Goal: Information Seeking & Learning: Learn about a topic

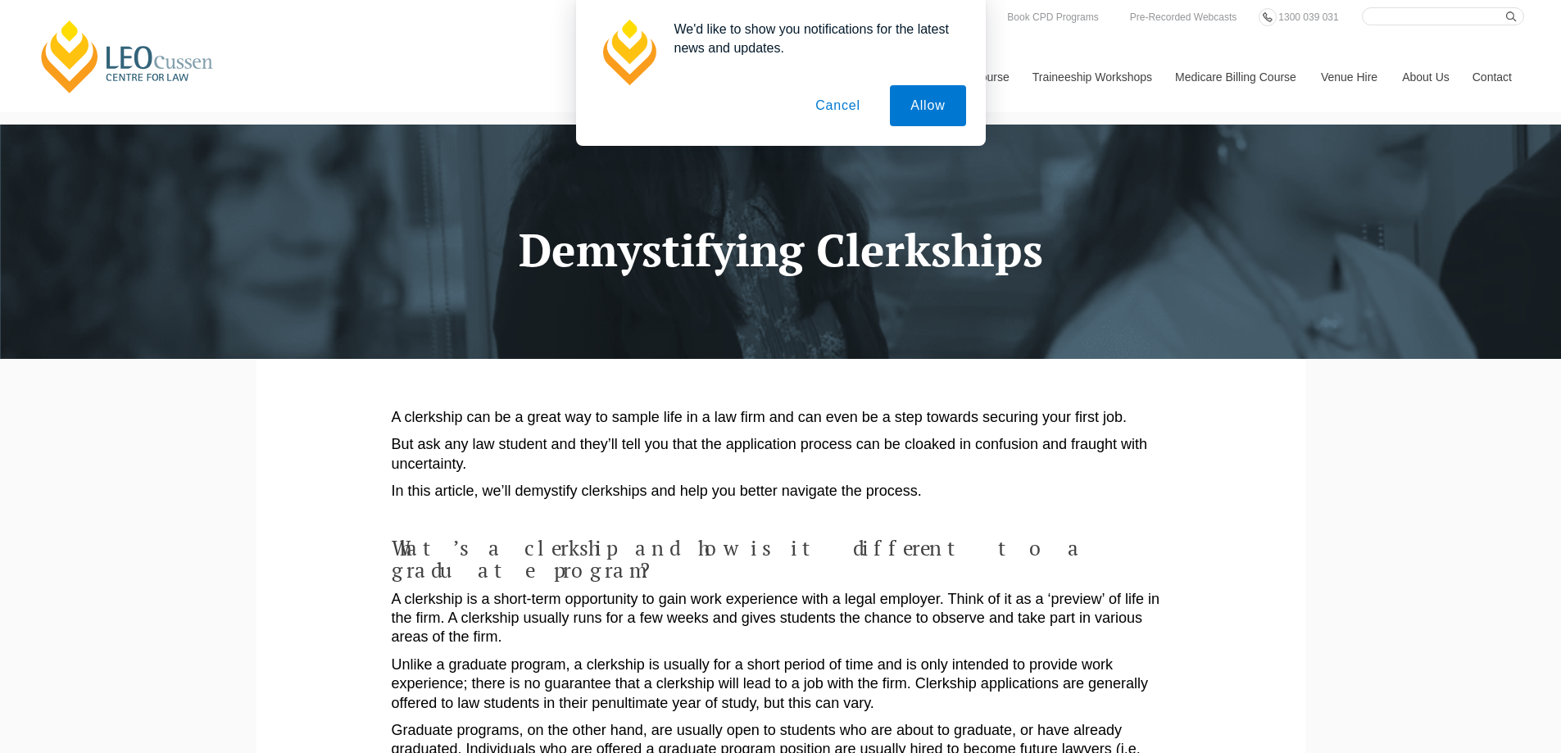
click at [841, 100] on button "Cancel" at bounding box center [838, 105] width 86 height 41
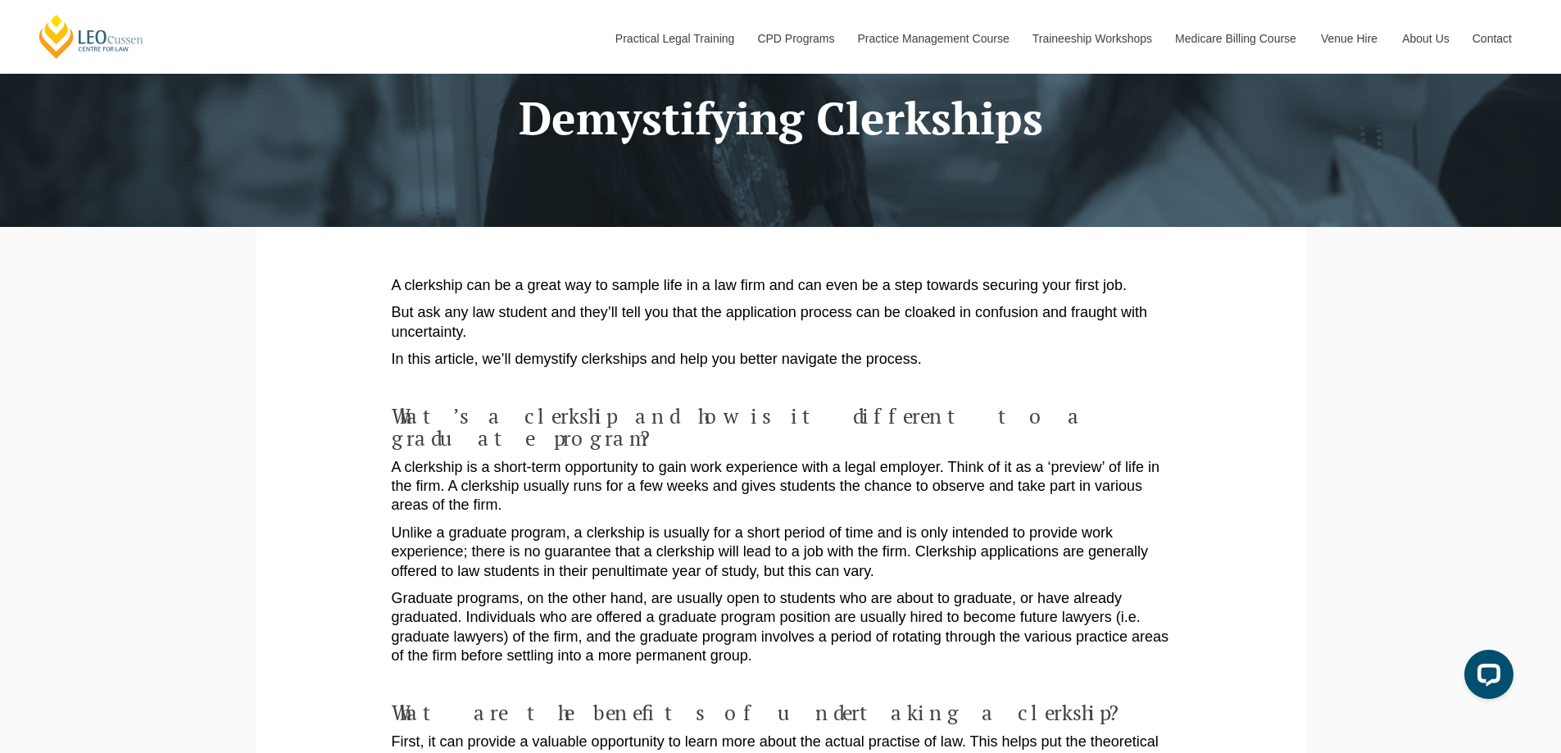
scroll to position [219, 0]
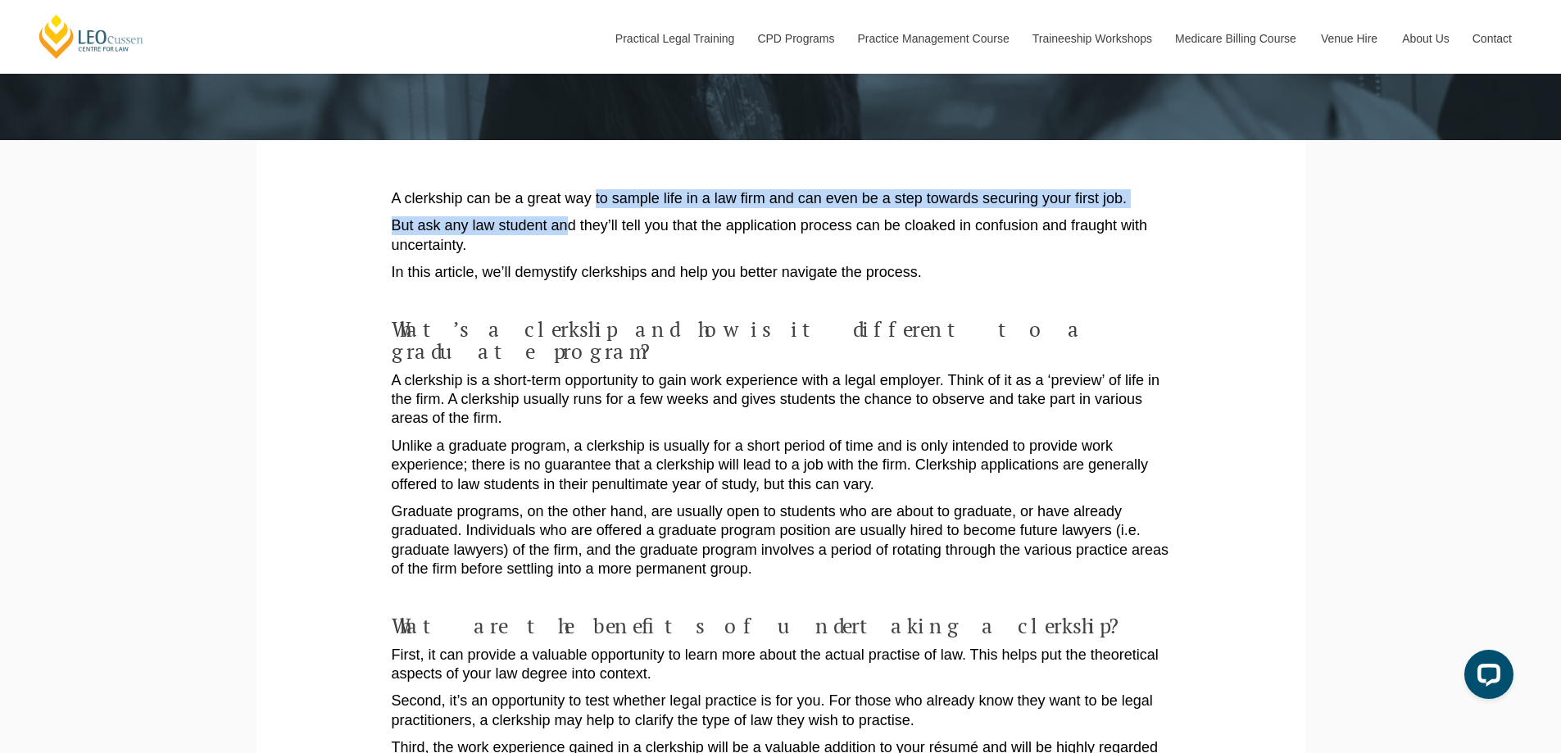
drag, startPoint x: 595, startPoint y: 188, endPoint x: 569, endPoint y: 237, distance: 55.0
click at [569, 237] on p "But ask any law student and they’ll tell you that the application process can b…" at bounding box center [781, 235] width 778 height 39
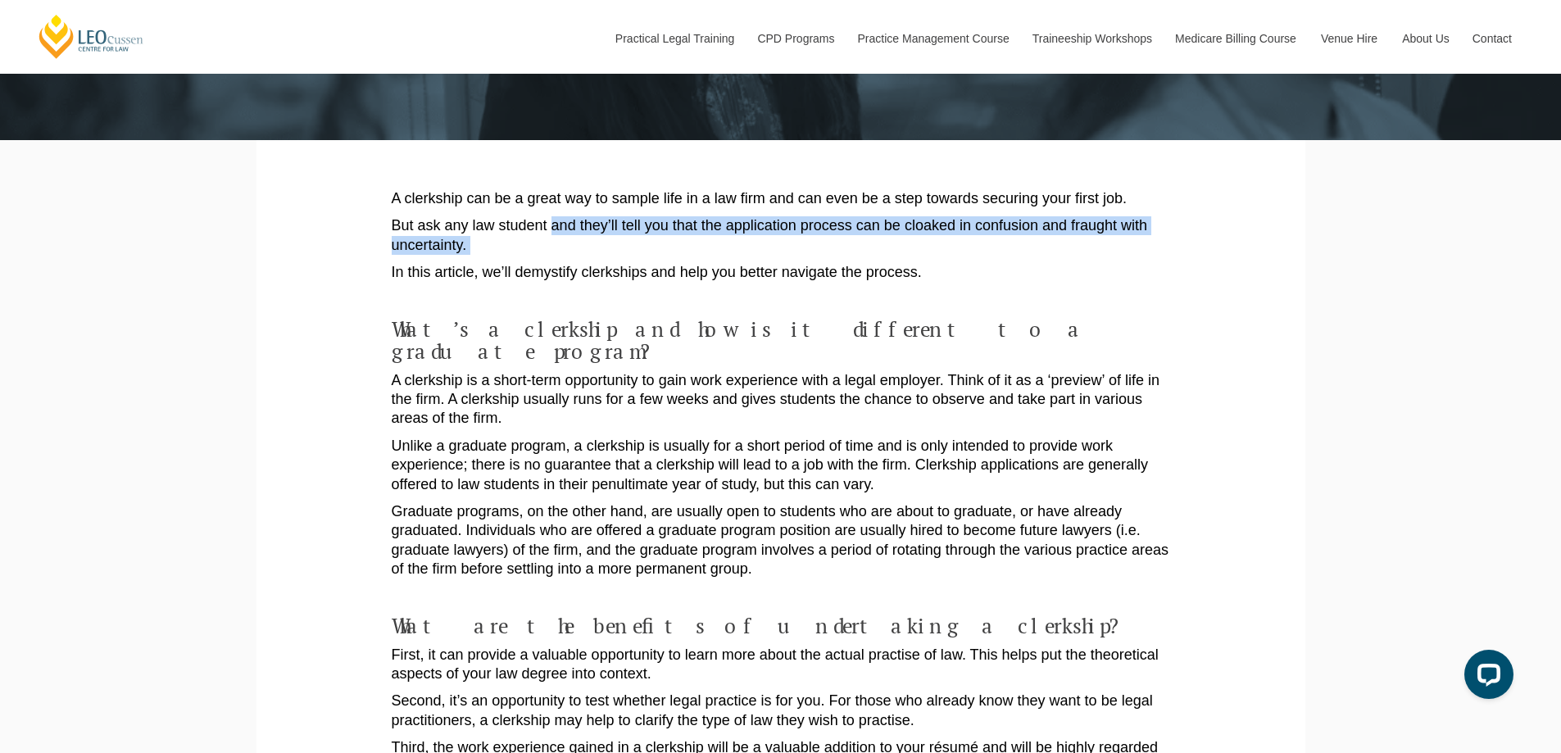
drag, startPoint x: 569, startPoint y: 237, endPoint x: 482, endPoint y: 241, distance: 86.9
click at [482, 241] on p "But ask any law student and they’ll tell you that the application process can b…" at bounding box center [781, 235] width 778 height 39
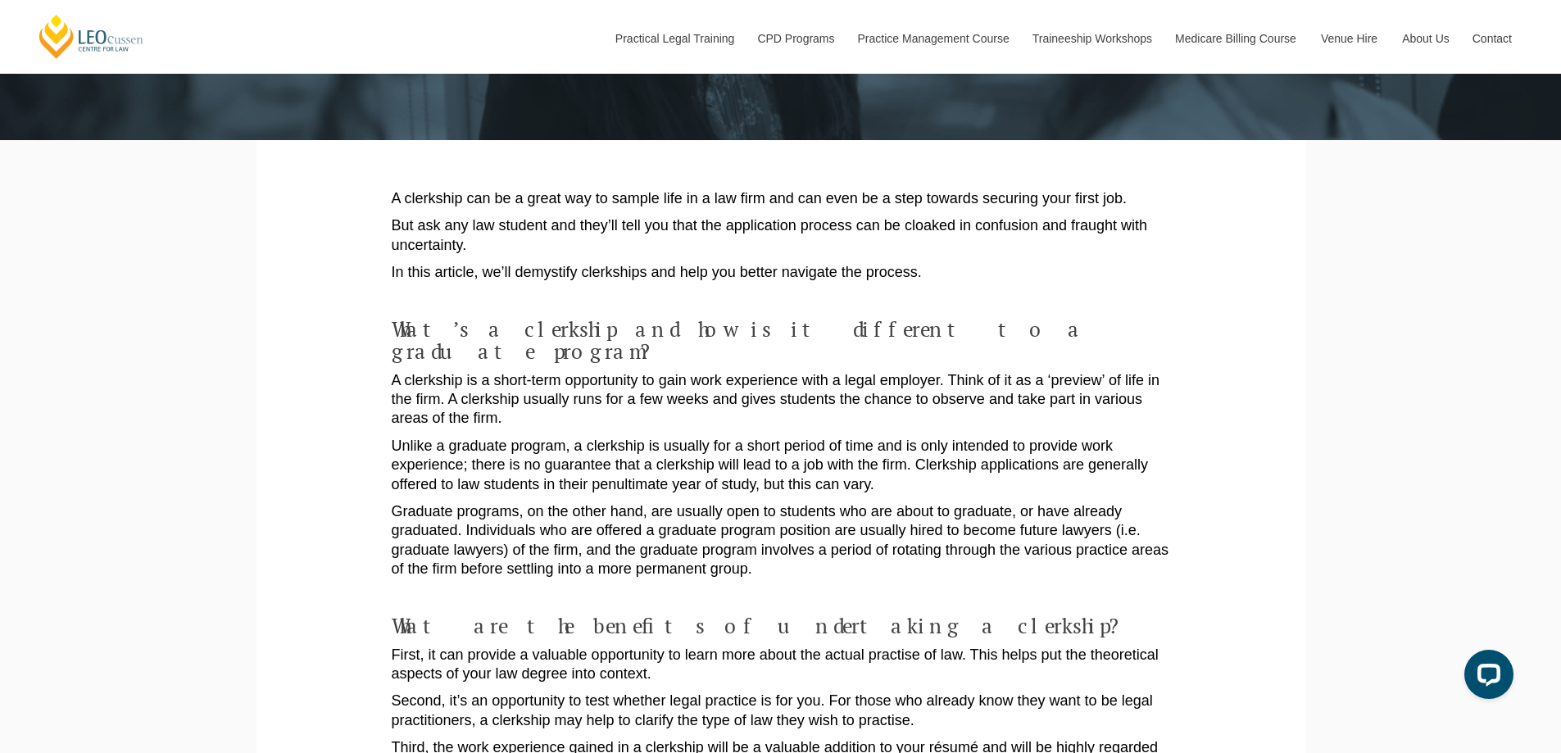
click at [486, 270] on p "In this article, we’ll demystify clerkships and help you better navigate the pr…" at bounding box center [781, 272] width 778 height 19
drag, startPoint x: 486, startPoint y: 270, endPoint x: 859, endPoint y: 260, distance: 373.7
drag, startPoint x: 763, startPoint y: 353, endPoint x: 894, endPoint y: 348, distance: 131.2
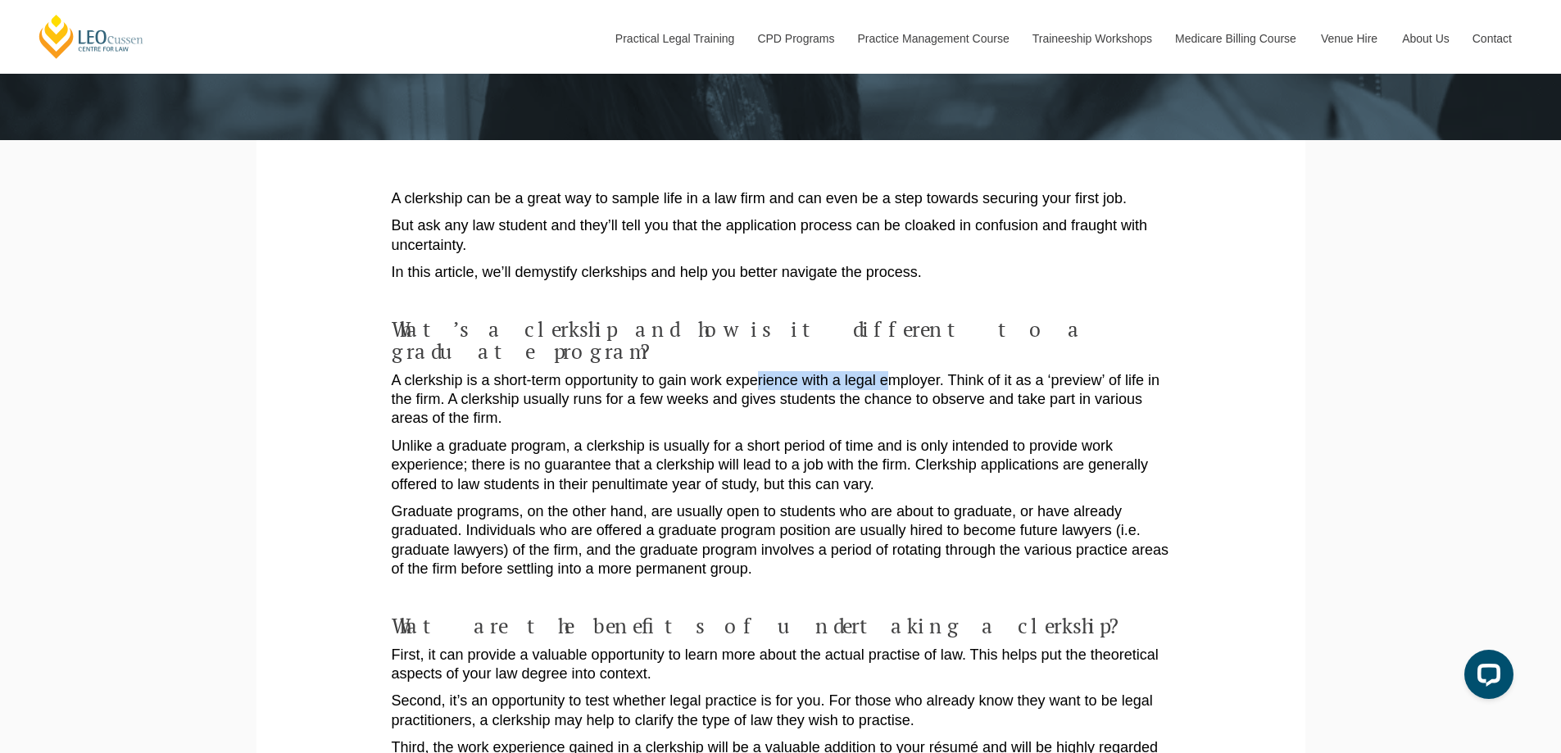
click at [891, 371] on p "A clerkship is a short-term opportunity to gain work experience with a legal em…" at bounding box center [781, 399] width 778 height 57
click at [964, 336] on h4 "What’s a clerkship and how is it different to a graduate program?" at bounding box center [781, 340] width 778 height 45
click at [959, 375] on p "A clerkship is a short-term opportunity to gain work experience with a legal em…" at bounding box center [781, 399] width 778 height 57
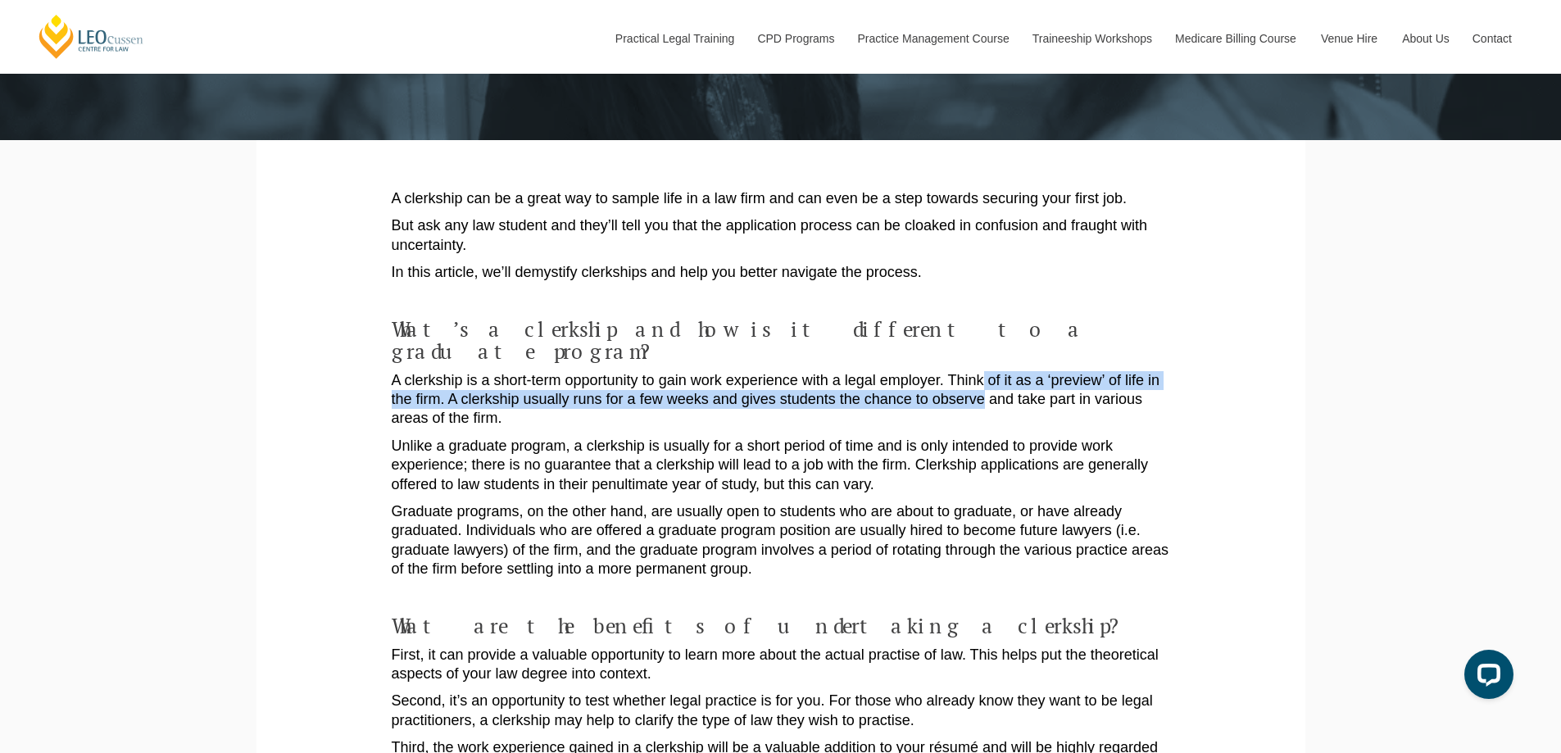
drag, startPoint x: 959, startPoint y: 375, endPoint x: 981, endPoint y: 367, distance: 23.6
click at [981, 371] on p "A clerkship is a short-term opportunity to gain work experience with a legal em…" at bounding box center [781, 399] width 778 height 57
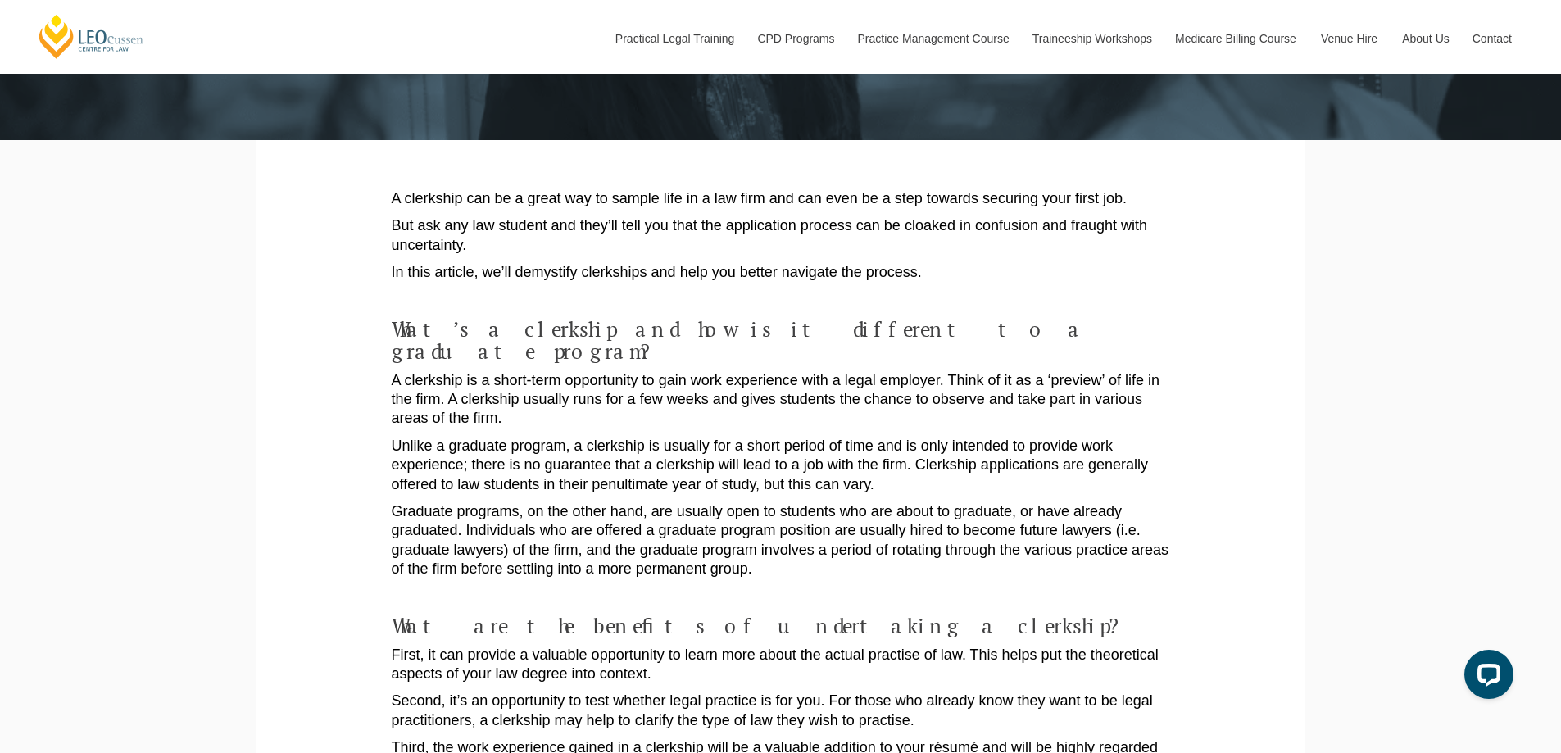
click at [959, 371] on p "A clerkship is a short-term opportunity to gain work experience with a legal em…" at bounding box center [781, 399] width 778 height 57
drag, startPoint x: 959, startPoint y: 353, endPoint x: 420, endPoint y: 379, distance: 539.7
click at [420, 379] on p "A clerkship is a short-term opportunity to gain work experience with a legal em…" at bounding box center [781, 399] width 778 height 57
click at [446, 379] on p "A clerkship is a short-term opportunity to gain work experience with a legal em…" at bounding box center [781, 399] width 778 height 57
drag, startPoint x: 446, startPoint y: 379, endPoint x: 490, endPoint y: 378, distance: 44.3
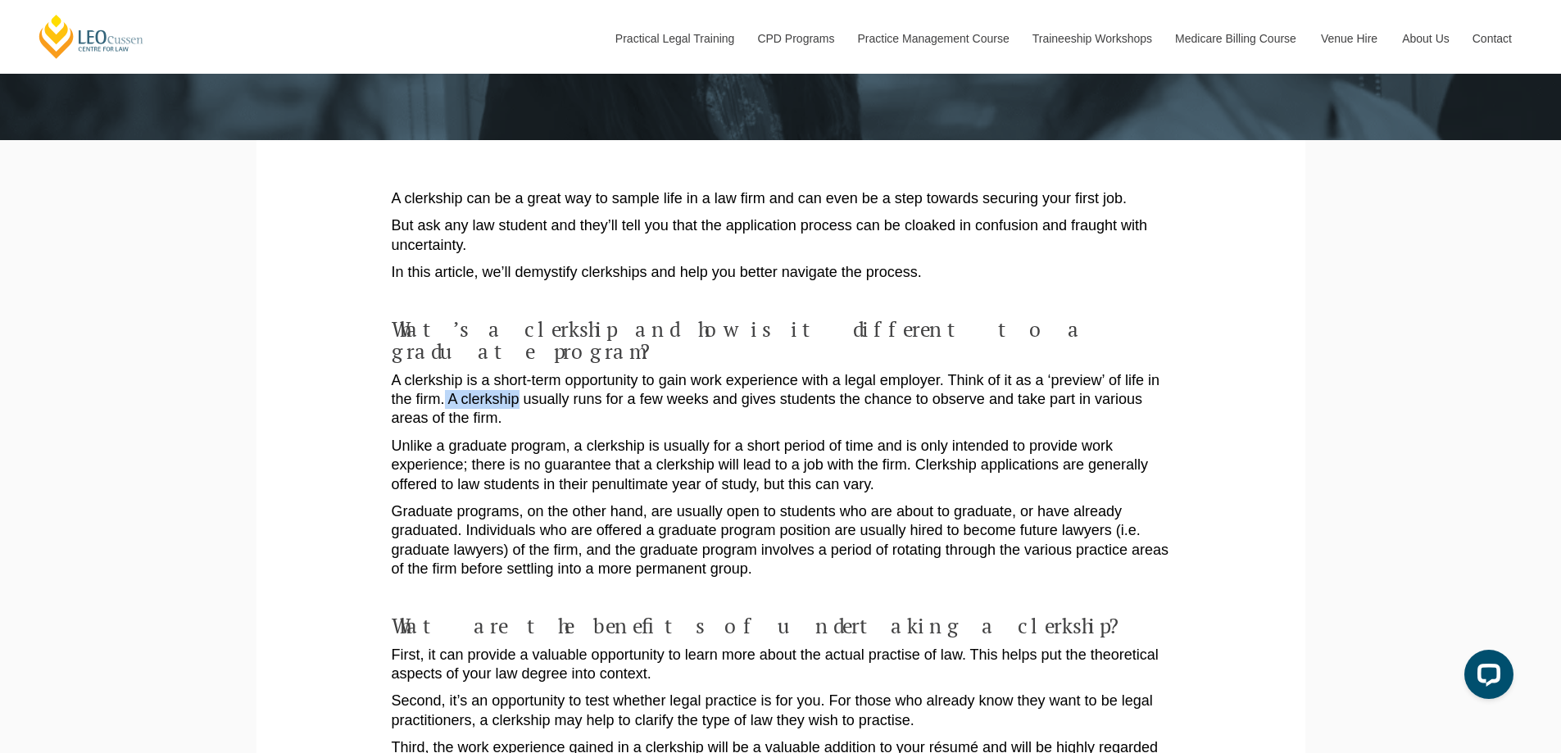
click at [490, 378] on p "A clerkship is a short-term opportunity to gain work experience with a legal em…" at bounding box center [781, 399] width 778 height 57
click at [522, 378] on p "A clerkship is a short-term opportunity to gain work experience with a legal em…" at bounding box center [781, 399] width 778 height 57
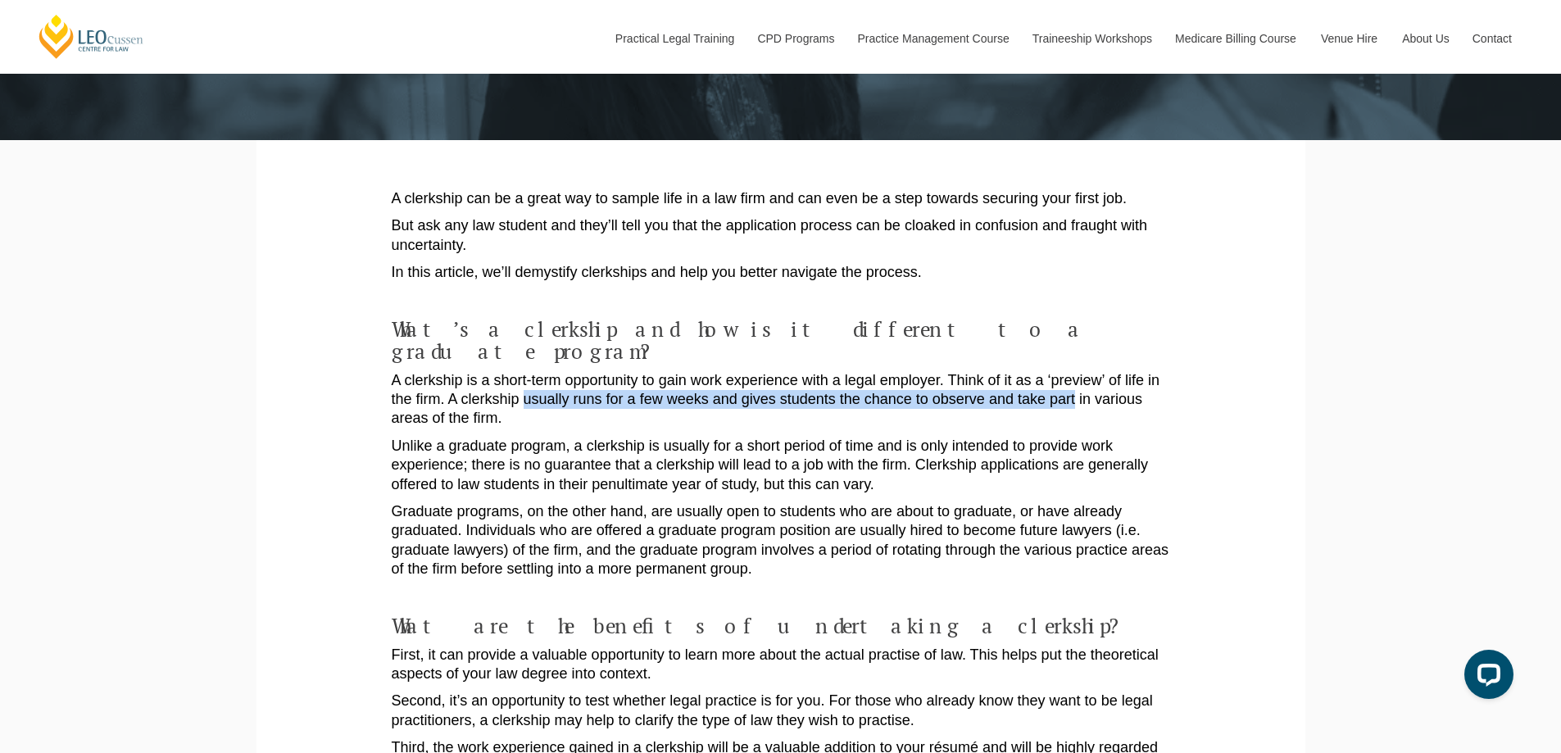
drag, startPoint x: 522, startPoint y: 378, endPoint x: 1056, endPoint y: 371, distance: 534.2
click at [1056, 371] on p "A clerkship is a short-term opportunity to gain work experience with a legal em…" at bounding box center [781, 399] width 778 height 57
click at [1058, 373] on p "A clerkship is a short-term opportunity to gain work experience with a legal em…" at bounding box center [781, 399] width 778 height 57
drag, startPoint x: 1058, startPoint y: 373, endPoint x: 474, endPoint y: 378, distance: 584.1
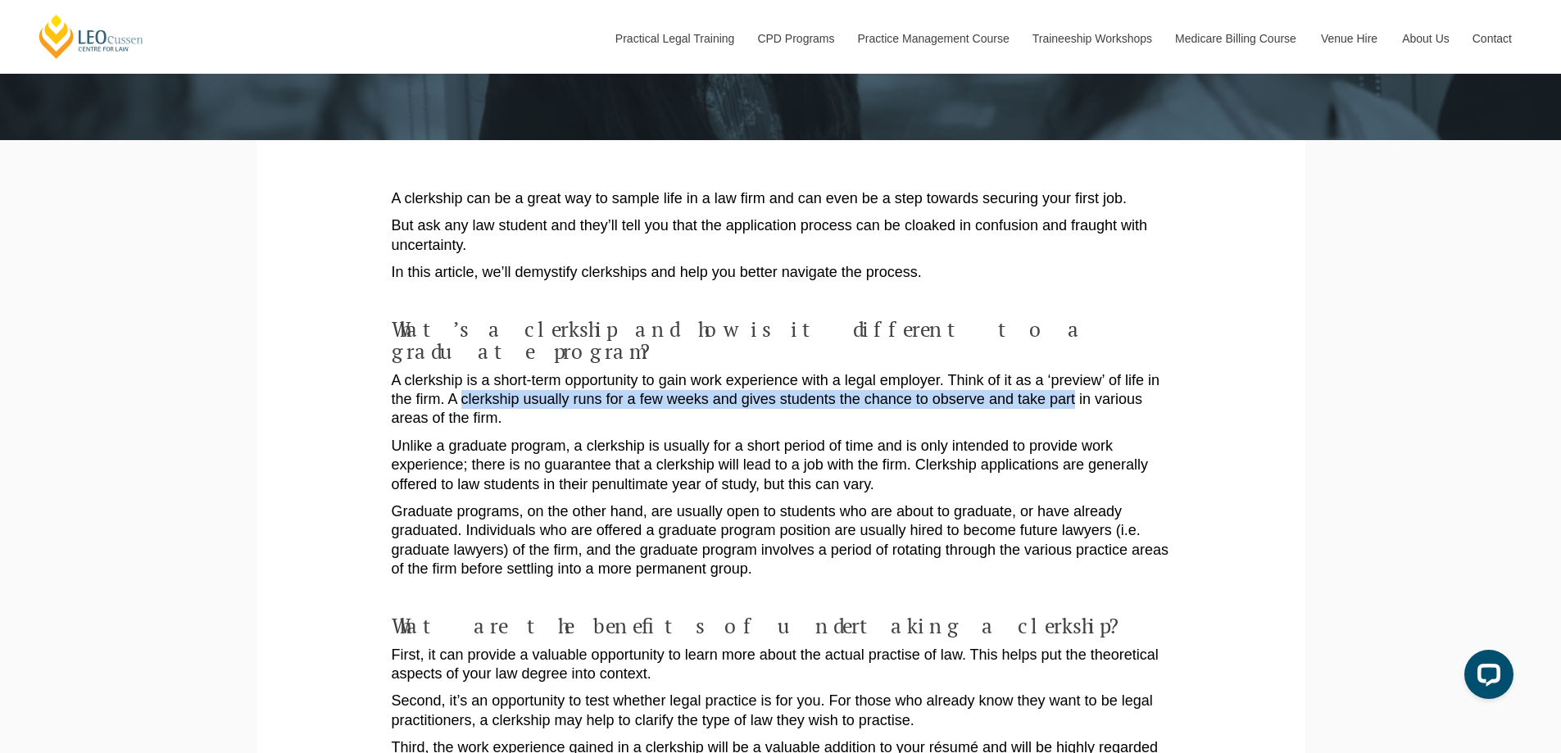
click at [474, 378] on p "A clerkship is a short-term opportunity to gain work experience with a legal em…" at bounding box center [781, 399] width 778 height 57
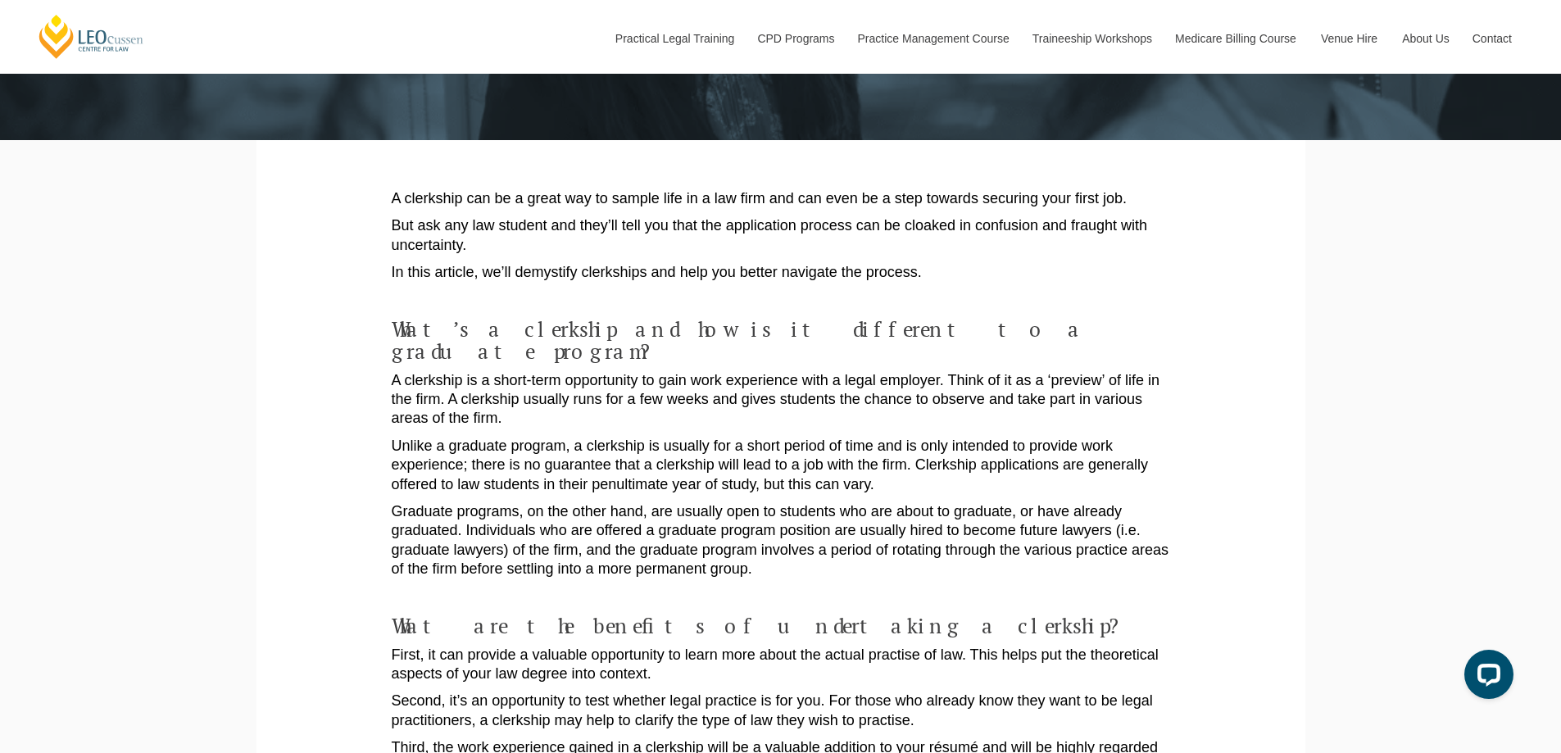
click at [485, 437] on p "Unlike a graduate program, a clerkship is usually for a short period of time an…" at bounding box center [781, 465] width 778 height 57
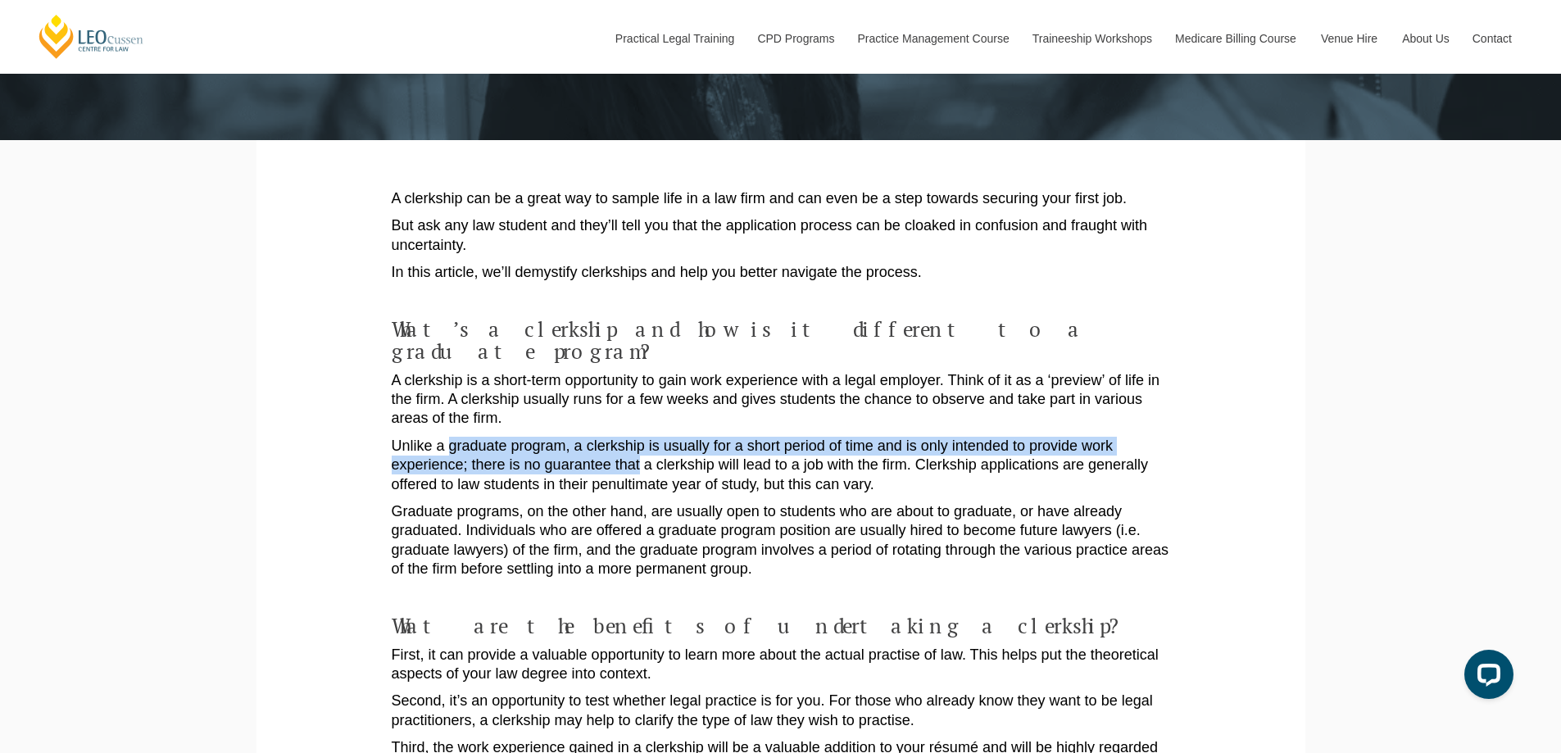
drag, startPoint x: 485, startPoint y: 428, endPoint x: 642, endPoint y: 451, distance: 159.1
click at [640, 451] on p "Unlike a graduate program, a clerkship is usually for a short period of time an…" at bounding box center [781, 465] width 778 height 57
click at [647, 451] on p "Unlike a graduate program, a clerkship is usually for a short period of time an…" at bounding box center [781, 465] width 778 height 57
drag, startPoint x: 647, startPoint y: 451, endPoint x: 551, endPoint y: 424, distance: 99.8
click at [573, 437] on p "Unlike a graduate program, a clerkship is usually for a short period of time an…" at bounding box center [781, 465] width 778 height 57
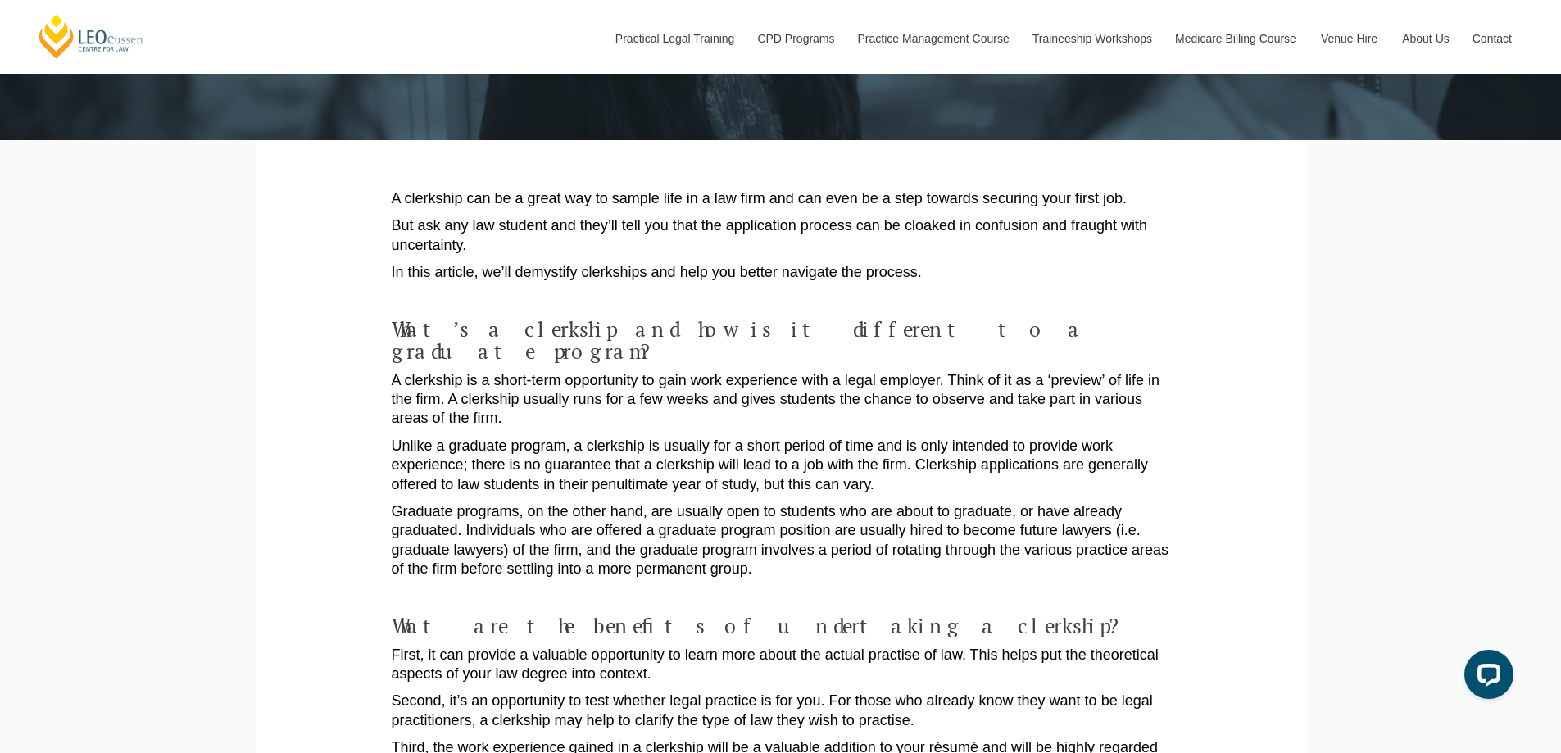
click at [551, 437] on p "Unlike a graduate program, a clerkship is usually for a short period of time an…" at bounding box center [781, 465] width 778 height 57
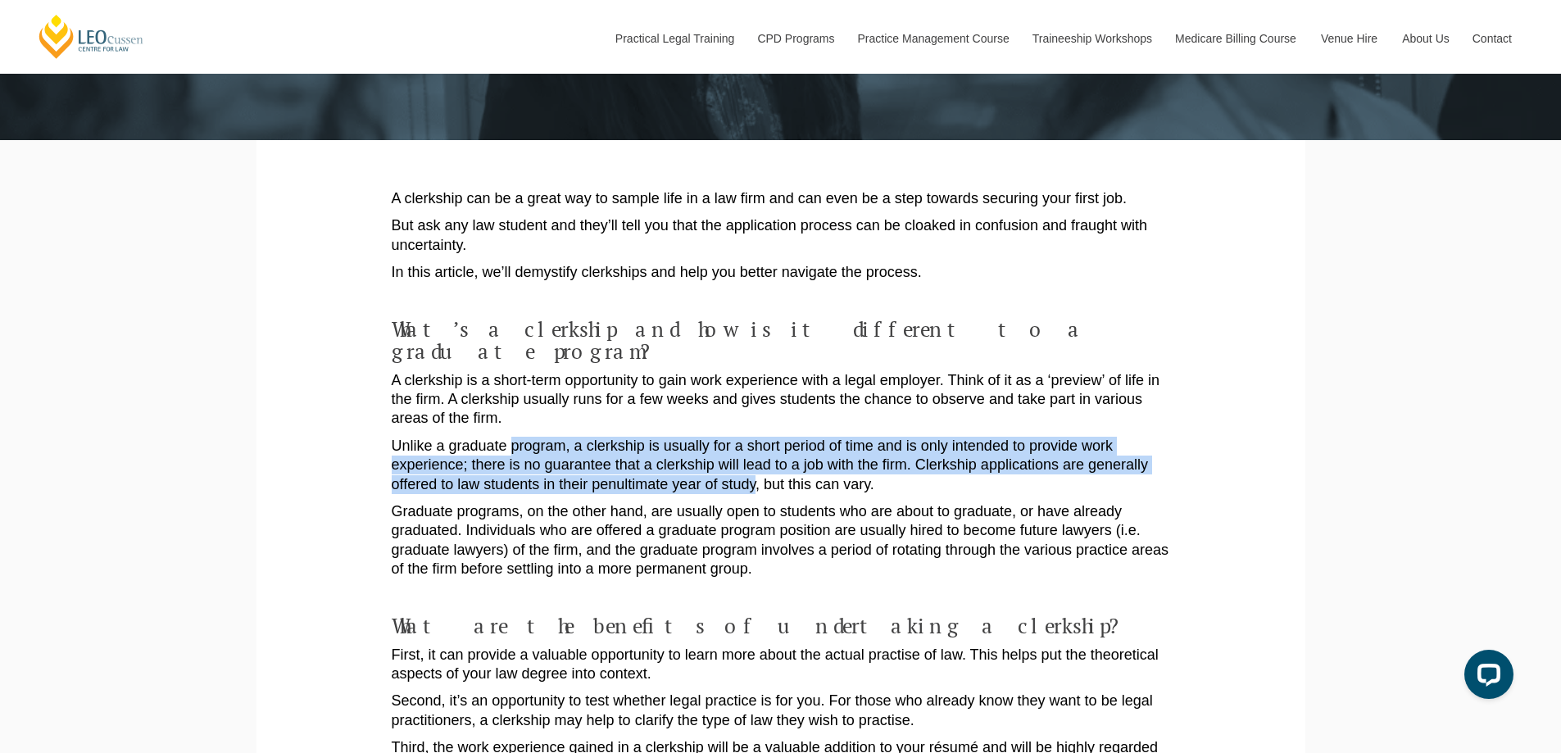
drag, startPoint x: 677, startPoint y: 450, endPoint x: 745, endPoint y: 459, distance: 69.4
click at [734, 457] on p "Unlike a graduate program, a clerkship is usually for a short period of time an…" at bounding box center [781, 465] width 778 height 57
click at [950, 437] on p "Unlike a graduate program, a clerkship is usually for a short period of time an…" at bounding box center [781, 465] width 778 height 57
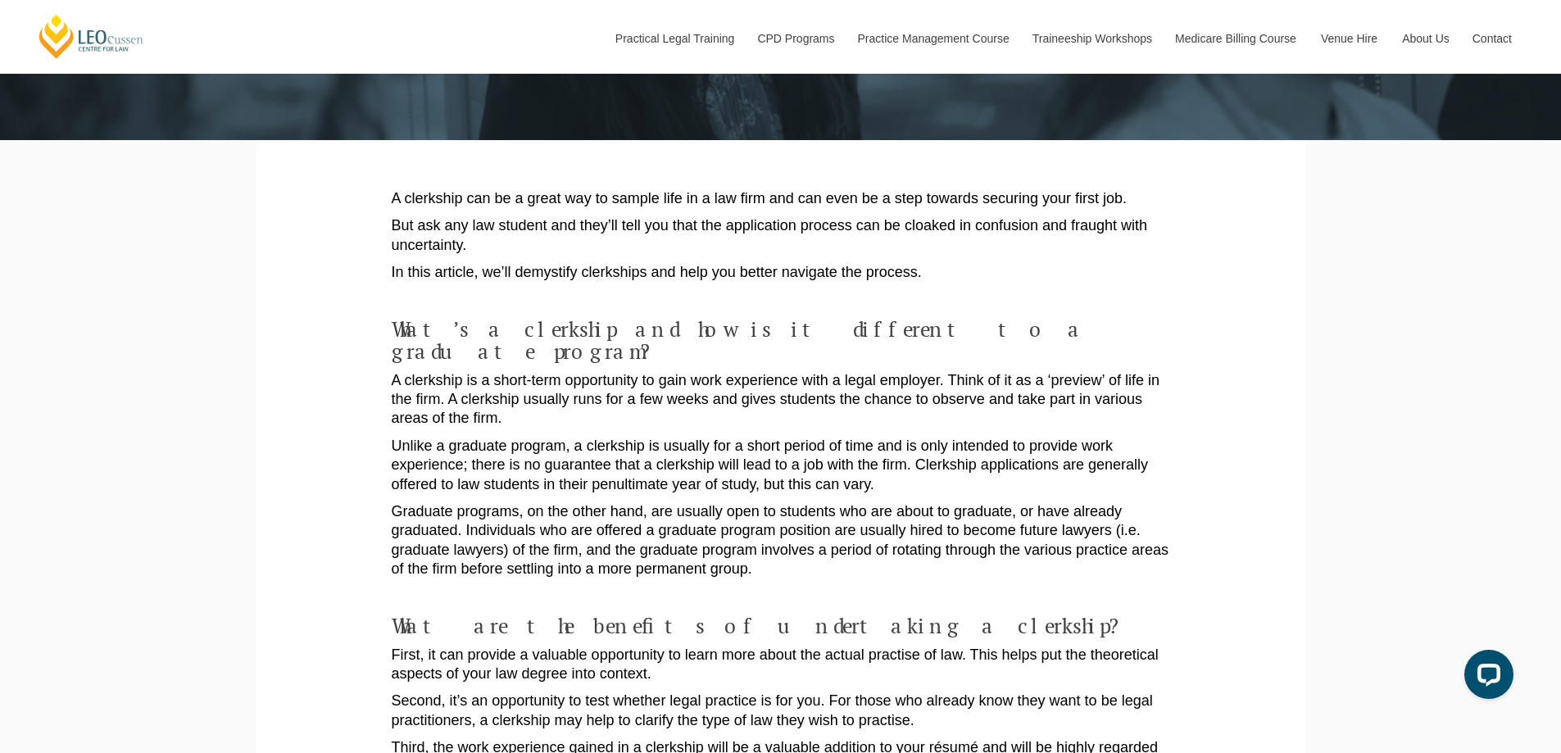
click at [949, 437] on p "Unlike a graduate program, a clerkship is usually for a short period of time an…" at bounding box center [781, 465] width 778 height 57
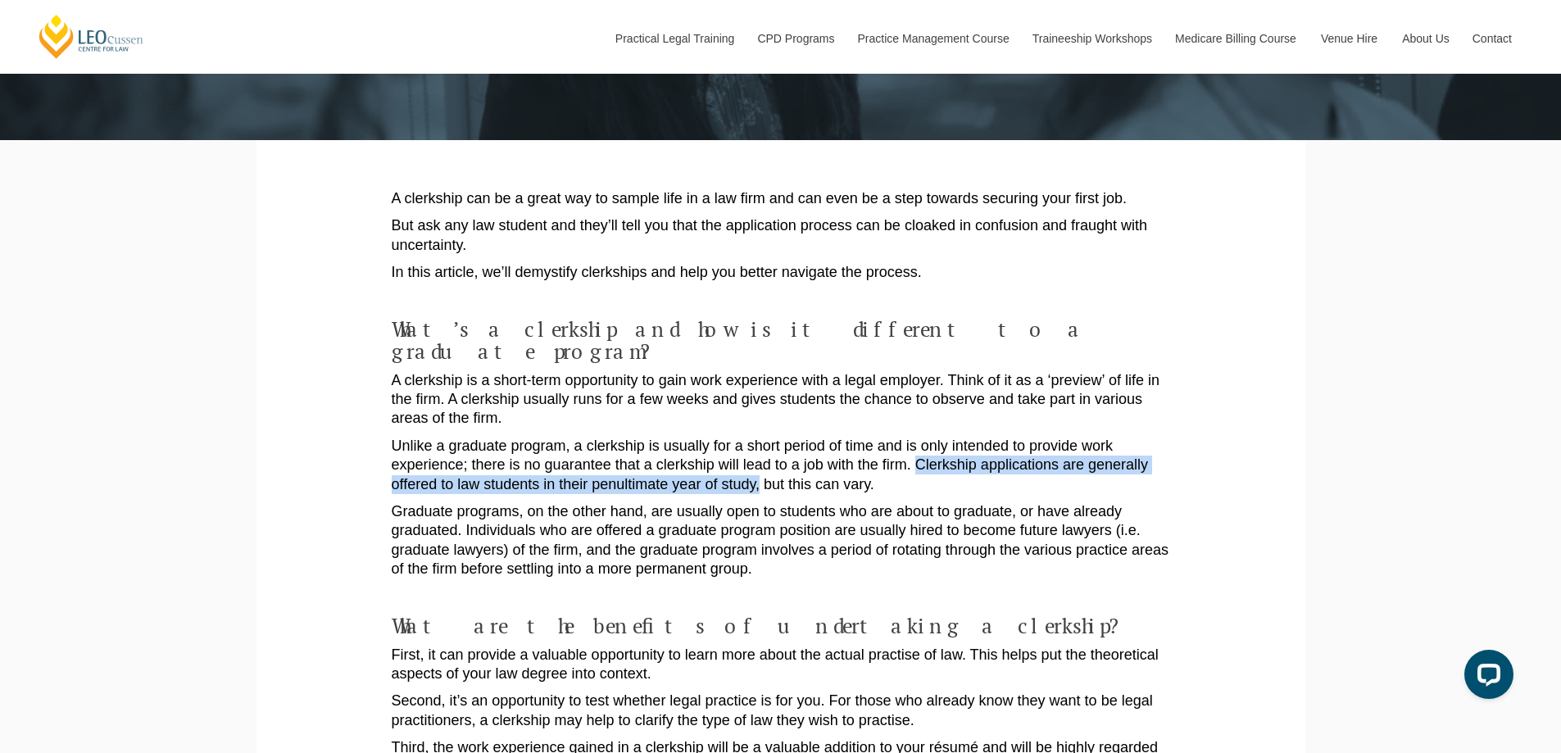
drag, startPoint x: 949, startPoint y: 437, endPoint x: 754, endPoint y: 466, distance: 197.1
click at [754, 466] on p "Unlike a graduate program, a clerkship is usually for a short period of time an…" at bounding box center [781, 465] width 778 height 57
drag, startPoint x: 754, startPoint y: 466, endPoint x: 551, endPoint y: 436, distance: 204.6
click at [551, 437] on p "Unlike a graduate program, a clerkship is usually for a short period of time an…" at bounding box center [781, 465] width 778 height 57
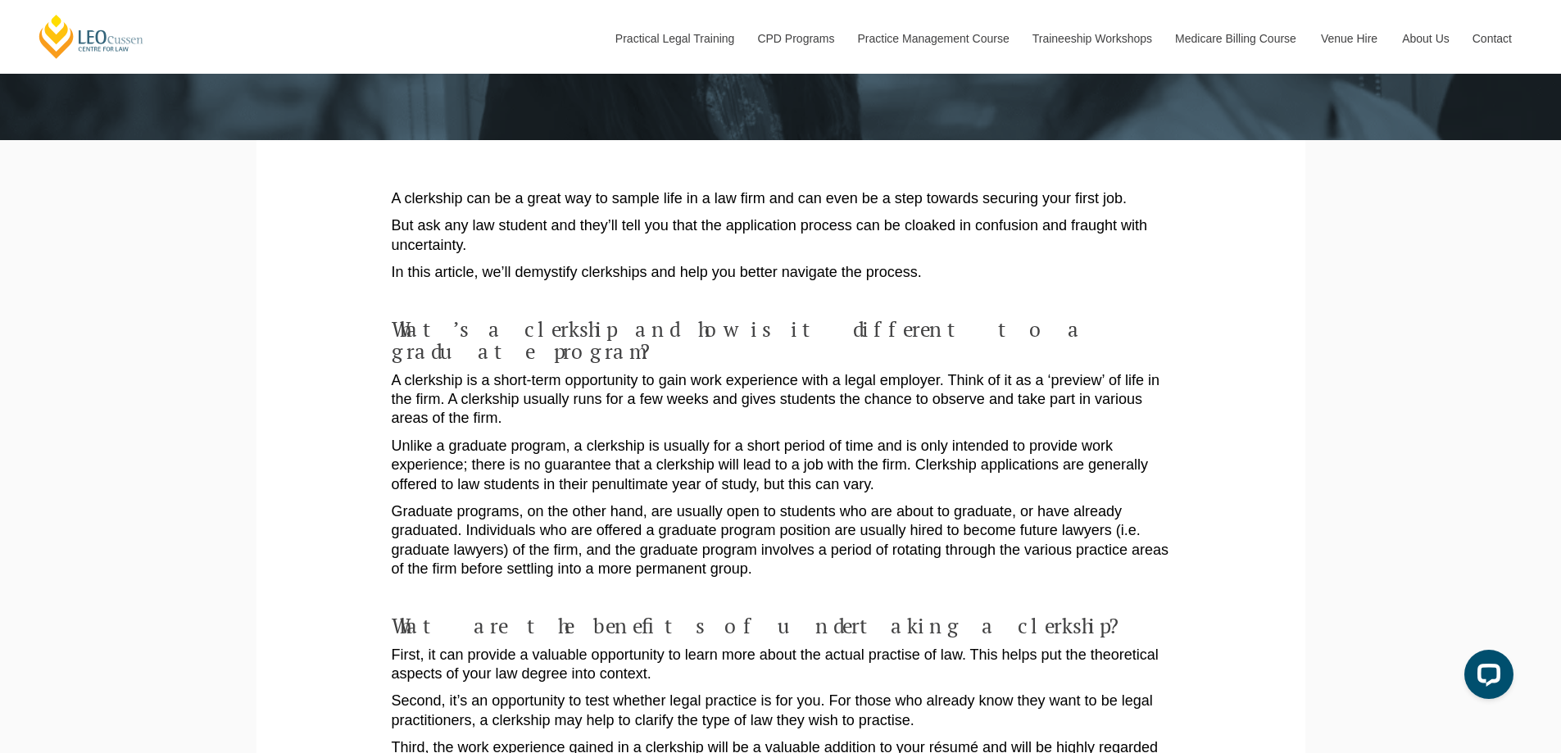
click at [544, 437] on p "Unlike a graduate program, a clerkship is usually for a short period of time an…" at bounding box center [781, 465] width 778 height 57
click at [478, 502] on p "Graduate programs, on the other hand, are usually open to students who are abou…" at bounding box center [781, 540] width 778 height 77
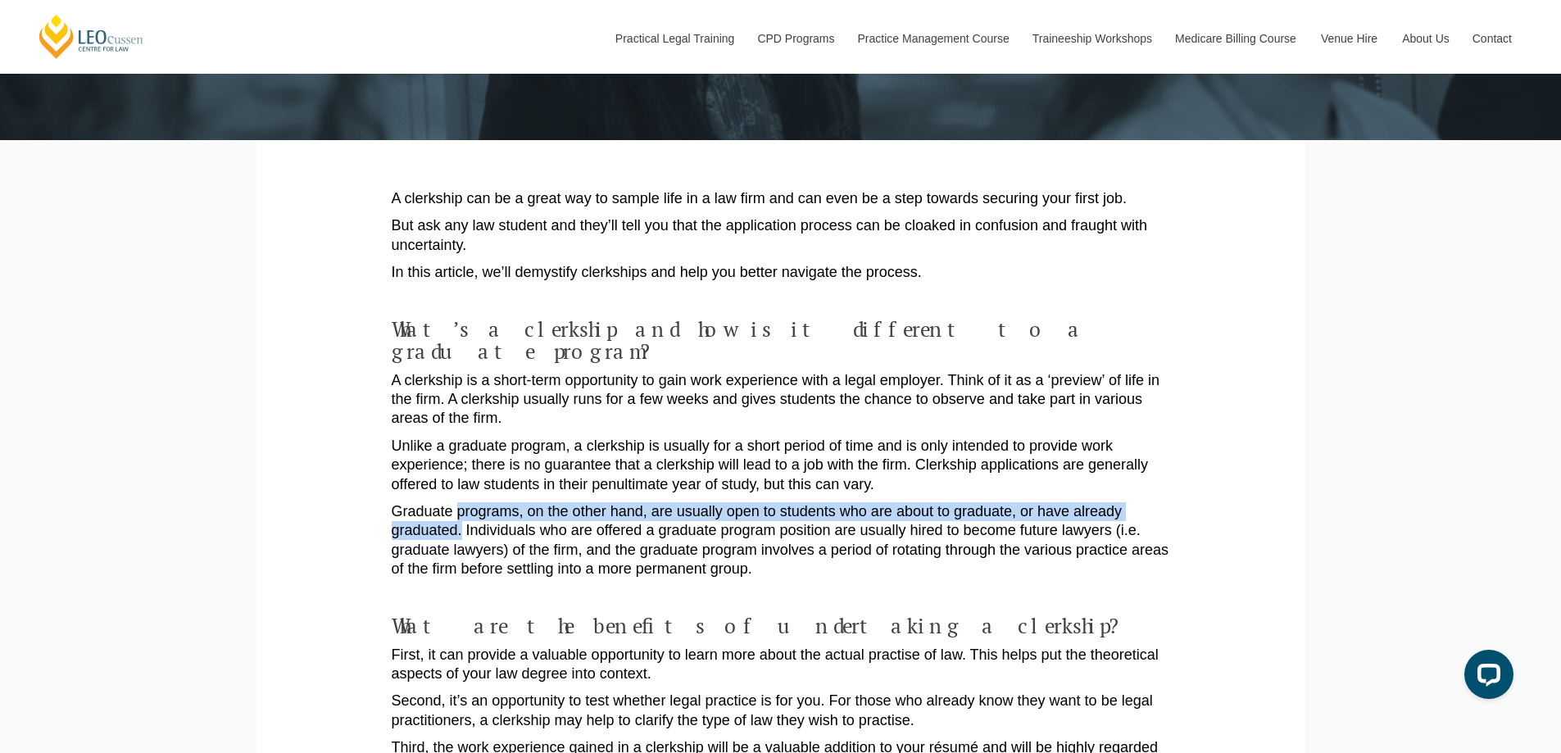
drag, startPoint x: 478, startPoint y: 491, endPoint x: 458, endPoint y: 510, distance: 27.8
click at [458, 510] on p "Graduate programs, on the other hand, are usually open to students who are abou…" at bounding box center [781, 540] width 778 height 77
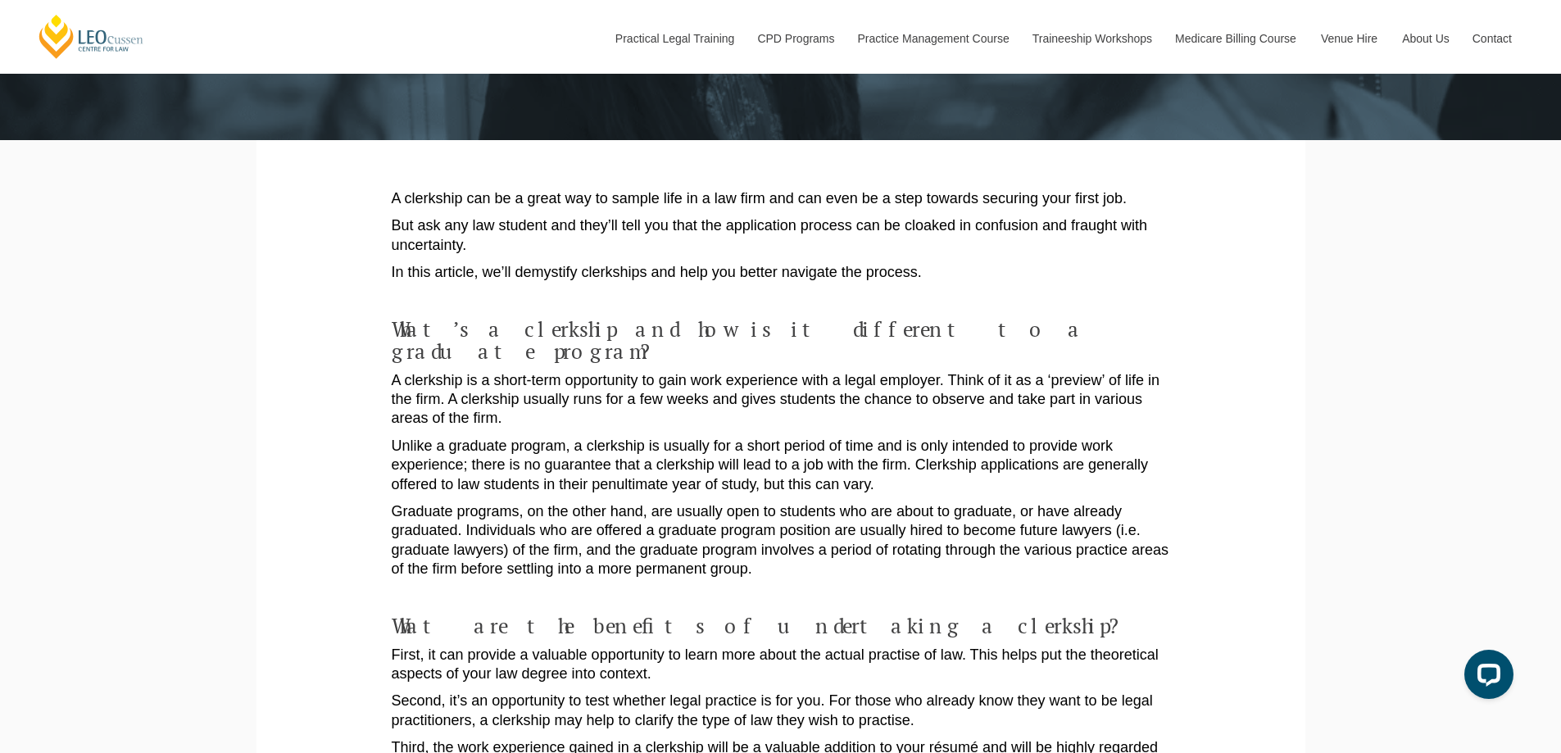
click at [478, 505] on p "Graduate programs, on the other hand, are usually open to students who are abou…" at bounding box center [781, 540] width 778 height 77
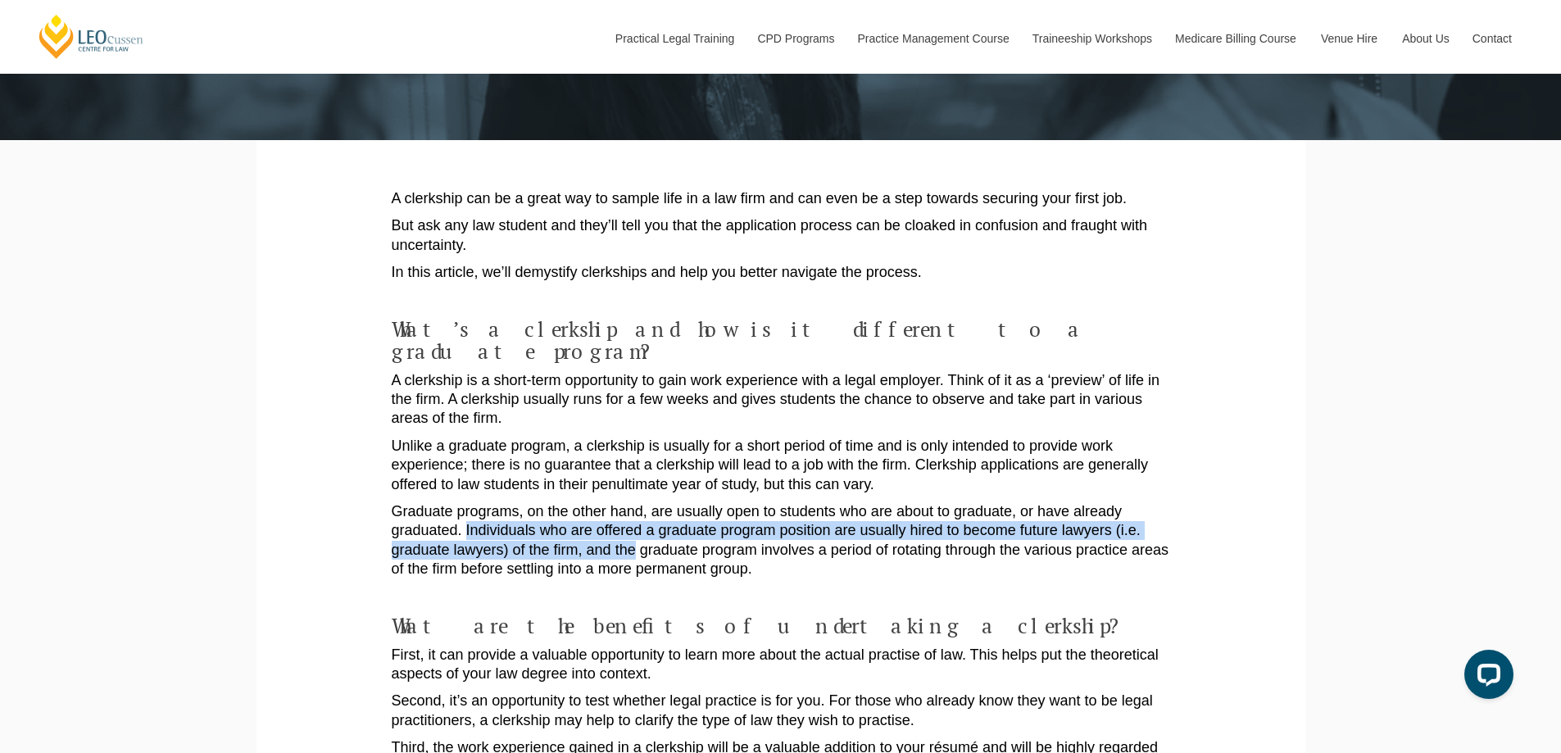
drag, startPoint x: 478, startPoint y: 505, endPoint x: 610, endPoint y: 535, distance: 135.9
click at [610, 535] on p "Graduate programs, on the other hand, are usually open to students who are abou…" at bounding box center [781, 540] width 778 height 77
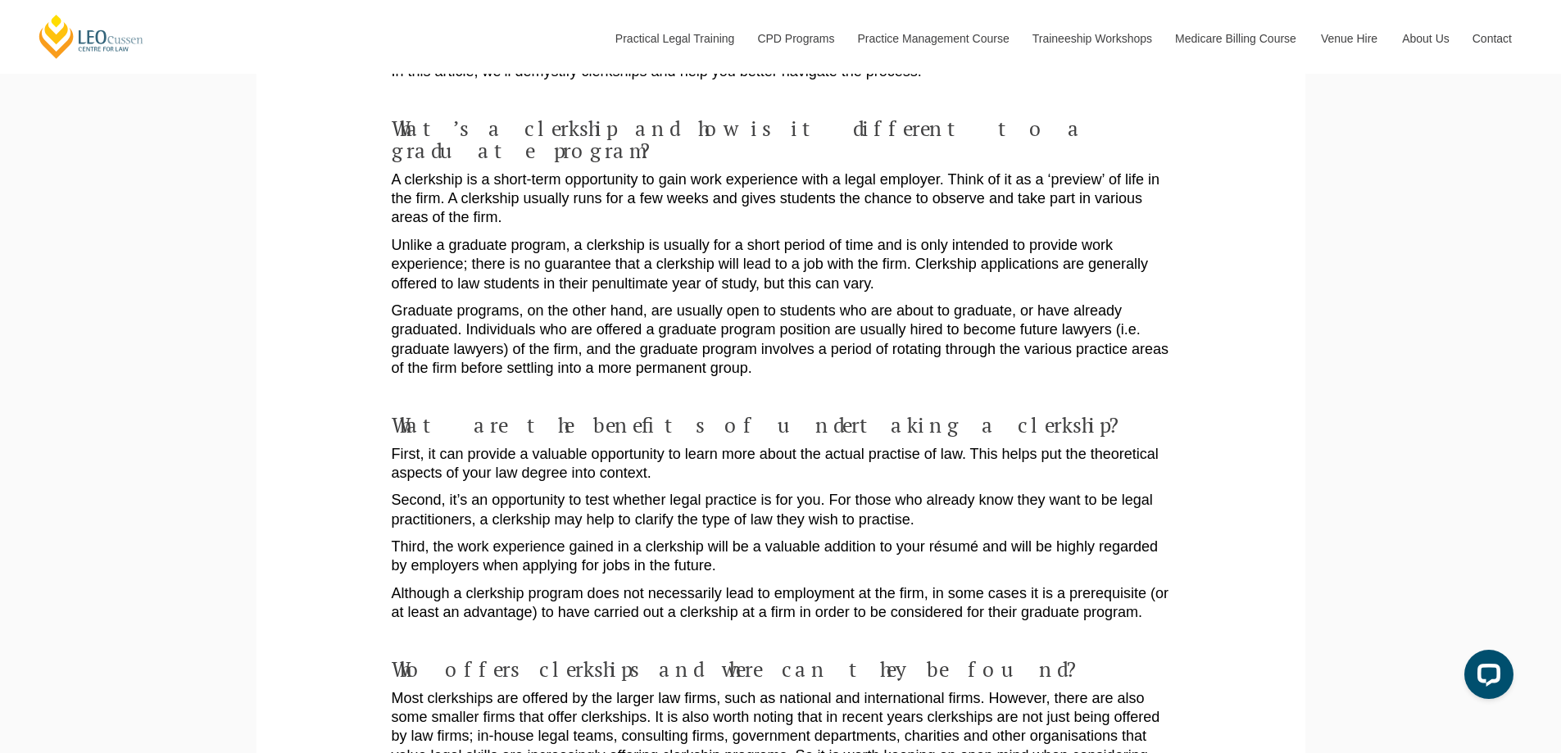
scroll to position [437, 0]
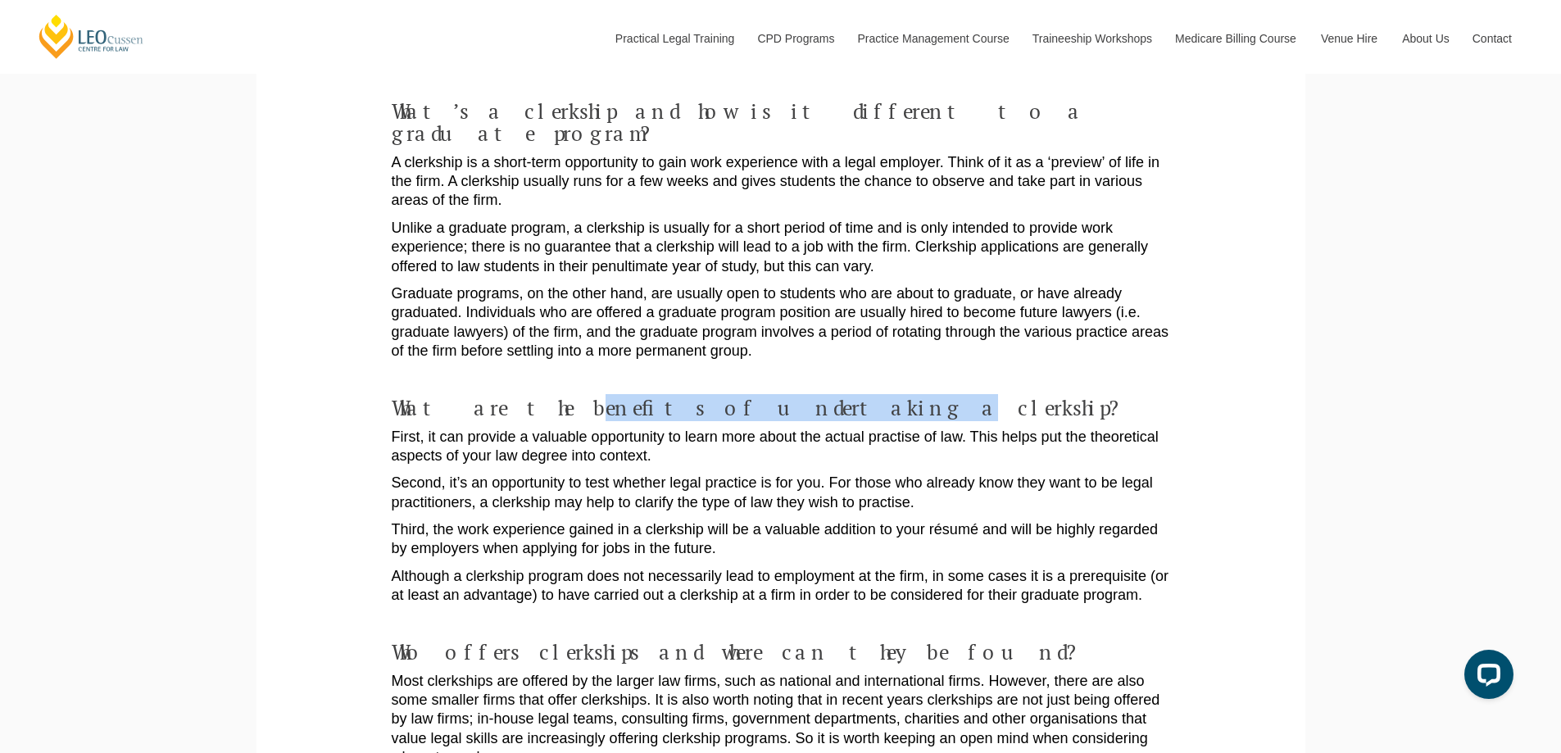
drag, startPoint x: 524, startPoint y: 378, endPoint x: 763, endPoint y: 384, distance: 238.5
click at [755, 396] on h4 "What are the benefits of undertaking a clerkship?" at bounding box center [781, 407] width 778 height 23
click at [763, 396] on h4 "What are the benefits of undertaking a clerkship?" at bounding box center [781, 407] width 778 height 23
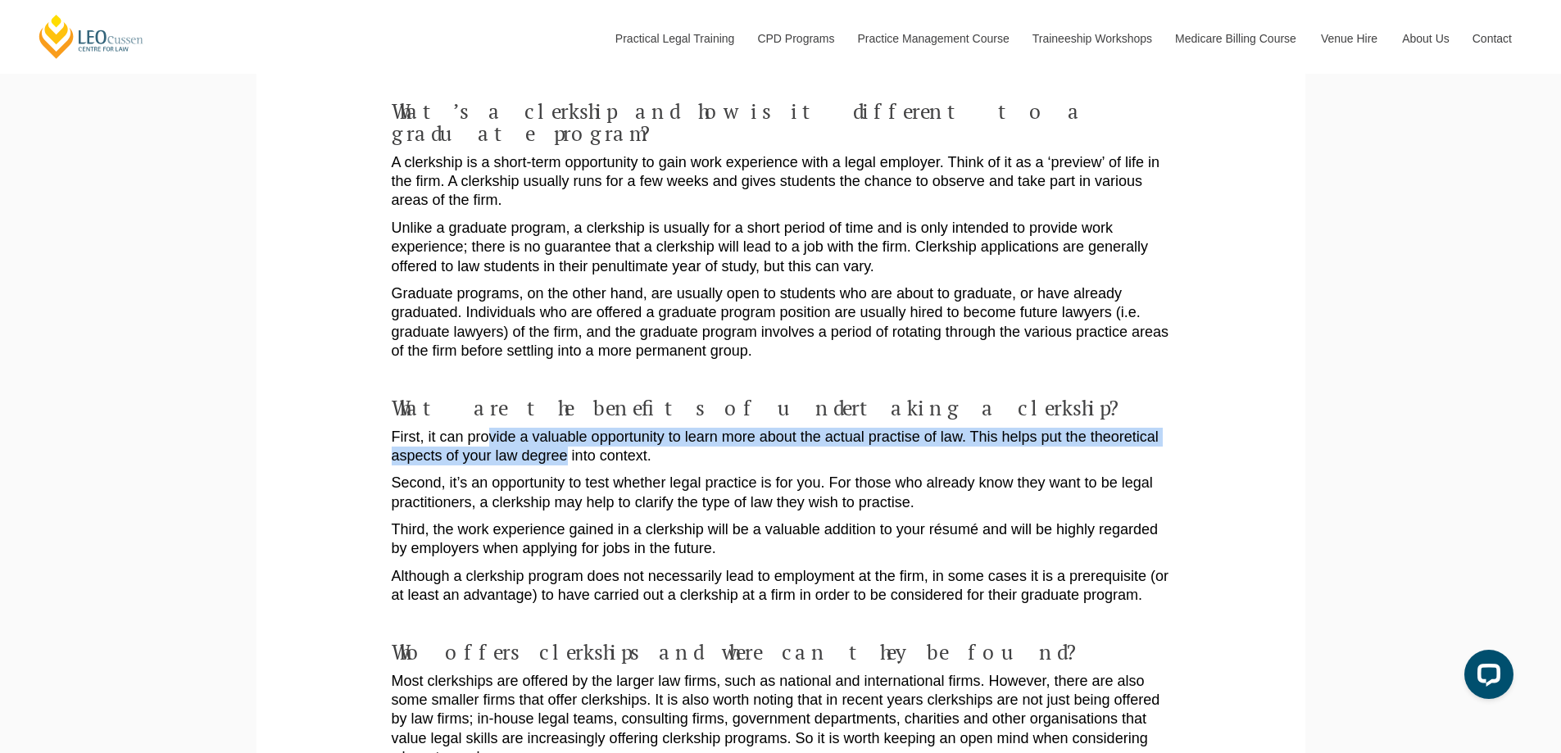
drag, startPoint x: 487, startPoint y: 422, endPoint x: 569, endPoint y: 434, distance: 83.6
click at [569, 434] on p "First, it can provide a valuable opportunity to learn more about the actual pra…" at bounding box center [781, 447] width 778 height 39
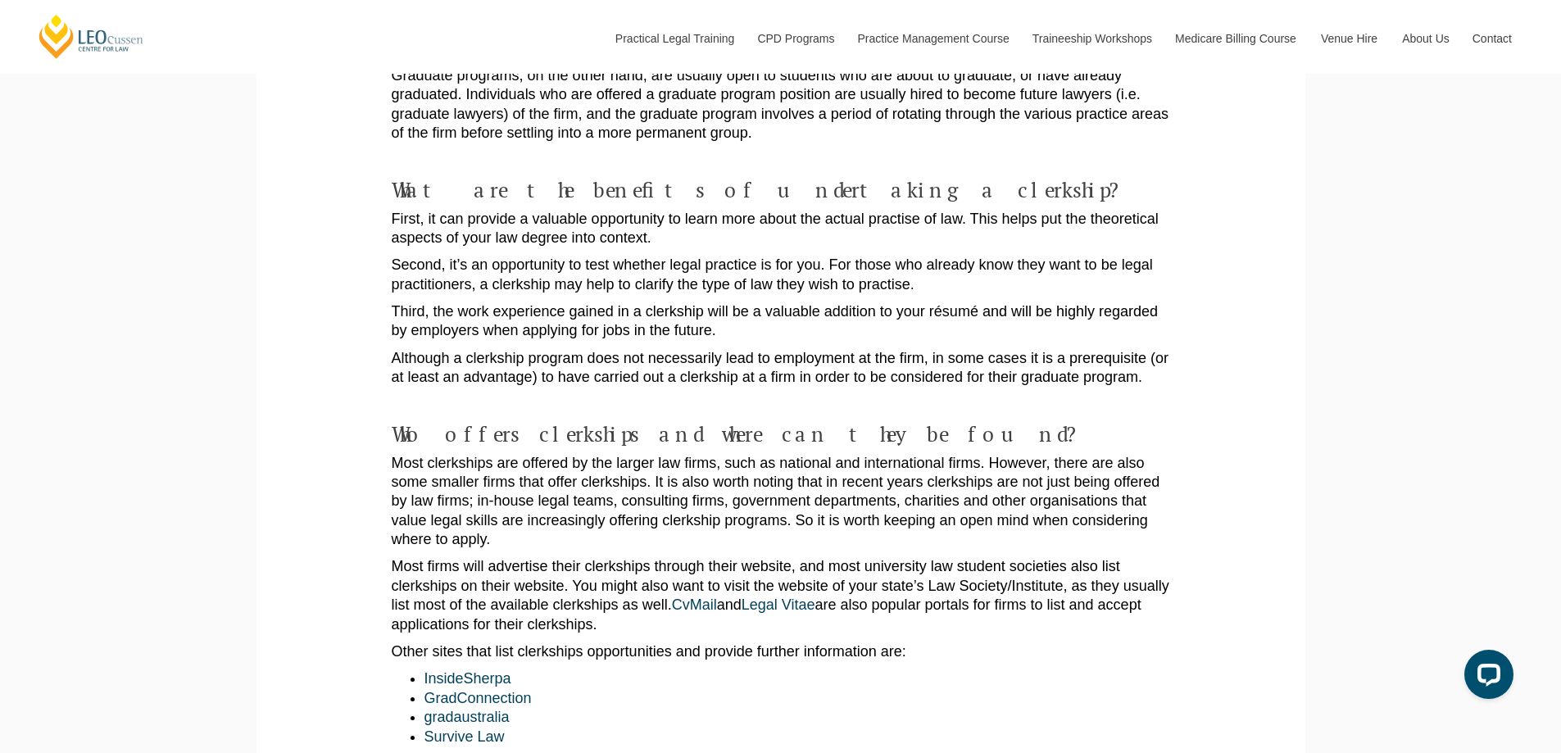
scroll to position [655, 0]
drag, startPoint x: 460, startPoint y: 449, endPoint x: 967, endPoint y: 438, distance: 507.2
click at [963, 453] on p "Most clerkships are offered by the larger law firms, such as national and inter…" at bounding box center [781, 501] width 778 height 96
click at [996, 453] on p "Most clerkships are offered by the larger law firms, such as national and inter…" at bounding box center [781, 501] width 778 height 96
drag, startPoint x: 996, startPoint y: 438, endPoint x: 663, endPoint y: 464, distance: 334.4
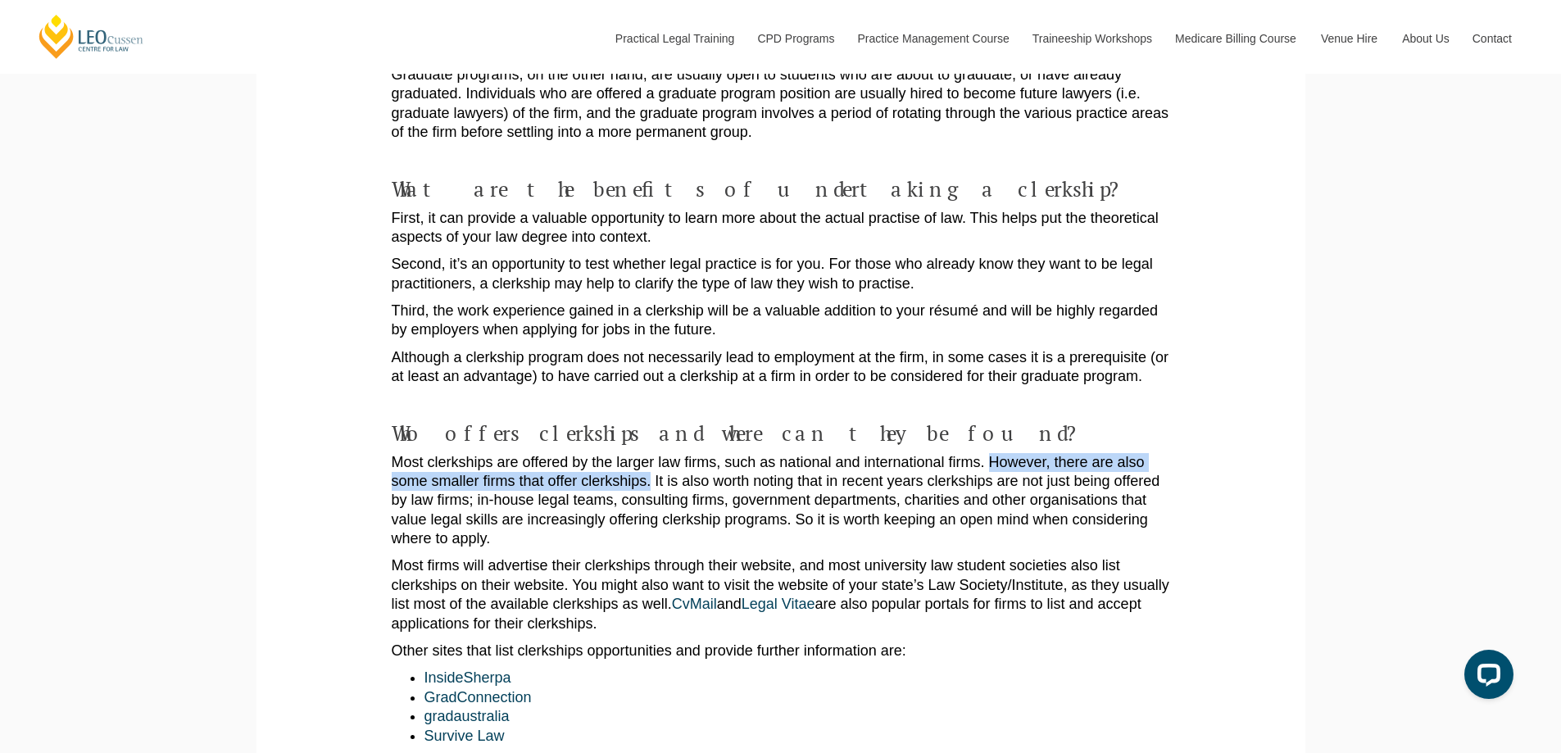
click at [650, 468] on p "Most clerkships are offered by the larger law firms, such as national and inter…" at bounding box center [781, 501] width 778 height 96
click at [663, 464] on p "Most clerkships are offered by the larger law firms, such as national and inter…" at bounding box center [781, 501] width 778 height 96
click at [654, 460] on p "Most clerkships are offered by the larger law firms, such as national and inter…" at bounding box center [781, 501] width 778 height 96
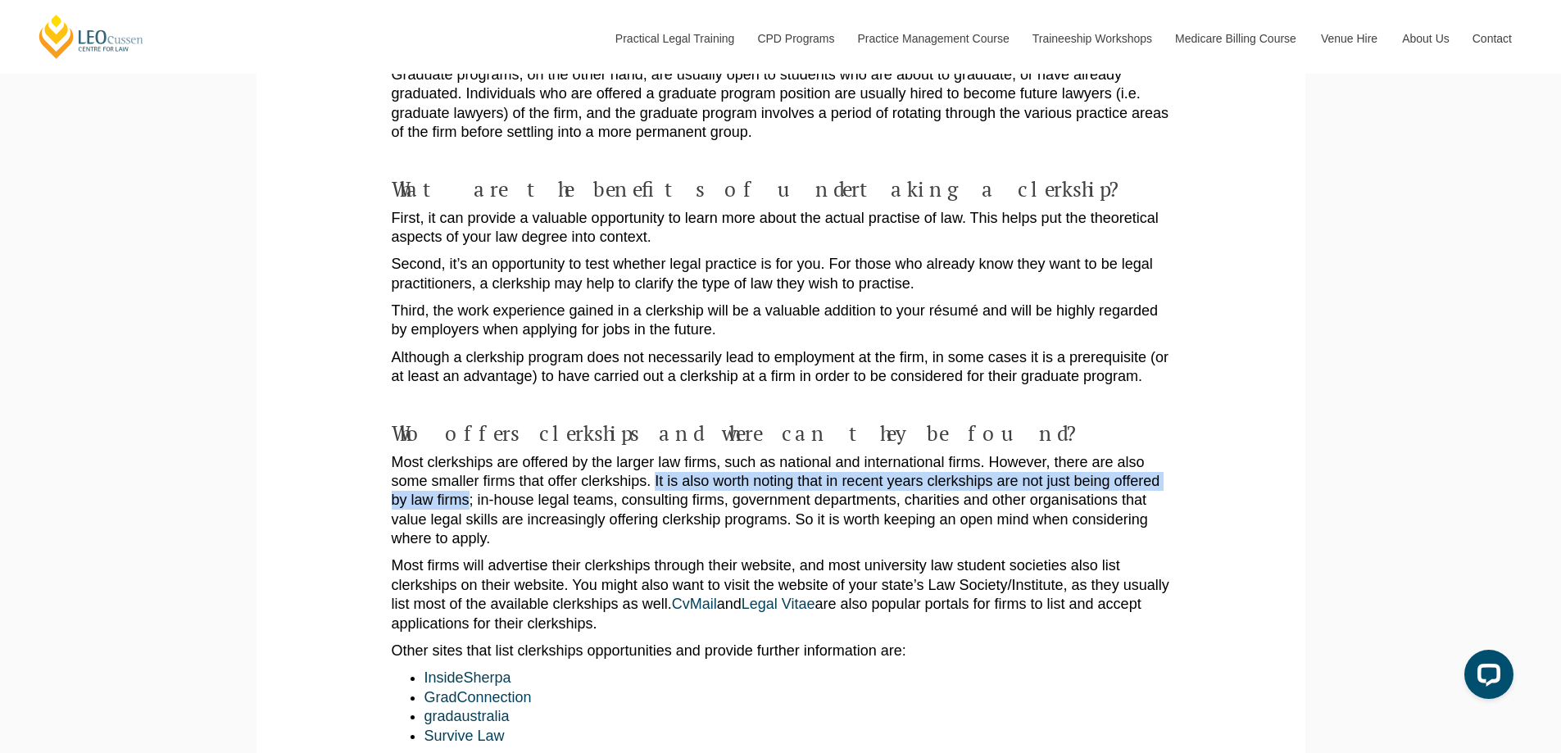
drag, startPoint x: 654, startPoint y: 460, endPoint x: 455, endPoint y: 487, distance: 200.0
click at [455, 487] on p "Most clerkships are offered by the larger law firms, such as national and inter…" at bounding box center [781, 501] width 778 height 96
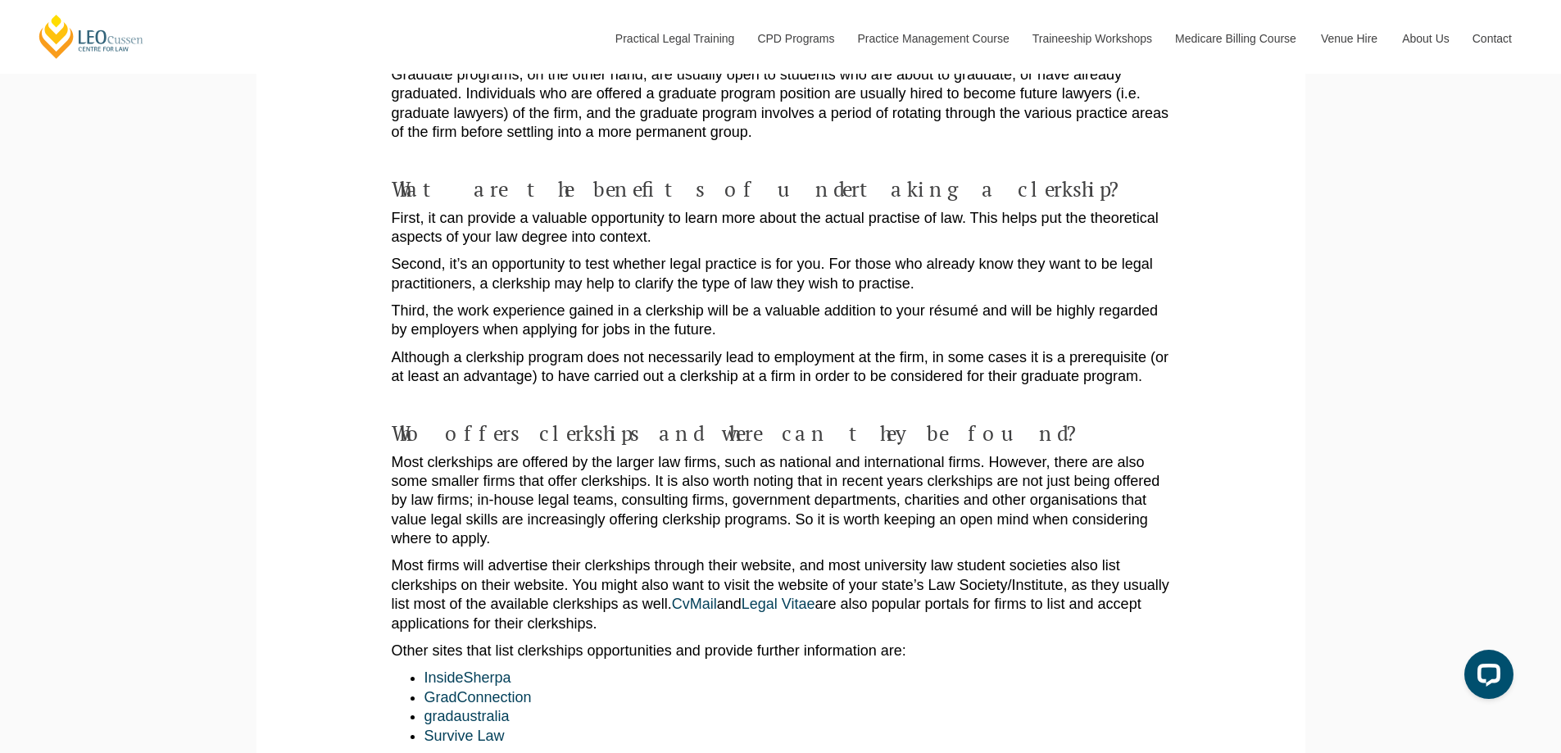
click at [474, 484] on p "Most clerkships are offered by the larger law firms, such as national and inter…" at bounding box center [781, 501] width 778 height 96
drag, startPoint x: 474, startPoint y: 484, endPoint x: 672, endPoint y: 480, distance: 198.3
click at [672, 480] on p "Most clerkships are offered by the larger law firms, such as national and inter…" at bounding box center [781, 501] width 778 height 96
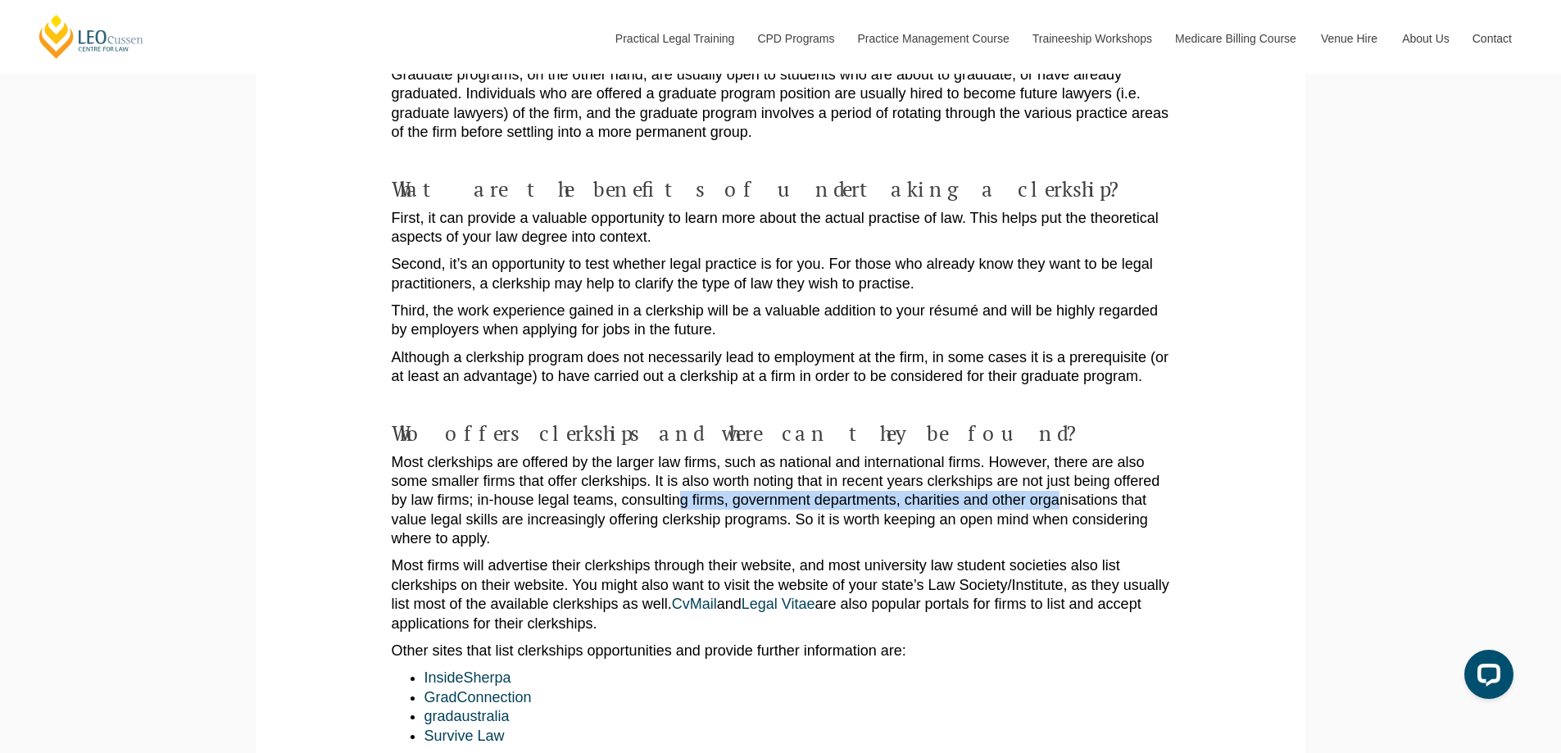
drag, startPoint x: 754, startPoint y: 478, endPoint x: 1004, endPoint y: 499, distance: 250.7
click at [1048, 487] on p "Most clerkships are offered by the larger law firms, such as national and inter…" at bounding box center [781, 501] width 778 height 96
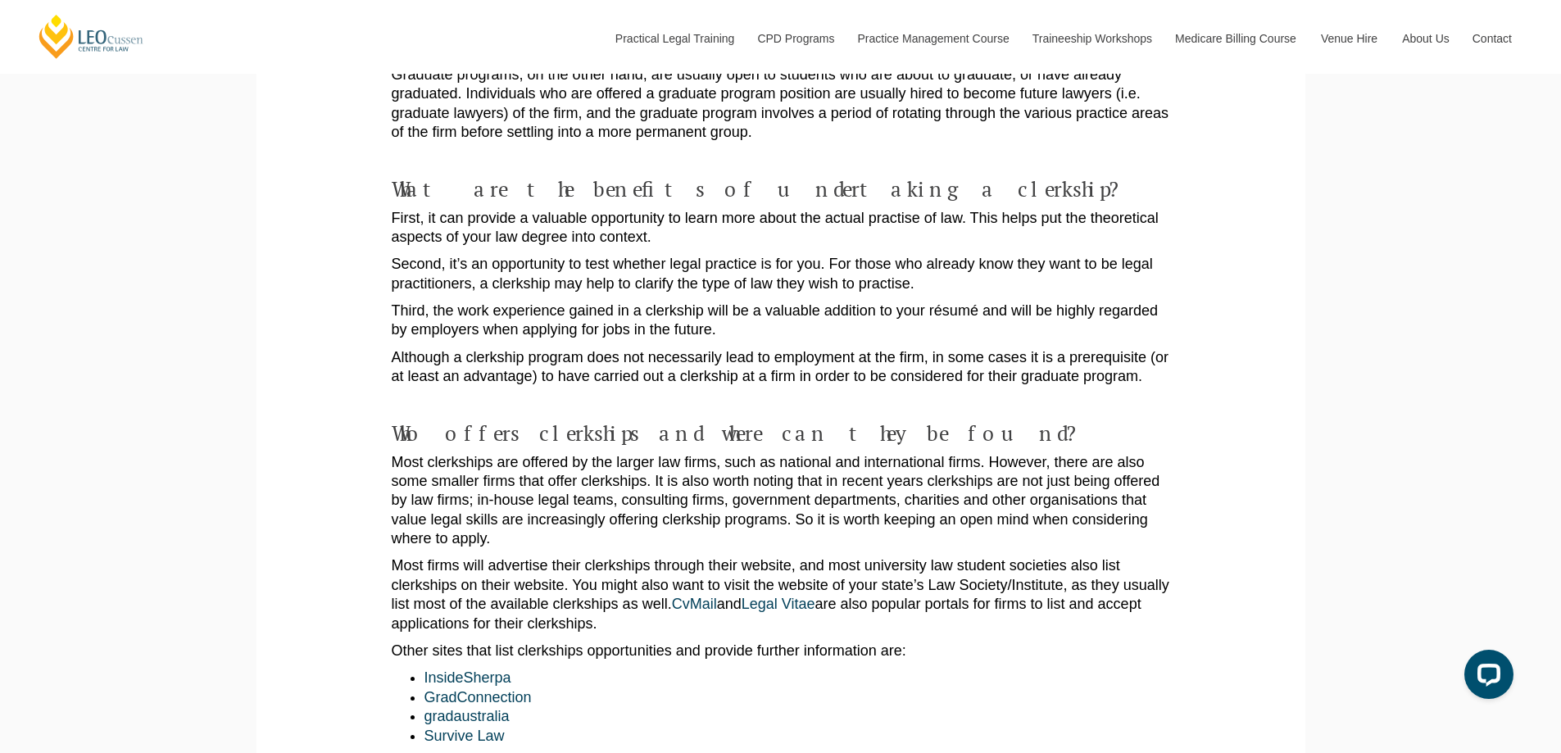
click at [808, 502] on p "Most clerkships are offered by the larger law firms, such as national and inter…" at bounding box center [781, 501] width 778 height 96
drag, startPoint x: 808, startPoint y: 502, endPoint x: 813, endPoint y: 513, distance: 11.7
click at [813, 513] on p "Most clerkships are offered by the larger law firms, such as national and inter…" at bounding box center [781, 501] width 778 height 96
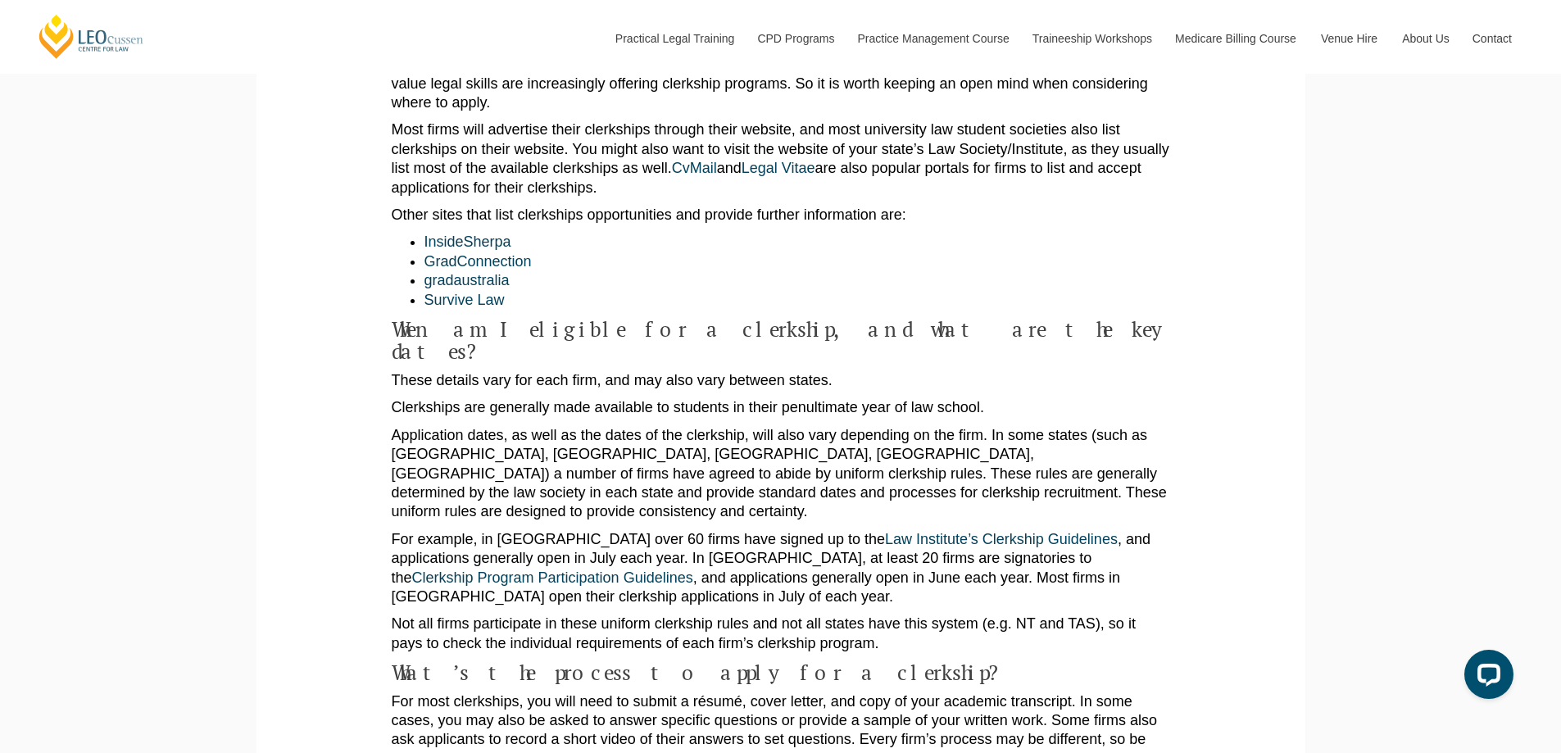
scroll to position [1092, 0]
click at [519, 397] on p "Clerkships are generally made available to students in their penultimate year o…" at bounding box center [781, 406] width 778 height 19
drag, startPoint x: 519, startPoint y: 374, endPoint x: 891, endPoint y: 366, distance: 372.0
click at [891, 397] on p "Clerkships are generally made available to students in their penultimate year o…" at bounding box center [781, 406] width 778 height 19
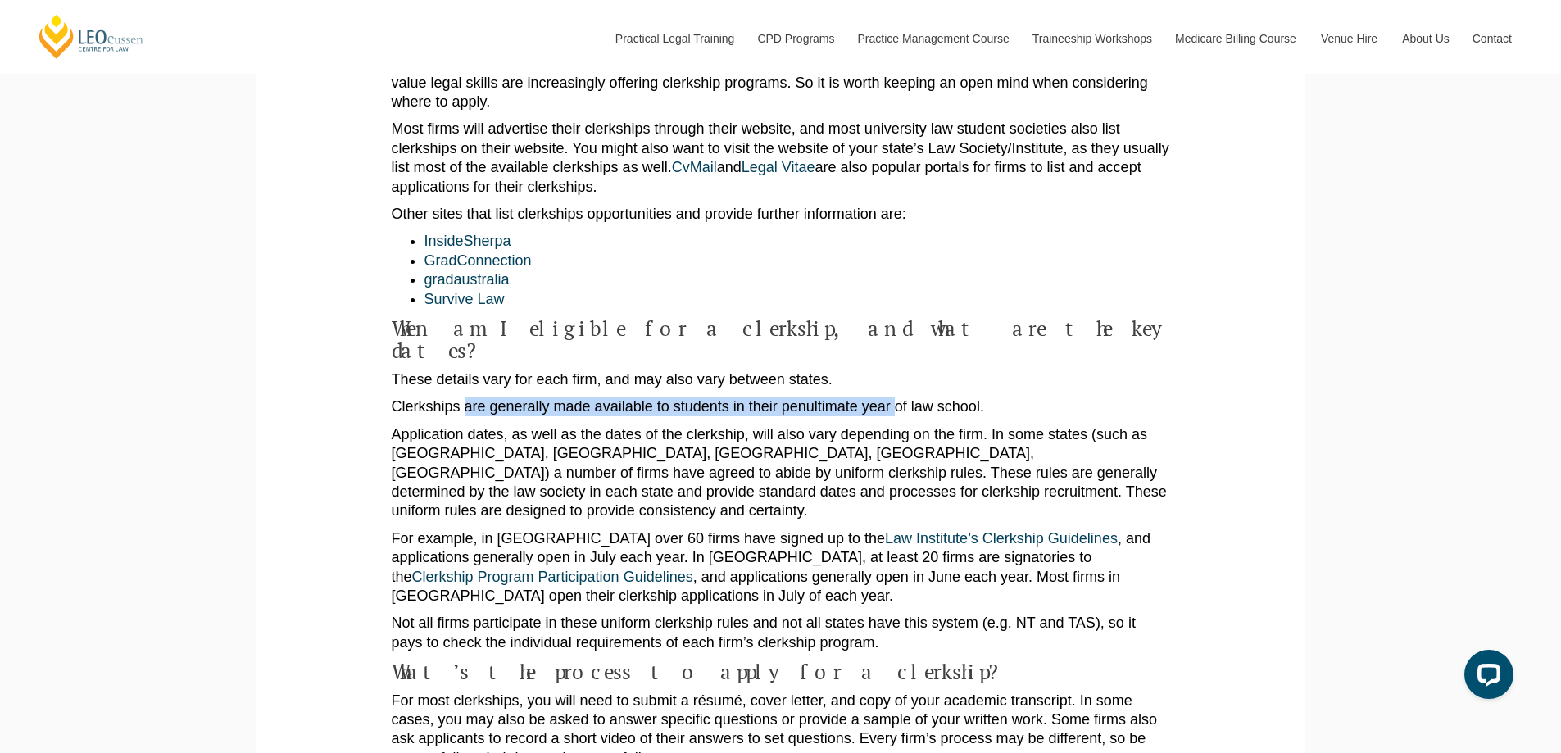
drag, startPoint x: 891, startPoint y: 366, endPoint x: 465, endPoint y: 365, distance: 426.0
click at [465, 397] on p "Clerkships are generally made available to students in their penultimate year o…" at bounding box center [781, 406] width 778 height 19
drag, startPoint x: 465, startPoint y: 365, endPoint x: 881, endPoint y: 356, distance: 415.4
click at [881, 397] on p "Clerkships are generally made available to students in their penultimate year o…" at bounding box center [781, 406] width 778 height 19
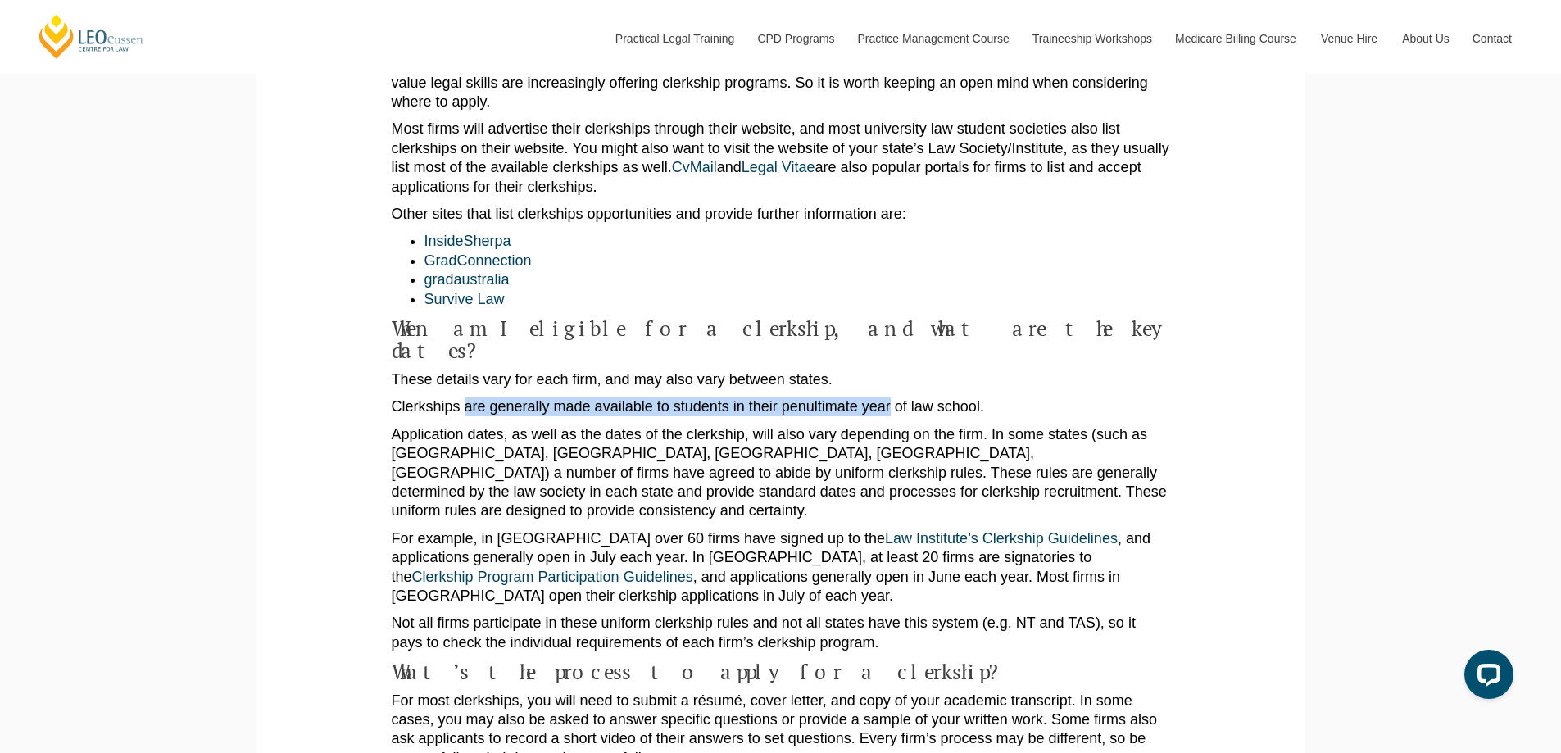
click at [881, 397] on p "Clerkships are generally made available to students in their penultimate year o…" at bounding box center [781, 406] width 778 height 19
click at [517, 425] on p "Application dates, as well as the dates of the clerkship, will also vary depend…" at bounding box center [781, 473] width 778 height 96
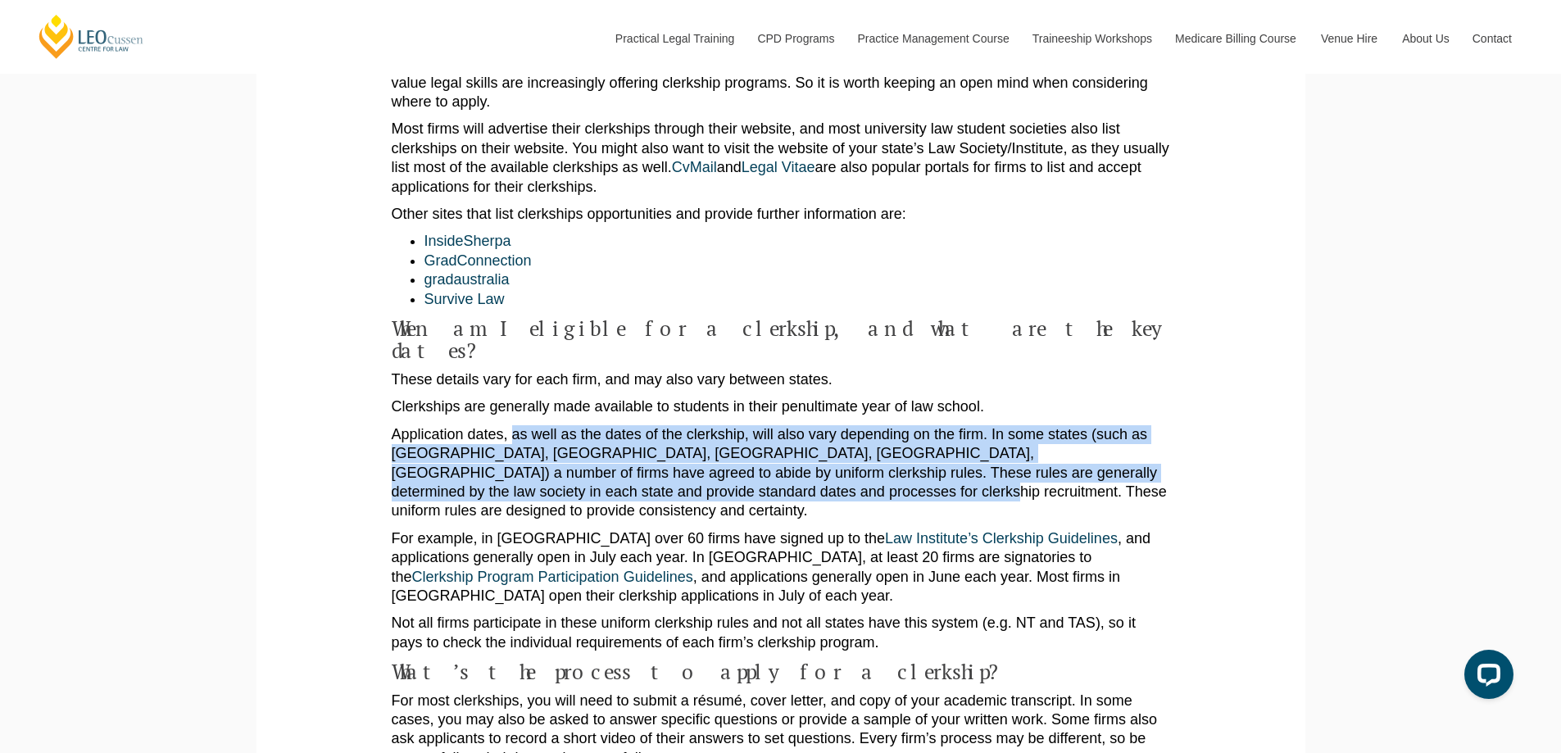
drag, startPoint x: 517, startPoint y: 398, endPoint x: 663, endPoint y: 452, distance: 155.5
click at [663, 452] on p "Application dates, as well as the dates of the clerkship, will also vary depend…" at bounding box center [781, 473] width 778 height 96
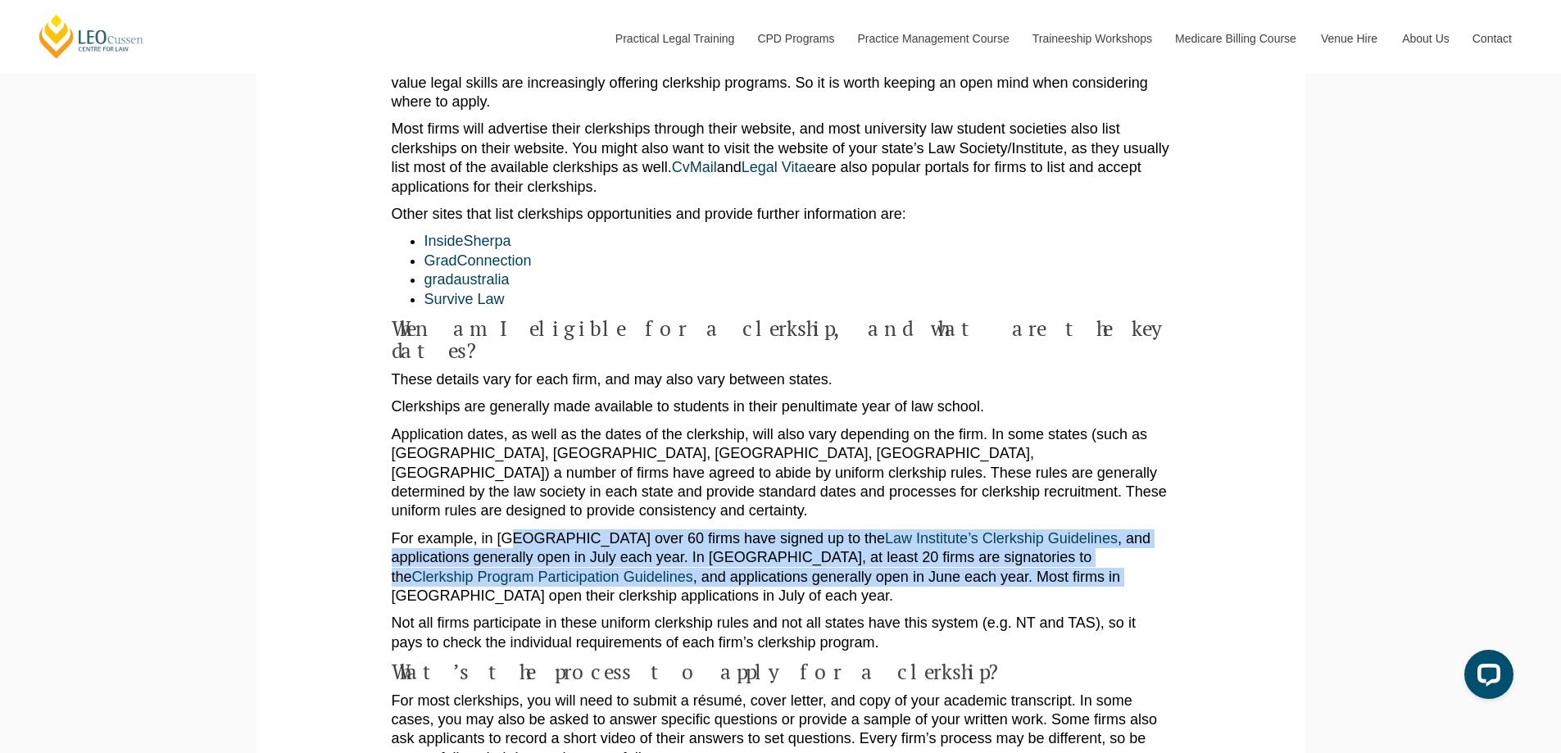
drag, startPoint x: 509, startPoint y: 480, endPoint x: 915, endPoint y: 516, distance: 407.9
click at [911, 529] on p "For example, in Victoria over 60 firms have signed up to the Law Institute’s Cl…" at bounding box center [781, 567] width 778 height 77
click at [915, 529] on p "For example, in Victoria over 60 firms have signed up to the Law Institute’s Cl…" at bounding box center [781, 567] width 778 height 77
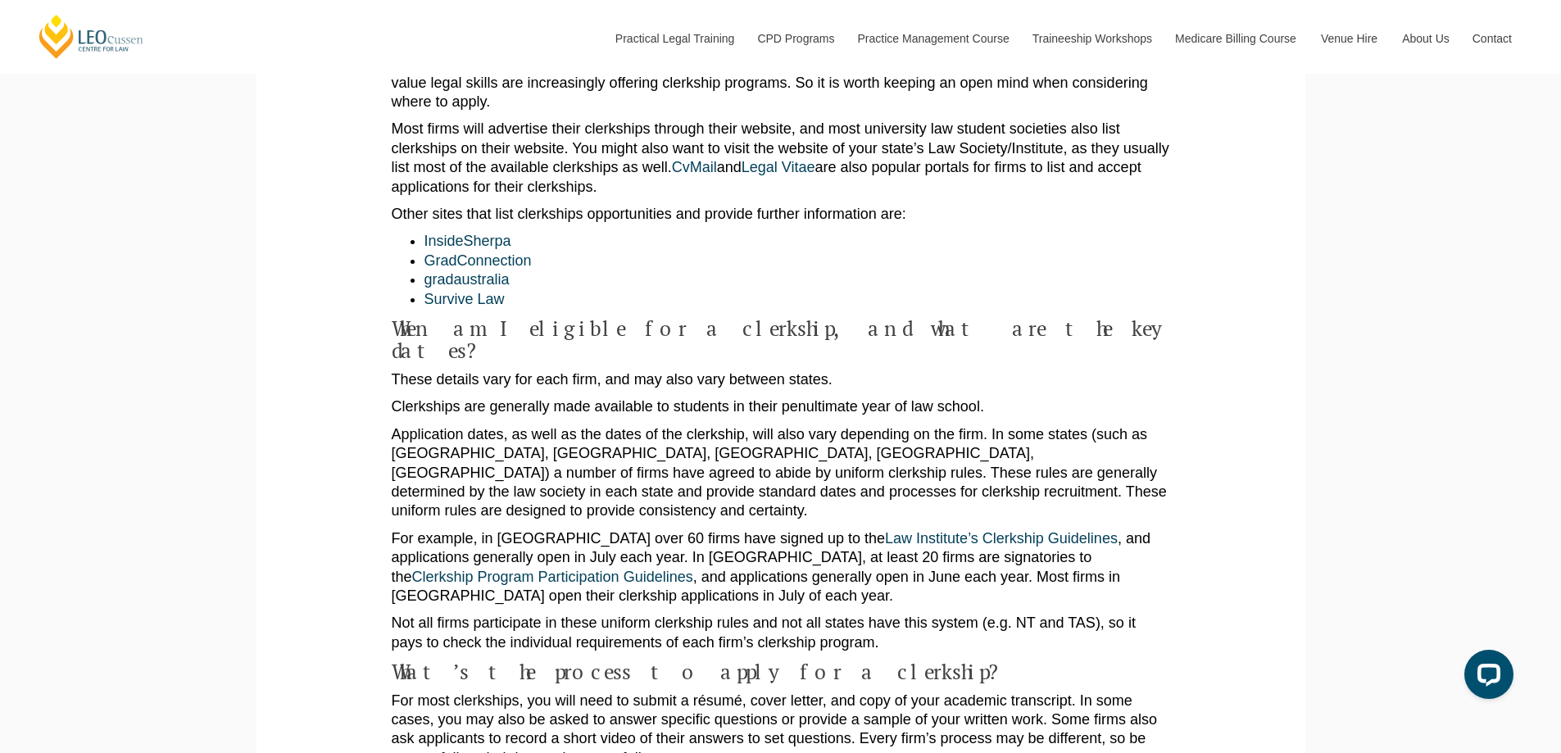
click at [621, 529] on p "For example, in Victoria over 60 firms have signed up to the Law Institute’s Cl…" at bounding box center [781, 567] width 778 height 77
click at [615, 529] on p "For example, in Victoria over 60 firms have signed up to the Law Institute’s Cl…" at bounding box center [781, 567] width 778 height 77
drag, startPoint x: 615, startPoint y: 495, endPoint x: 773, endPoint y: 499, distance: 158.2
click at [768, 529] on p "For example, in Victoria over 60 firms have signed up to the Law Institute’s Cl…" at bounding box center [781, 567] width 778 height 77
click at [773, 529] on p "For example, in Victoria over 60 firms have signed up to the Law Institute’s Cl…" at bounding box center [781, 567] width 778 height 77
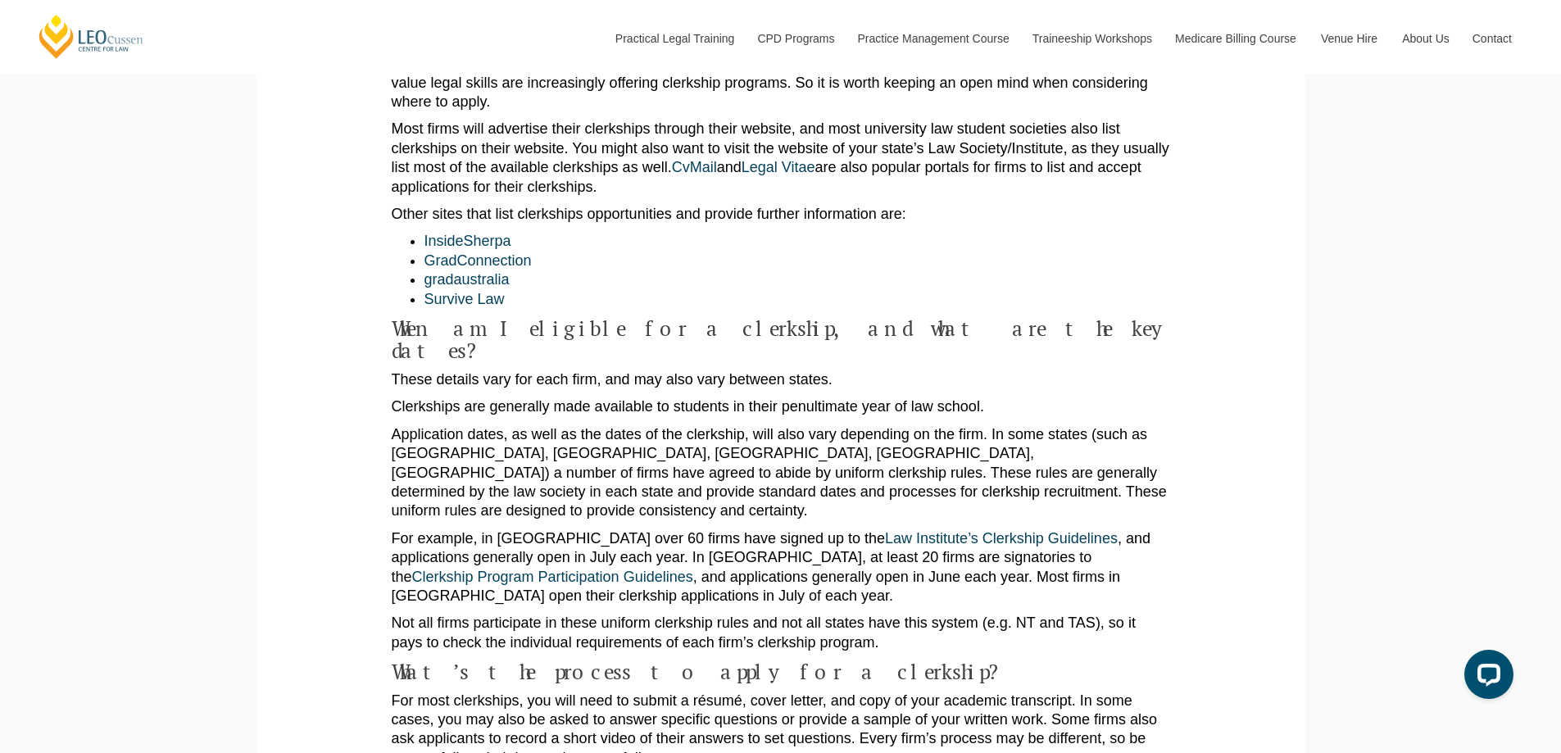
scroll to position [1311, 0]
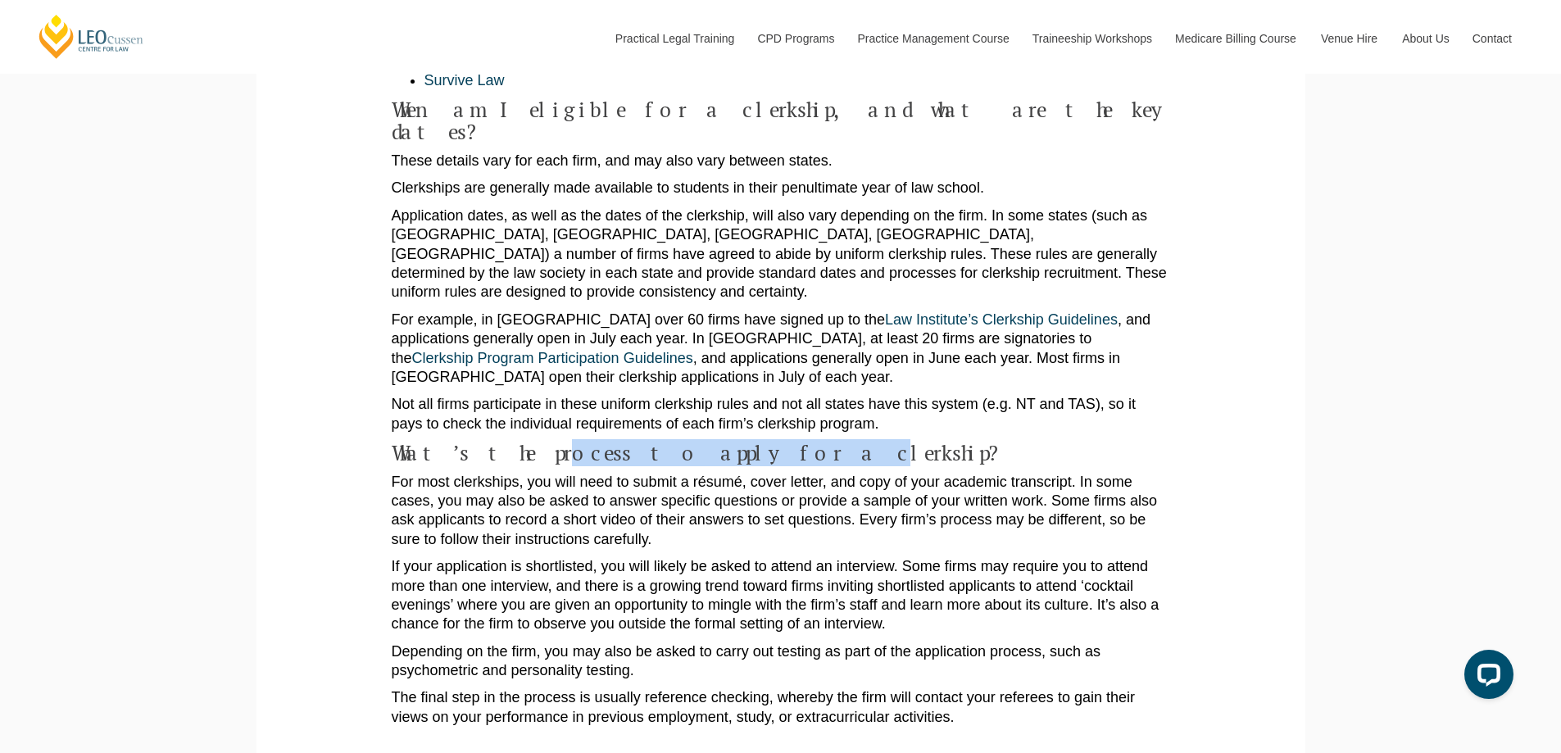
drag
click at [700, 442] on h4 "What’s the process to apply for a clerkship?" at bounding box center [781, 453] width 778 height 23
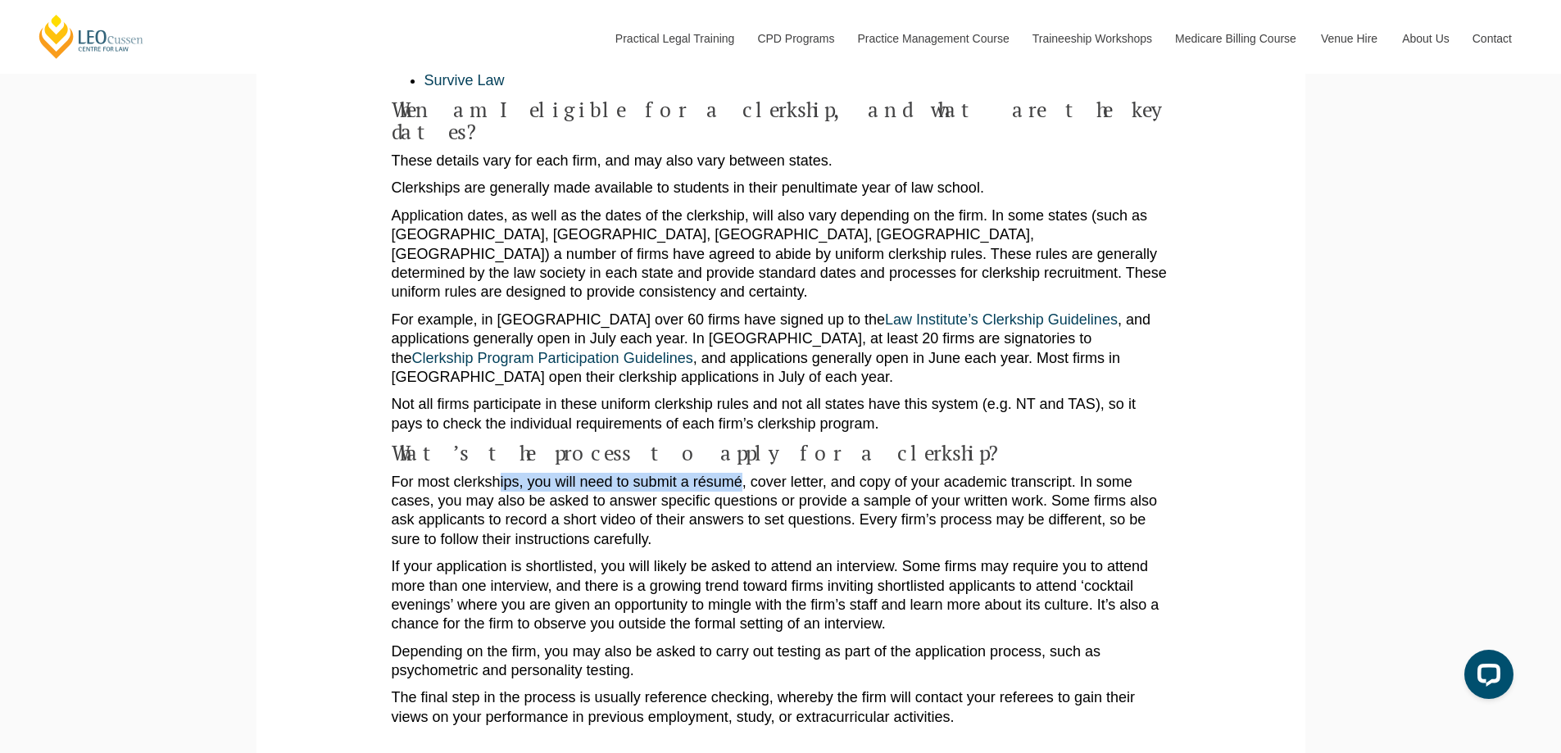
click at [744, 473] on p "For most clerkships, you will need to submit a résumé, cover letter, and copy o…" at bounding box center [781, 511] width 778 height 77
click at [808, 473] on p "For most clerkships, you will need to submit a résumé, cover letter, and copy o…" at bounding box center [781, 511] width 778 height 77
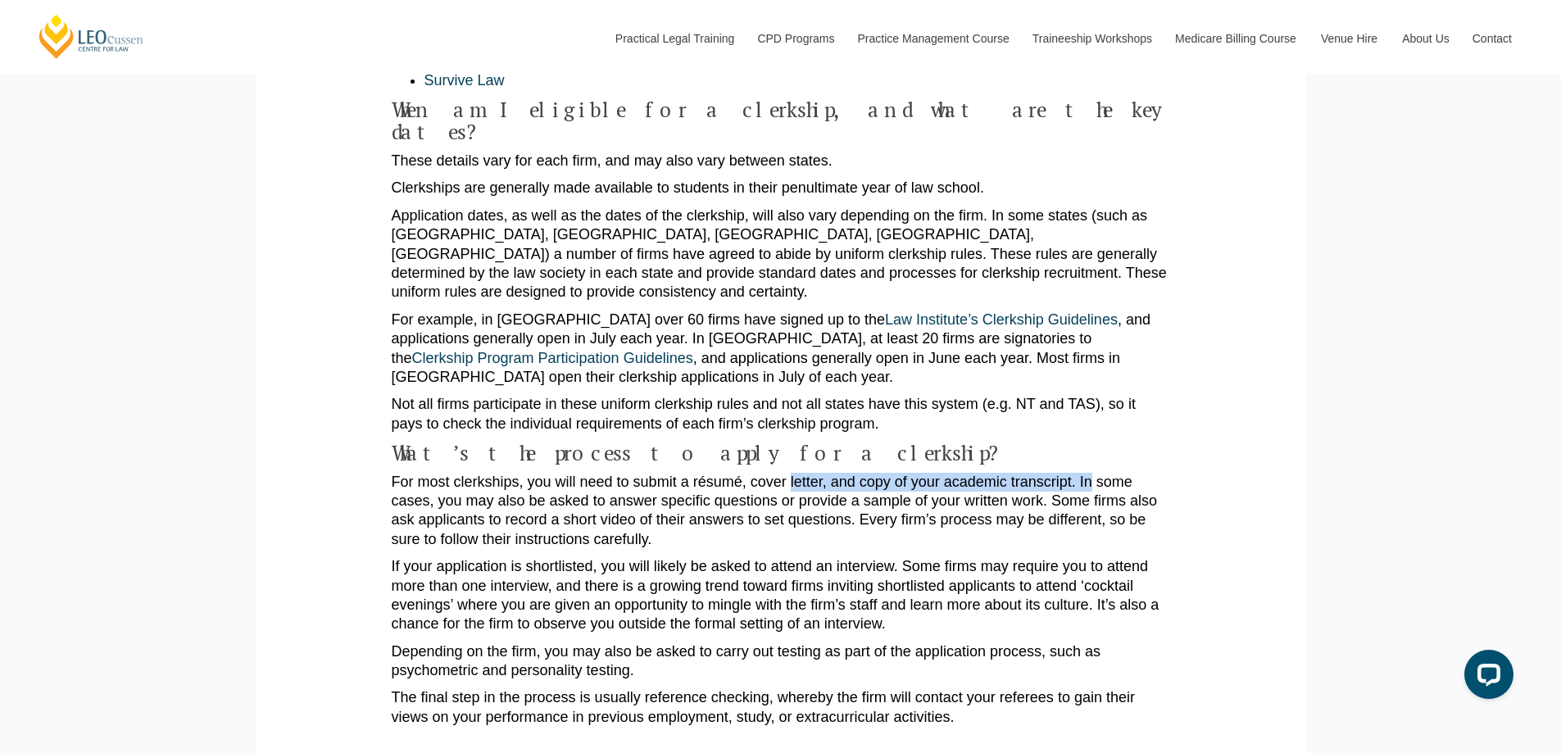
click at [1082, 473] on p "For most clerkships, you will need to submit a résumé, cover letter, and copy o…" at bounding box center [781, 511] width 778 height 77
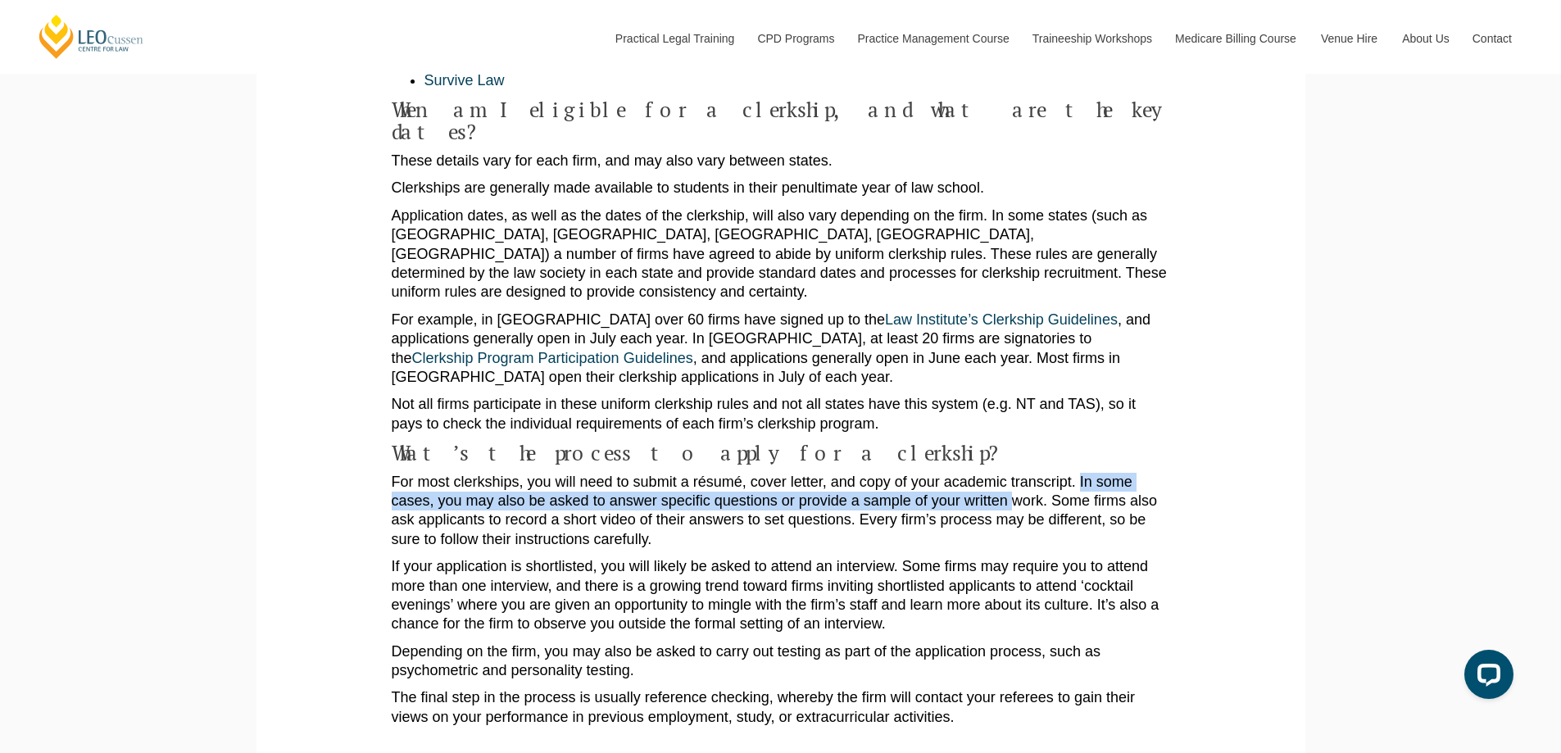
click at [1014, 473] on p "For most clerkships, you will need to submit a résumé, cover letter, and copy o…" at bounding box center [781, 511] width 778 height 77
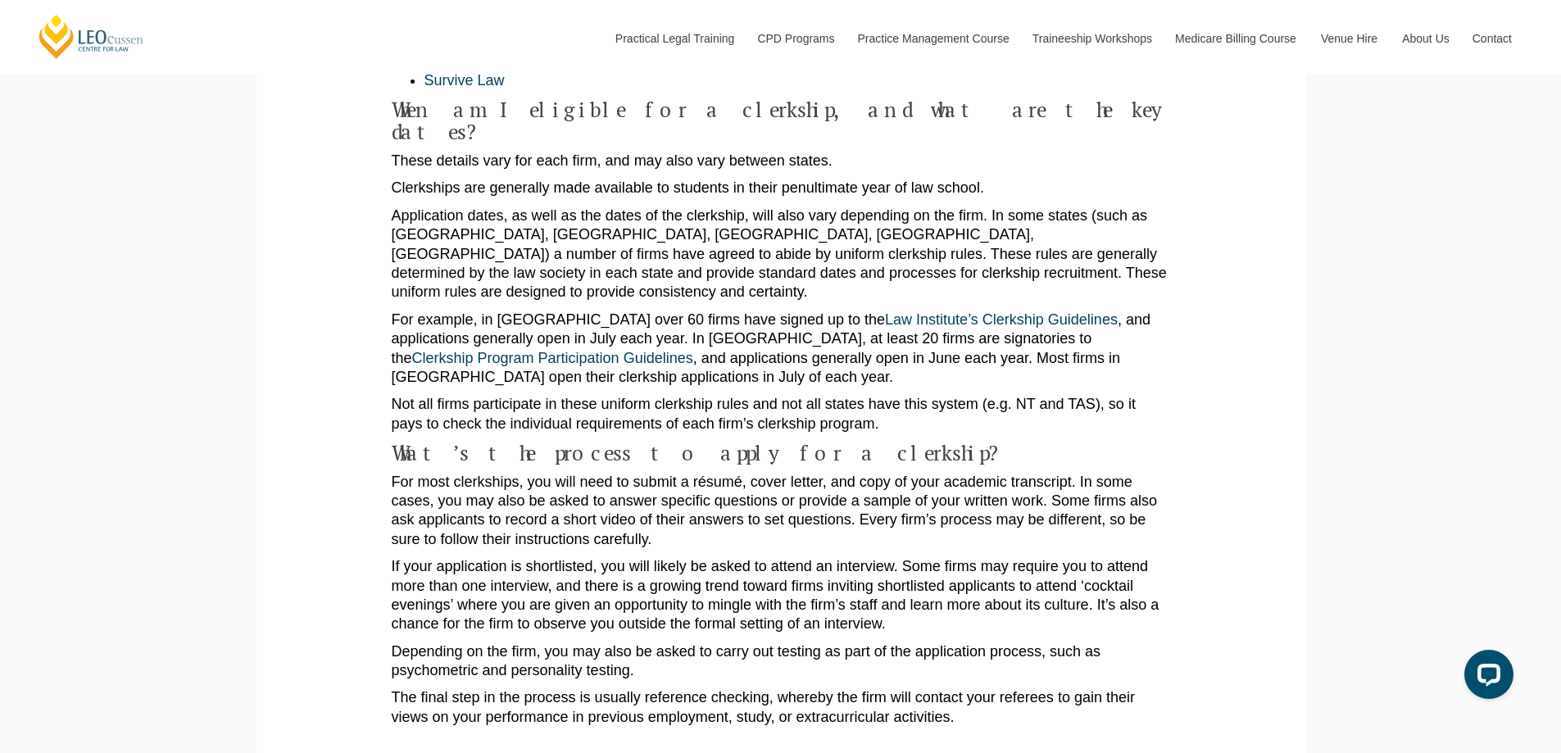
click at [1058, 473] on p "For most clerkships, you will need to submit a résumé, cover letter, and copy o…" at bounding box center [781, 511] width 778 height 77
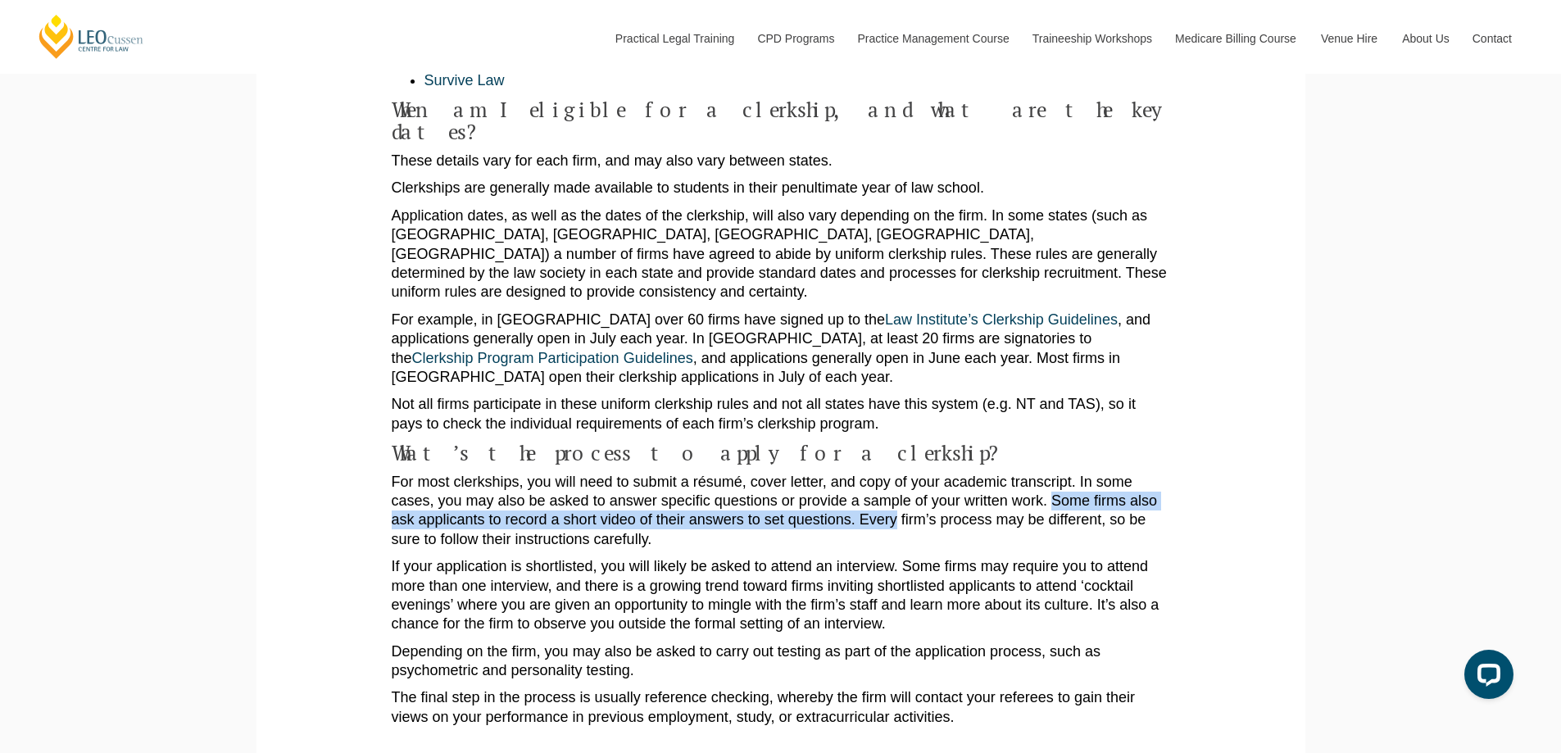
drag, startPoint x: 1058, startPoint y: 434, endPoint x: 883, endPoint y: 459, distance: 176.2
click at [883, 473] on p "For most clerkships, you will need to submit a résumé, cover letter, and copy o…" at bounding box center [781, 511] width 778 height 77
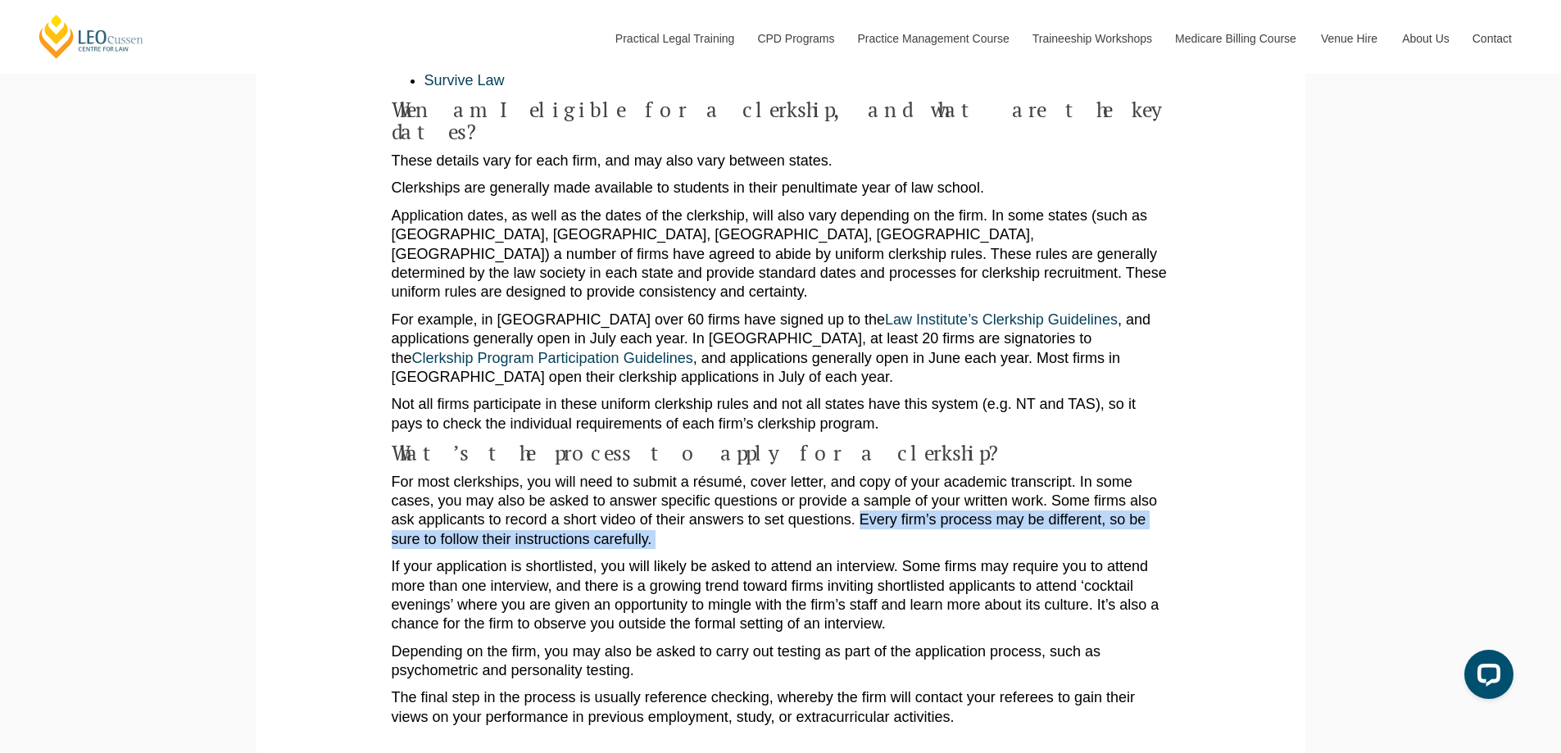
drag, startPoint x: 883, startPoint y: 459, endPoint x: 881, endPoint y: 477, distance: 18.1
click at [881, 477] on p "For most clerkships, you will need to submit a résumé, cover letter, and copy o…" at bounding box center [781, 511] width 778 height 77
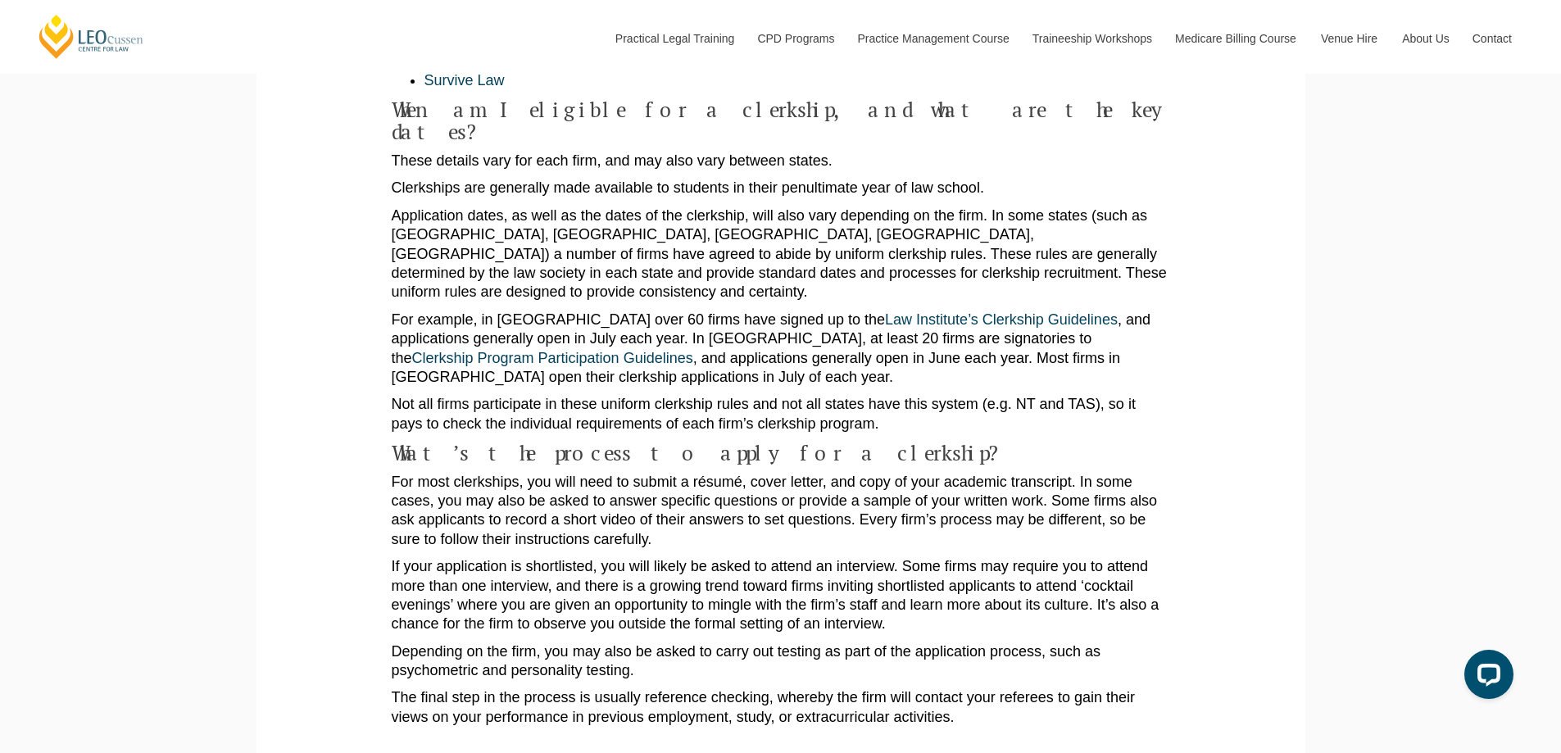
click at [881, 477] on p "For most clerkships, you will need to submit a résumé, cover letter, and copy o…" at bounding box center [781, 511] width 778 height 77
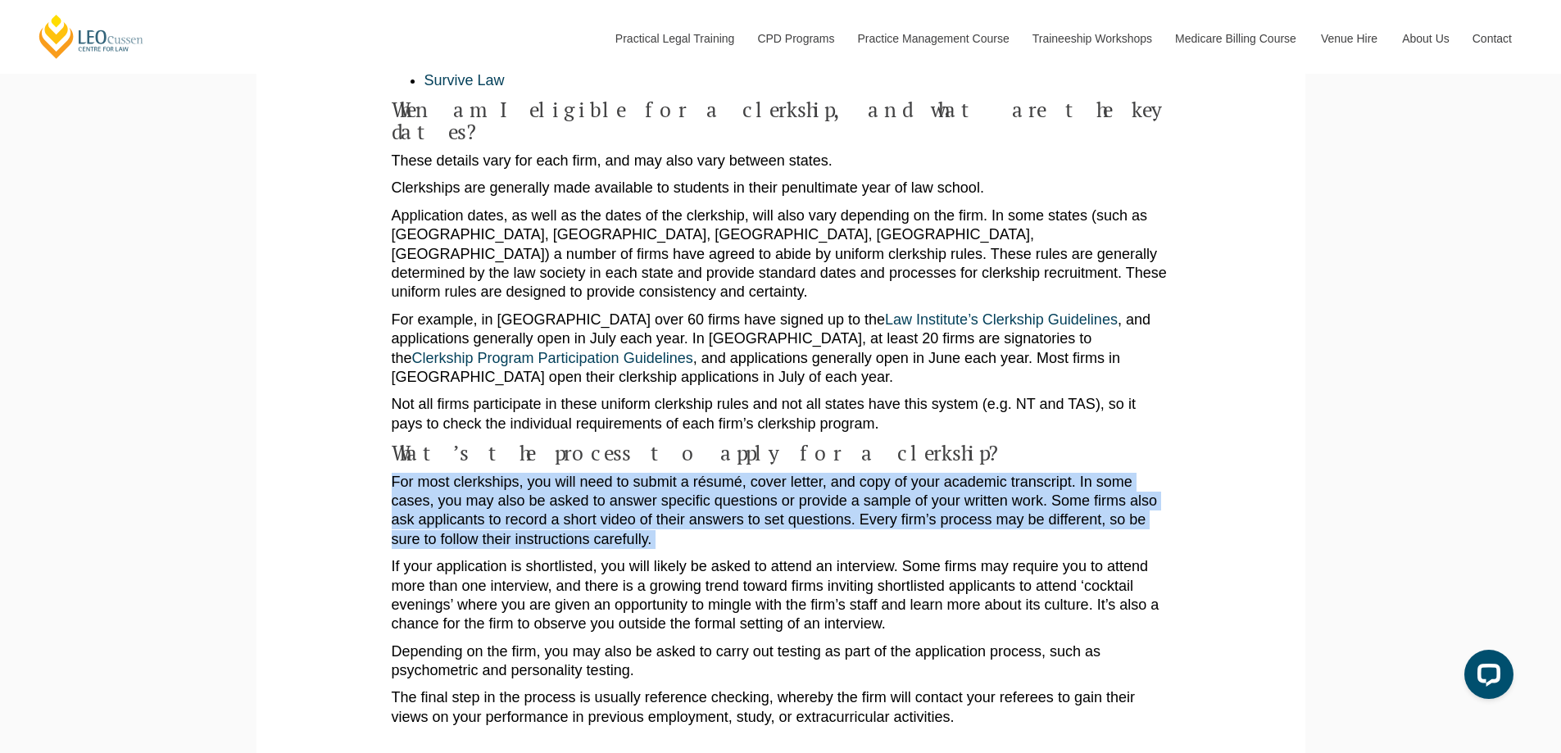
drag, startPoint x: 881, startPoint y: 477, endPoint x: 884, endPoint y: 463, distance: 14.1
click at [884, 473] on p "For most clerkships, you will need to submit a résumé, cover letter, and copy o…" at bounding box center [781, 511] width 778 height 77
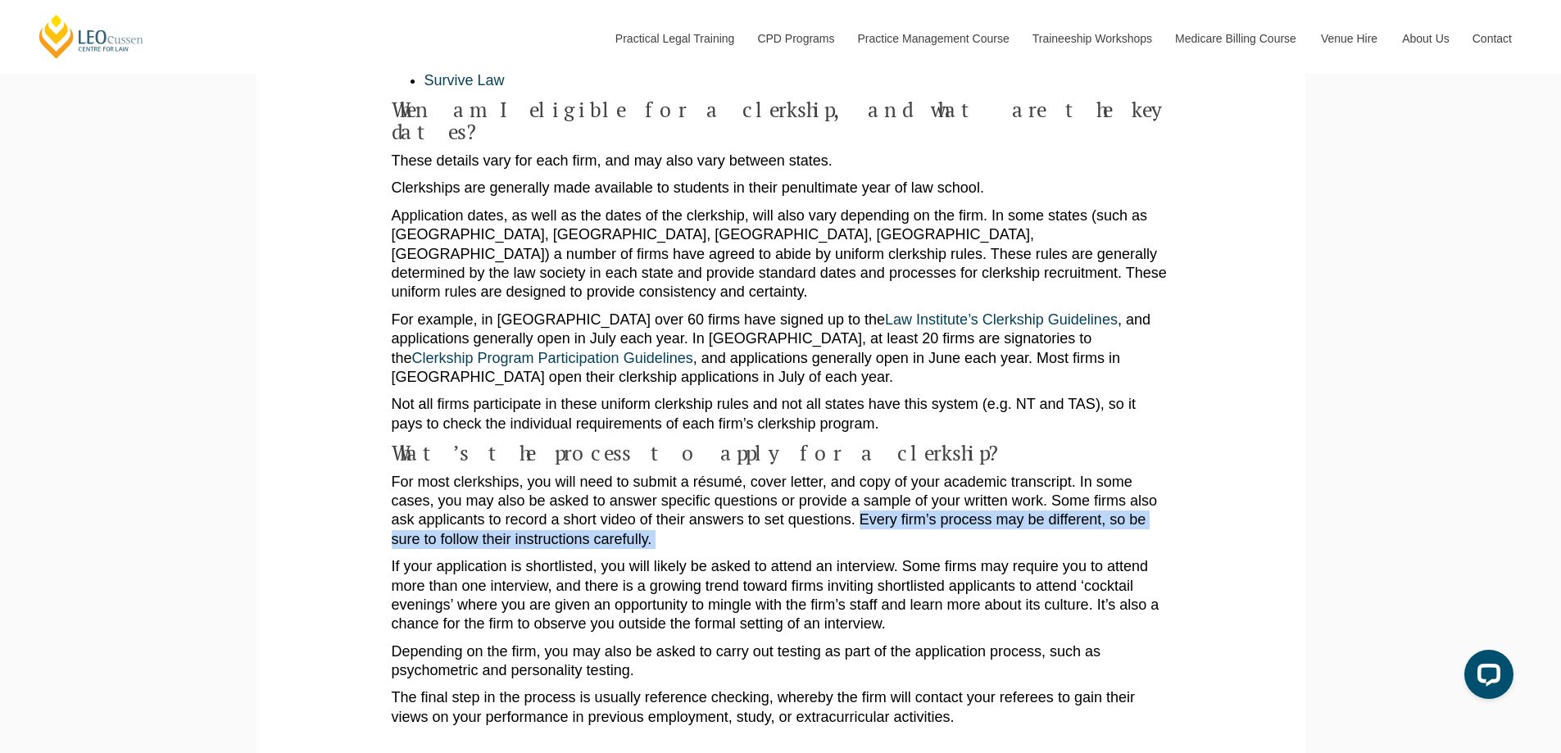
drag, startPoint x: 884, startPoint y: 463, endPoint x: 886, endPoint y: 481, distance: 18.1
click at [886, 481] on p "For most clerkships, you will need to submit a résumé, cover letter, and copy o…" at bounding box center [781, 511] width 778 height 77
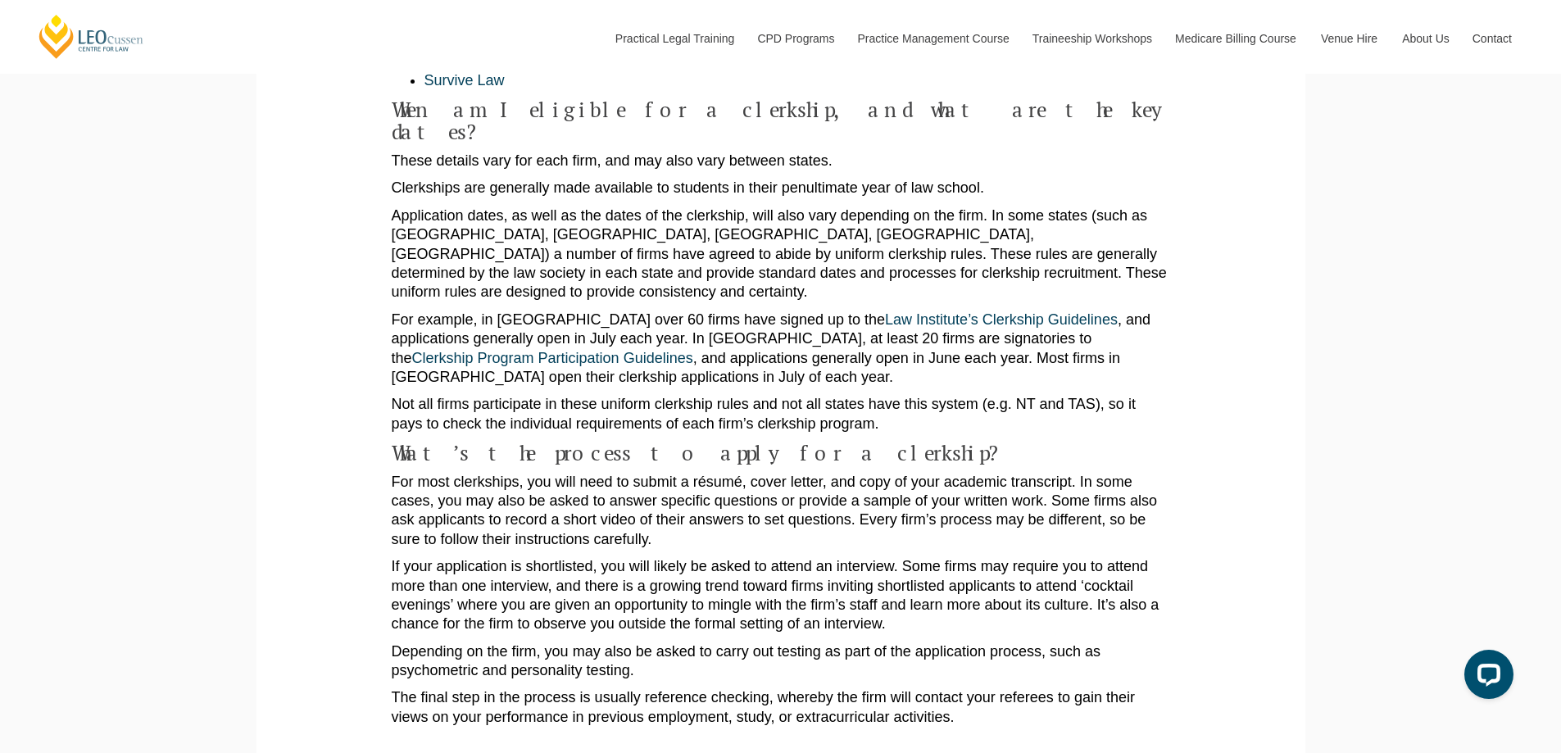
scroll to position [1529, 0]
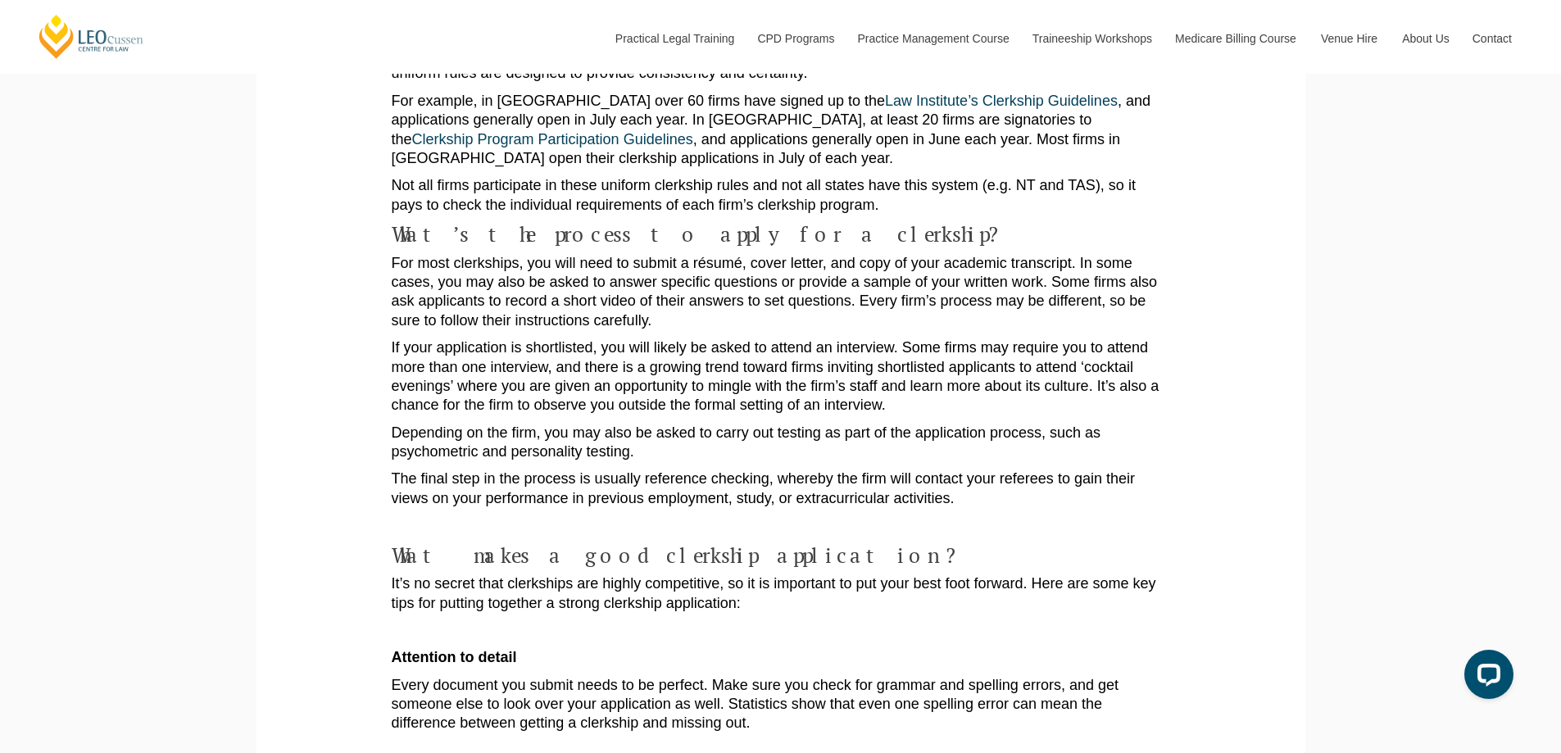
click at [496, 424] on p "Depending on the firm, you may also be asked to carry out testing as part of th…" at bounding box center [781, 443] width 778 height 39
click at [495, 424] on p "Depending on the firm, you may also be asked to carry out testing as part of th…" at bounding box center [781, 443] width 778 height 39
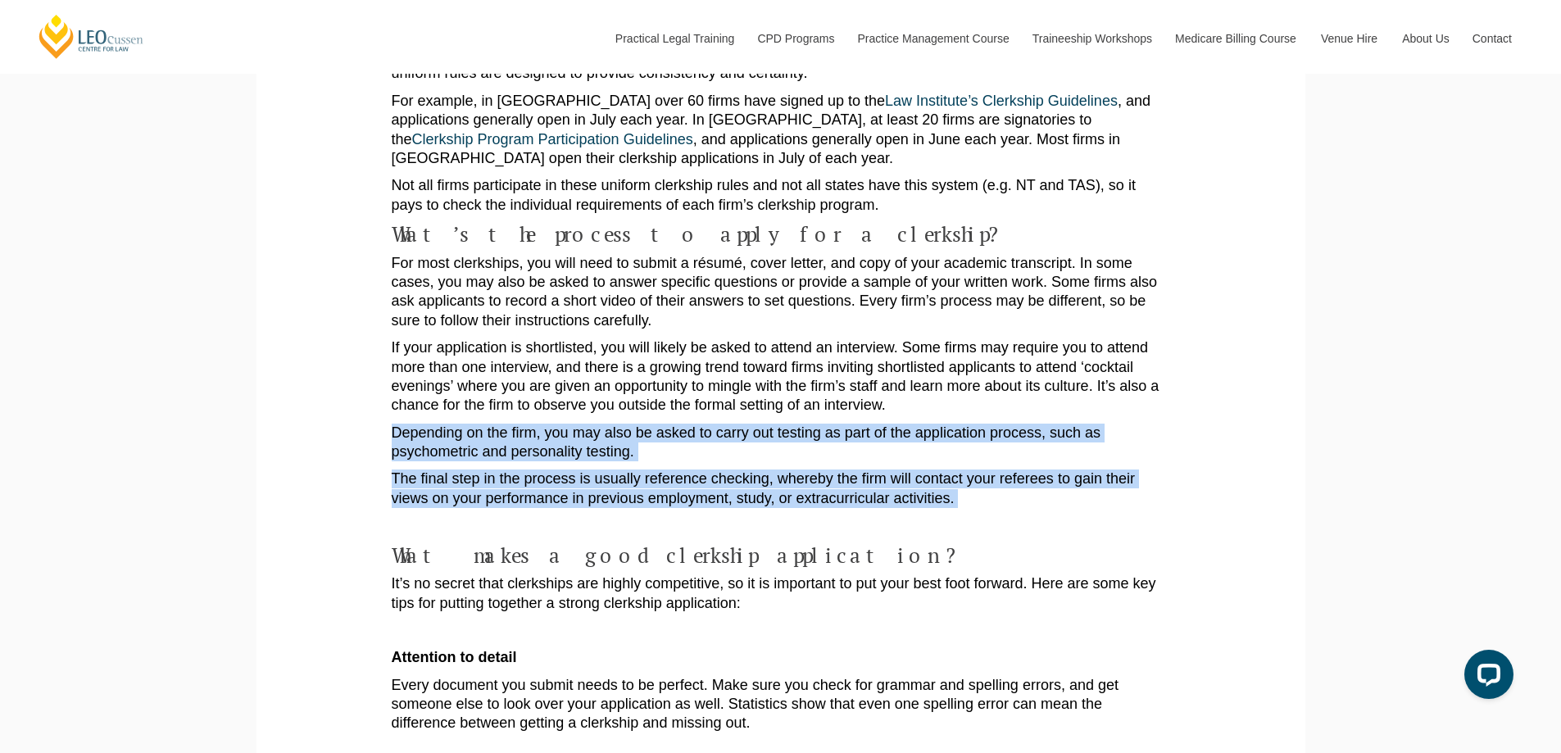
drag, startPoint x: 556, startPoint y: 400, endPoint x: 573, endPoint y: 402, distance: 17.4
click at [573, 402] on div "A clerkship can be a great way to sample life in a law firm and can even be a s…" at bounding box center [781, 234] width 778 height 2710
click at [563, 424] on p "Depending on the firm, you may also be asked to carry out testing as part of th…" at bounding box center [781, 443] width 778 height 39
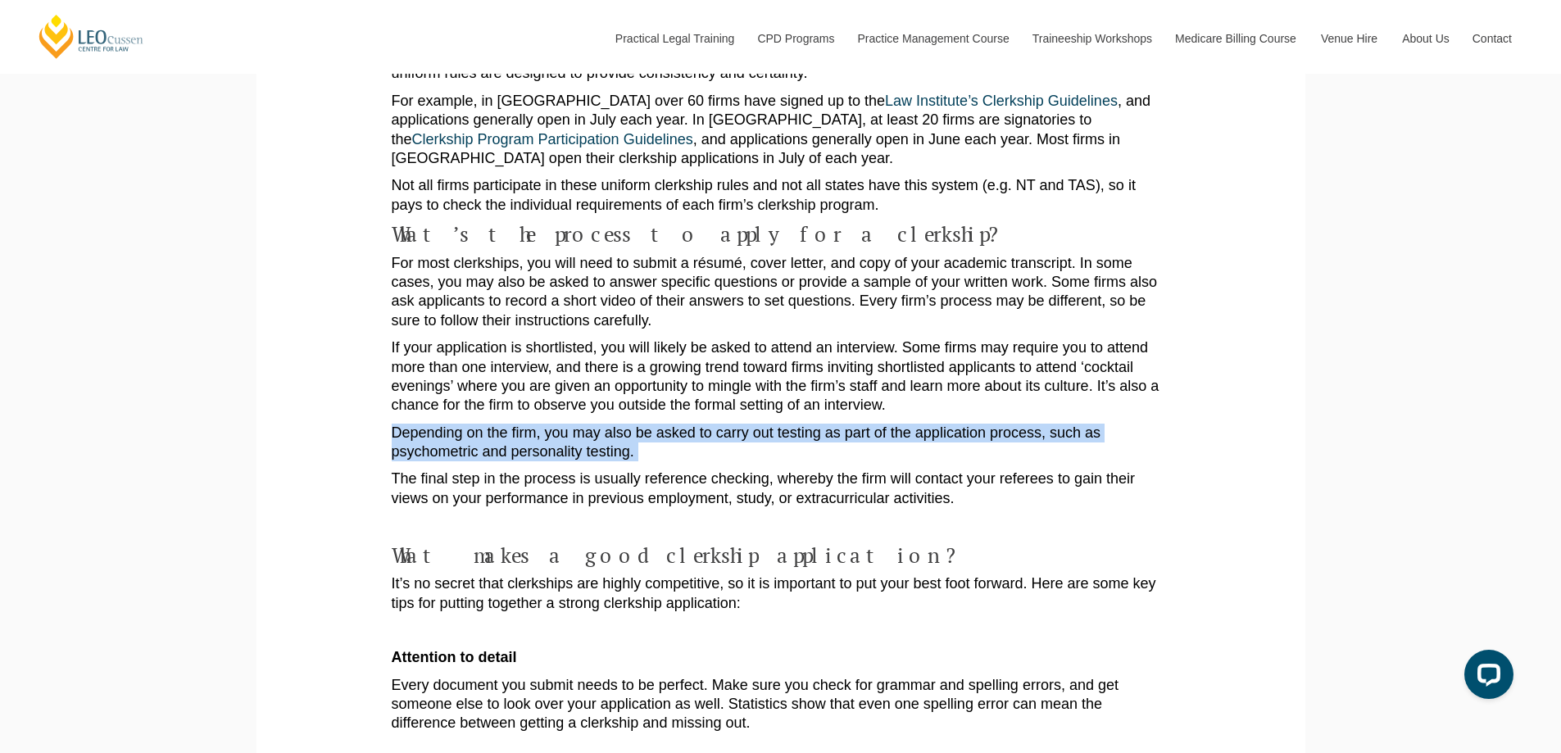
drag, startPoint x: 563, startPoint y: 394, endPoint x: 453, endPoint y: 368, distance: 112.9
click at [453, 424] on p "Depending on the firm, you may also be asked to carry out testing as part of th…" at bounding box center [781, 443] width 778 height 39
click at [480, 424] on p "Depending on the firm, you may also be asked to carry out testing as part of th…" at bounding box center [781, 443] width 778 height 39
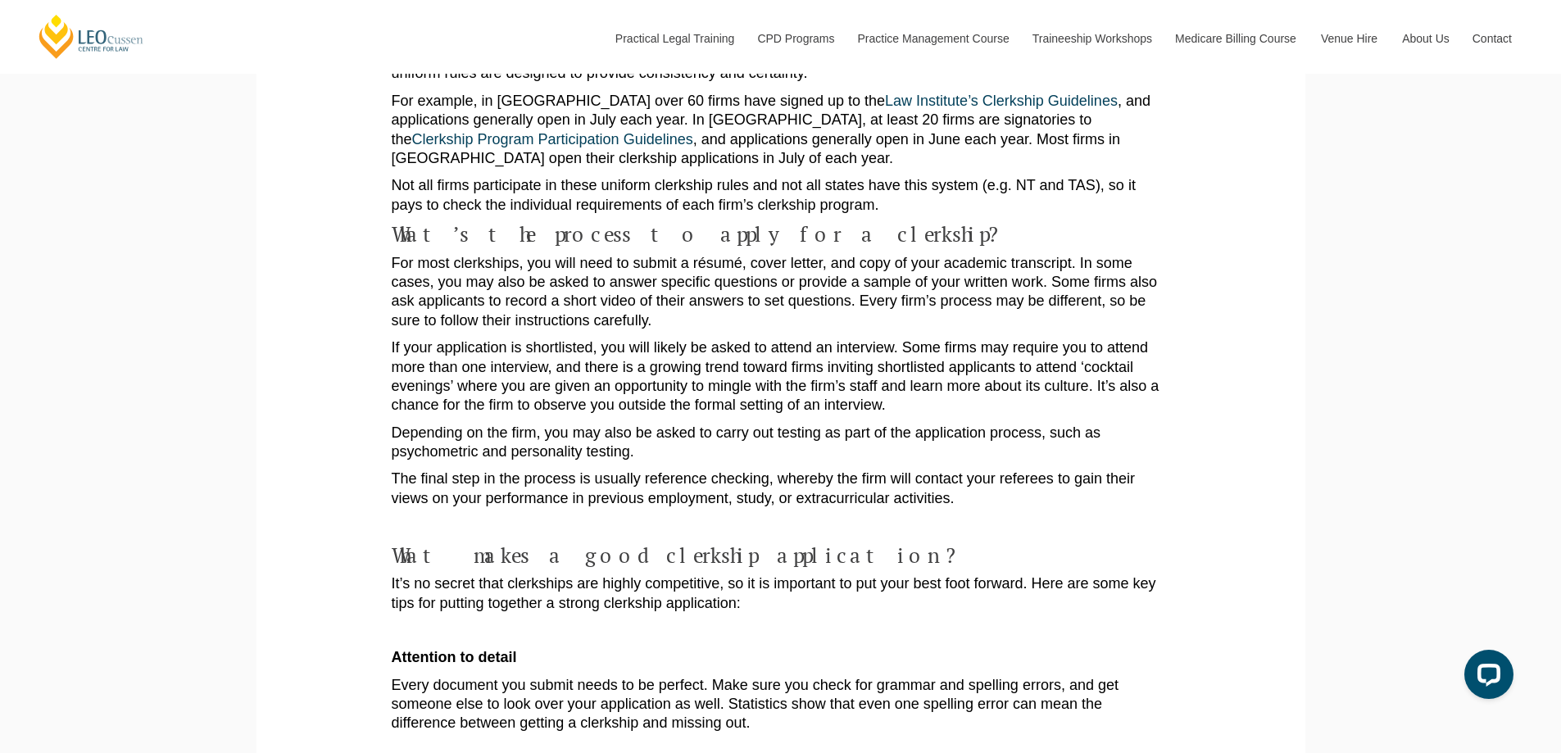
click at [473, 424] on p "Depending on the firm, you may also be asked to carry out testing as part of th…" at bounding box center [781, 443] width 778 height 39
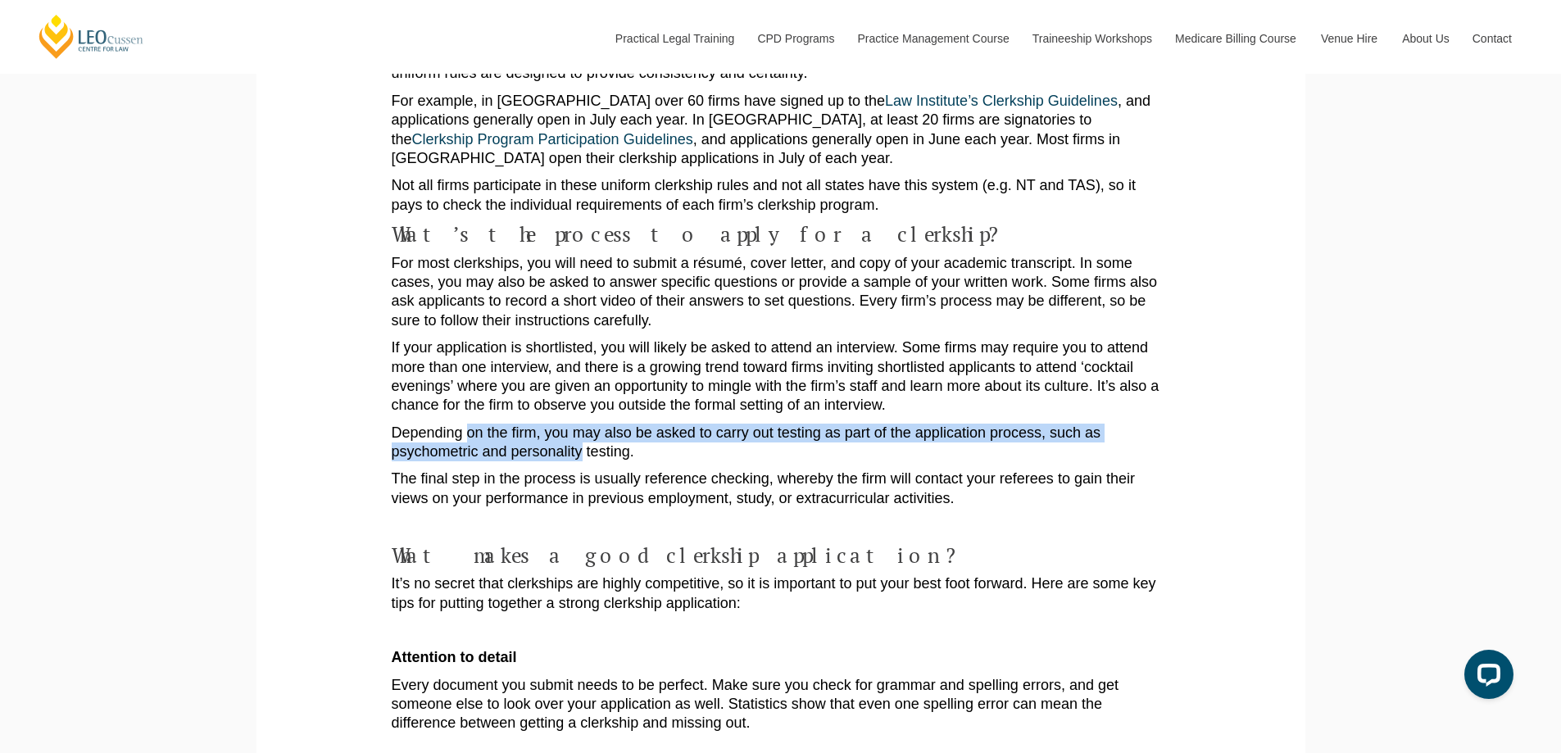
drag, startPoint x: 473, startPoint y: 370, endPoint x: 587, endPoint y: 387, distance: 115.2
click at [586, 424] on p "Depending on the firm, you may also be asked to carry out testing as part of th…" at bounding box center [781, 443] width 778 height 39
click at [587, 424] on p "Depending on the firm, you may also be asked to carry out testing as part of th…" at bounding box center [781, 443] width 778 height 39
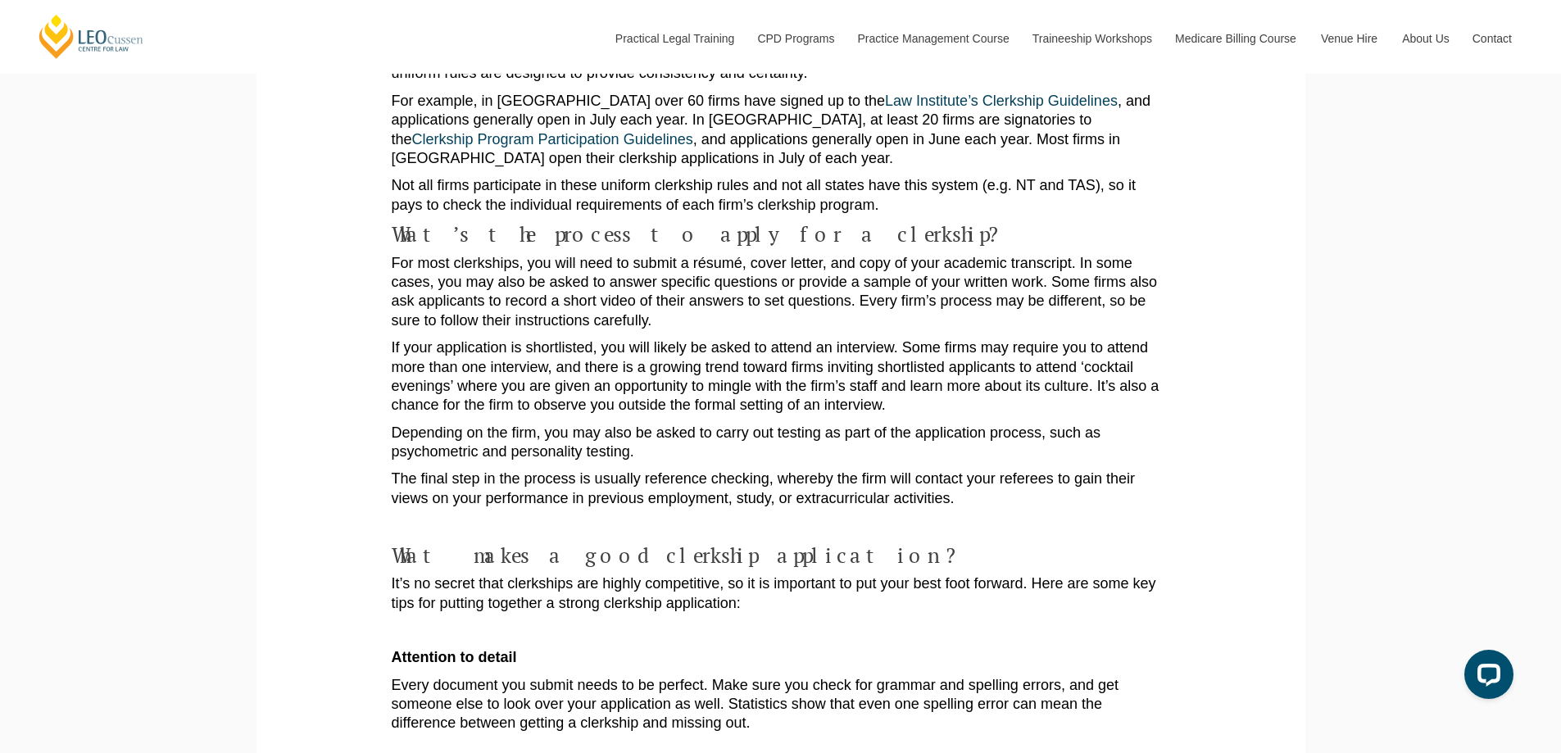
click at [494, 469] on p "The final step in the process is usually reference checking, whereby the firm w…" at bounding box center [781, 488] width 778 height 39
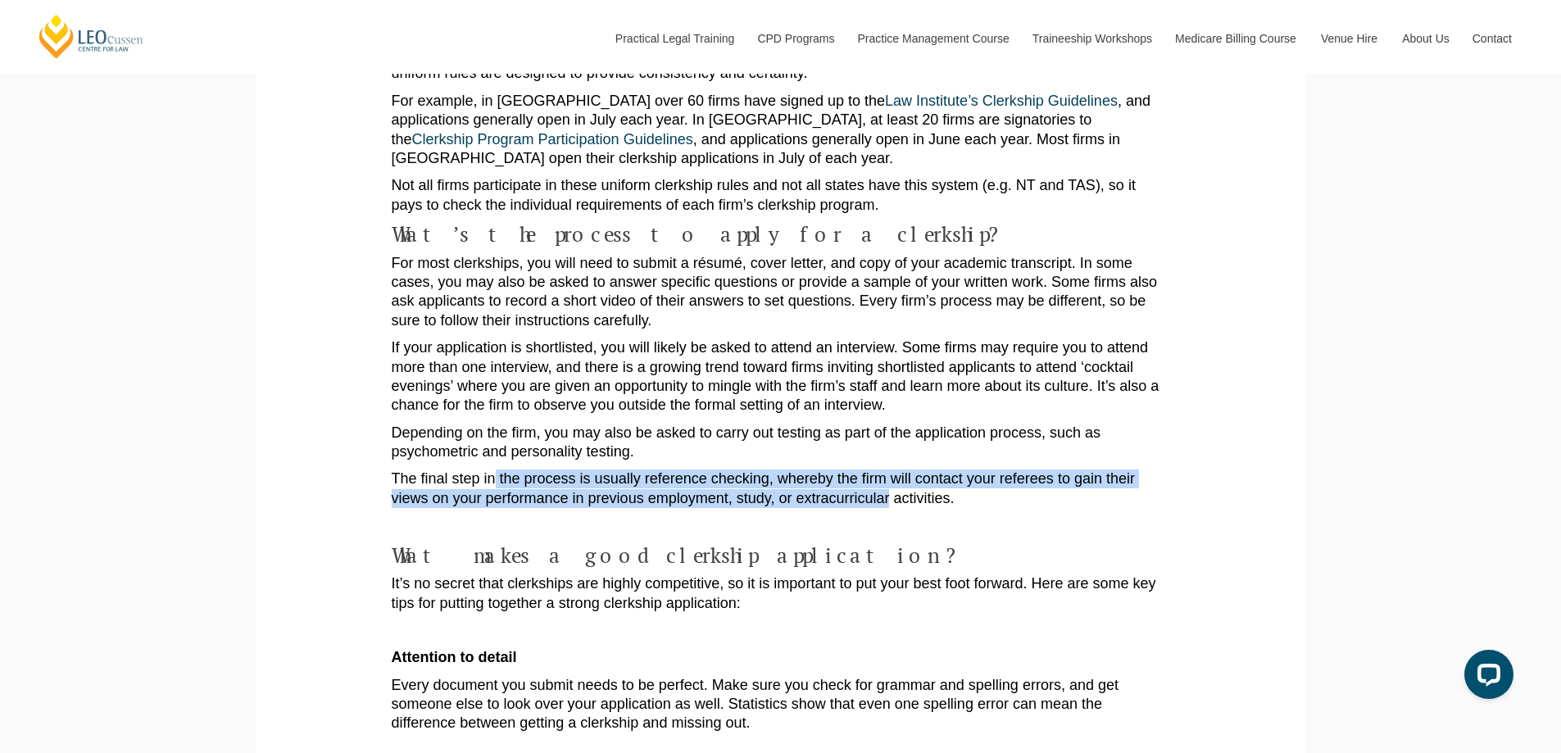
drag, startPoint x: 494, startPoint y: 417, endPoint x: 837, endPoint y: 434, distance: 343.7
click at [827, 469] on p "The final step in the process is usually reference checking, whereby the firm w…" at bounding box center [781, 488] width 778 height 39
click at [839, 469] on p "The final step in the process is usually reference checking, whereby the firm w…" at bounding box center [781, 488] width 778 height 39
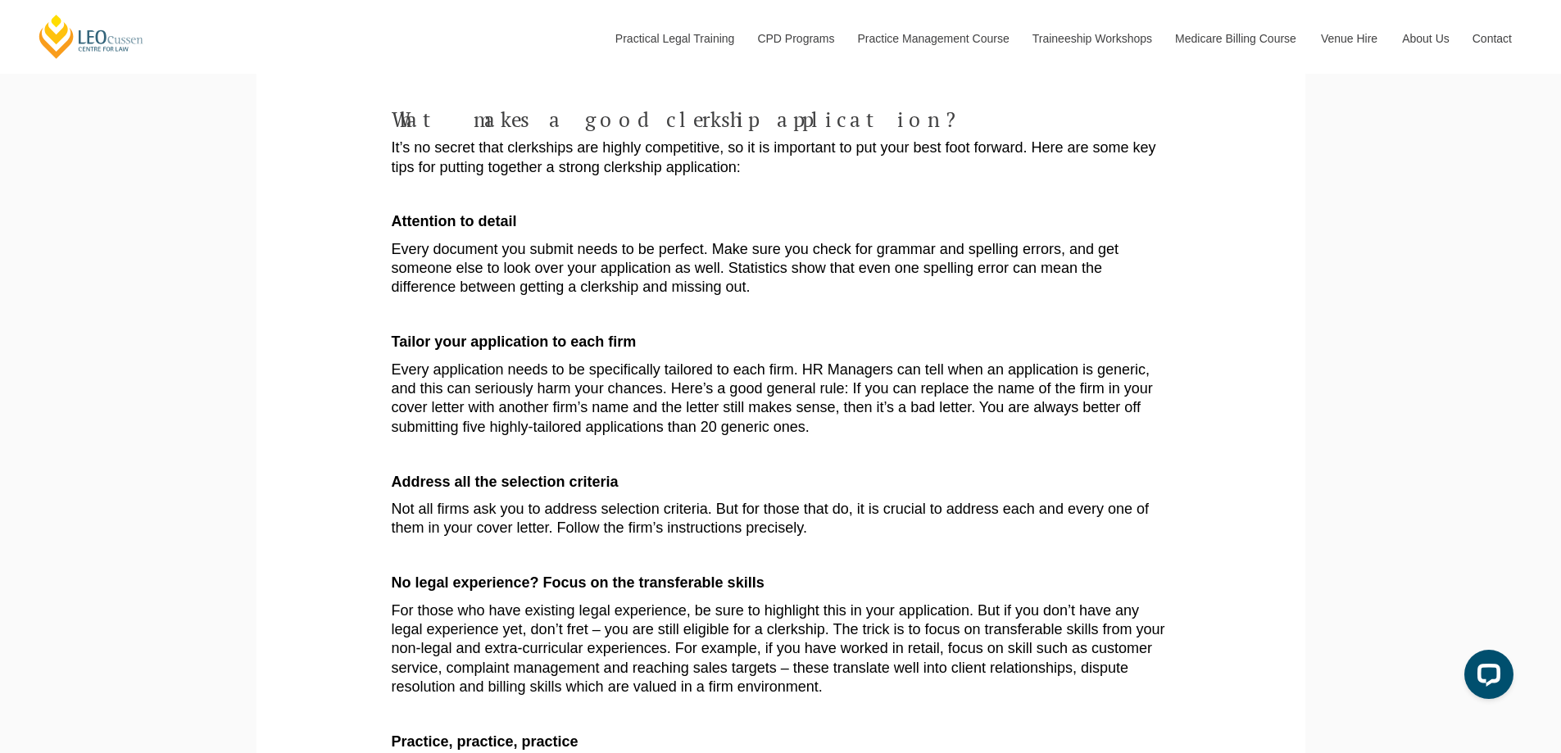
scroll to position [1966, 0]
drag, startPoint x: 528, startPoint y: 176, endPoint x: 679, endPoint y: 181, distance: 150.8
click at [674, 239] on p "Every document you submit needs to be perfect. Make sure you check for grammar …" at bounding box center [781, 267] width 778 height 57
click at [716, 239] on p "Every document you submit needs to be perfect. Make sure you check for grammar …" at bounding box center [781, 267] width 778 height 57
drag, startPoint x: 716, startPoint y: 182, endPoint x: 1088, endPoint y: 186, distance: 371.9
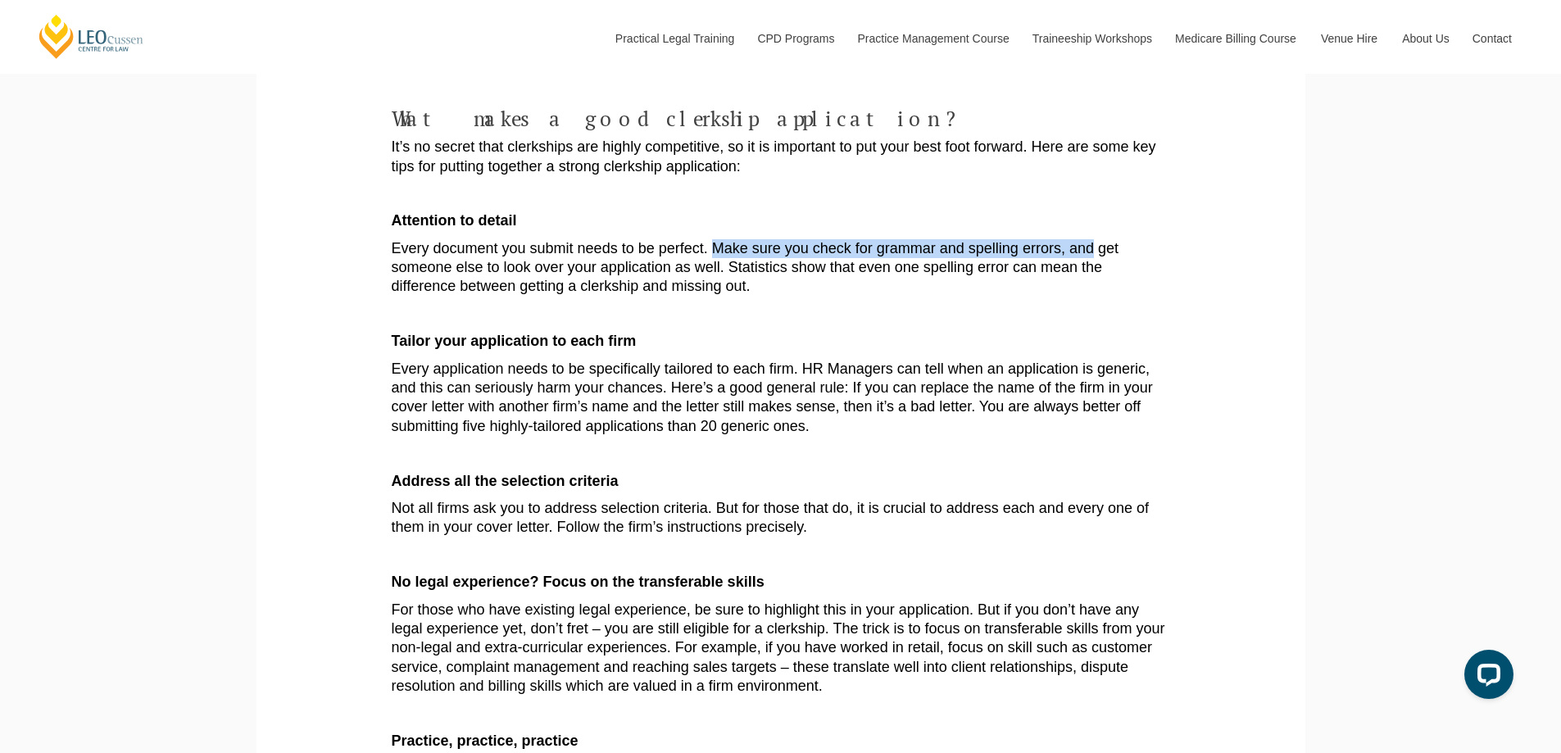
click at [1088, 239] on p "Every document you submit needs to be perfect. Make sure you check for grammar …" at bounding box center [781, 267] width 778 height 57
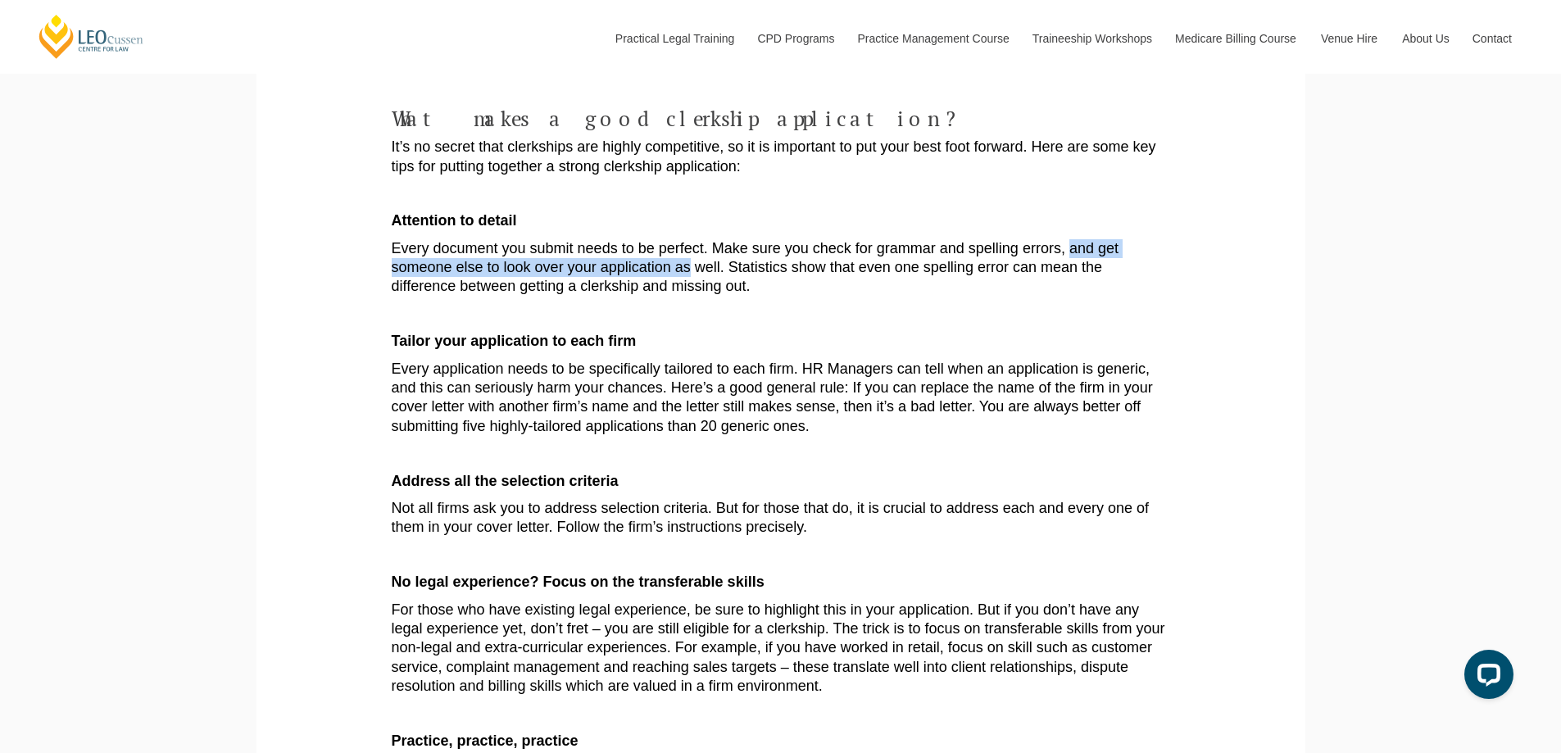
drag, startPoint x: 1088, startPoint y: 186, endPoint x: 760, endPoint y: 202, distance: 328.1
click at [692, 239] on p "Every document you submit needs to be perfect. Make sure you check for grammar …" at bounding box center [781, 267] width 778 height 57
click at [771, 239] on p "Every document you submit needs to be perfect. Make sure you check for grammar …" at bounding box center [781, 267] width 778 height 57
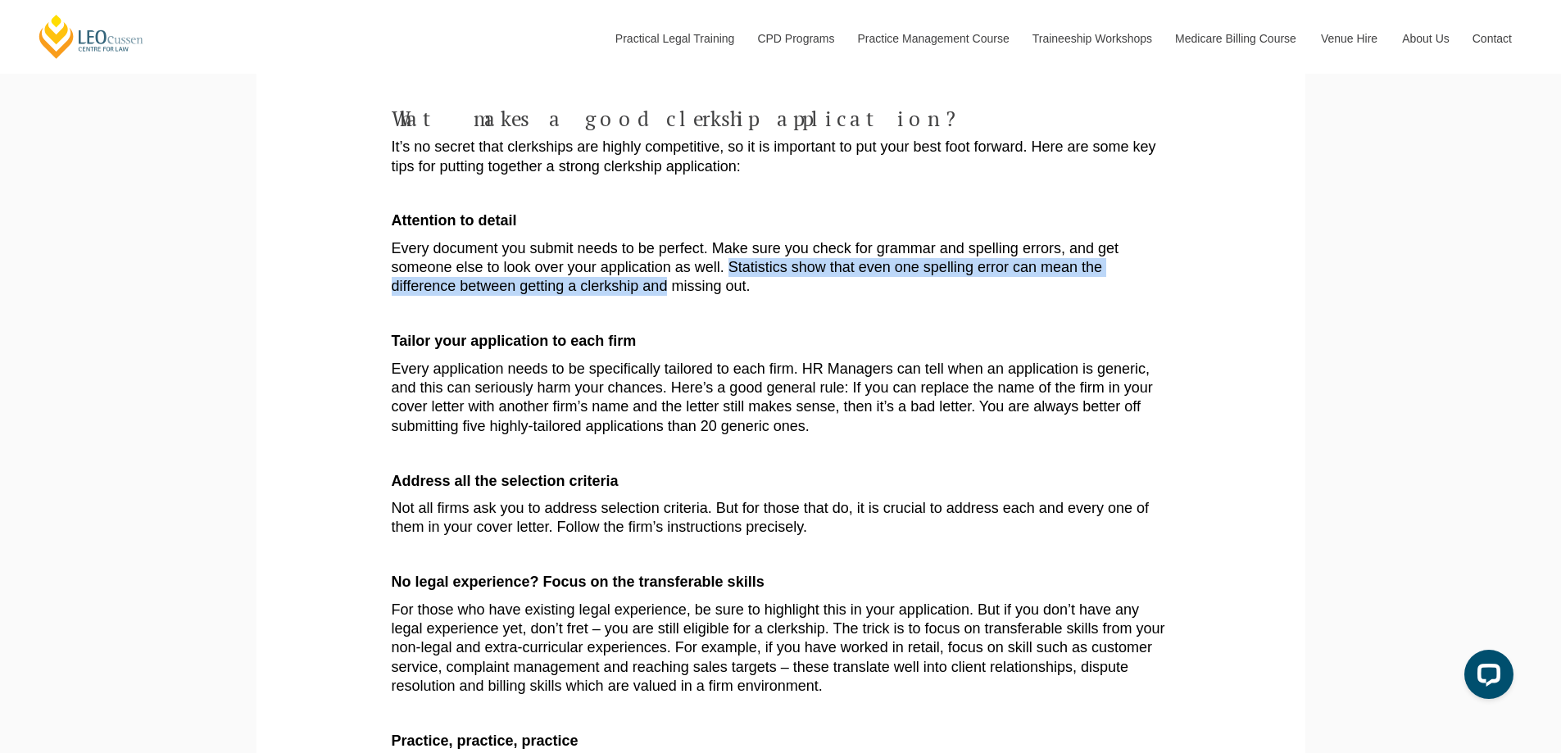
drag, startPoint x: 771, startPoint y: 202, endPoint x: 650, endPoint y: 227, distance: 123.7
click at [647, 239] on p "Every document you submit needs to be perfect. Make sure you check for grammar …" at bounding box center [781, 267] width 778 height 57
click at [650, 239] on p "Every document you submit needs to be perfect. Make sure you check for grammar …" at bounding box center [781, 267] width 778 height 57
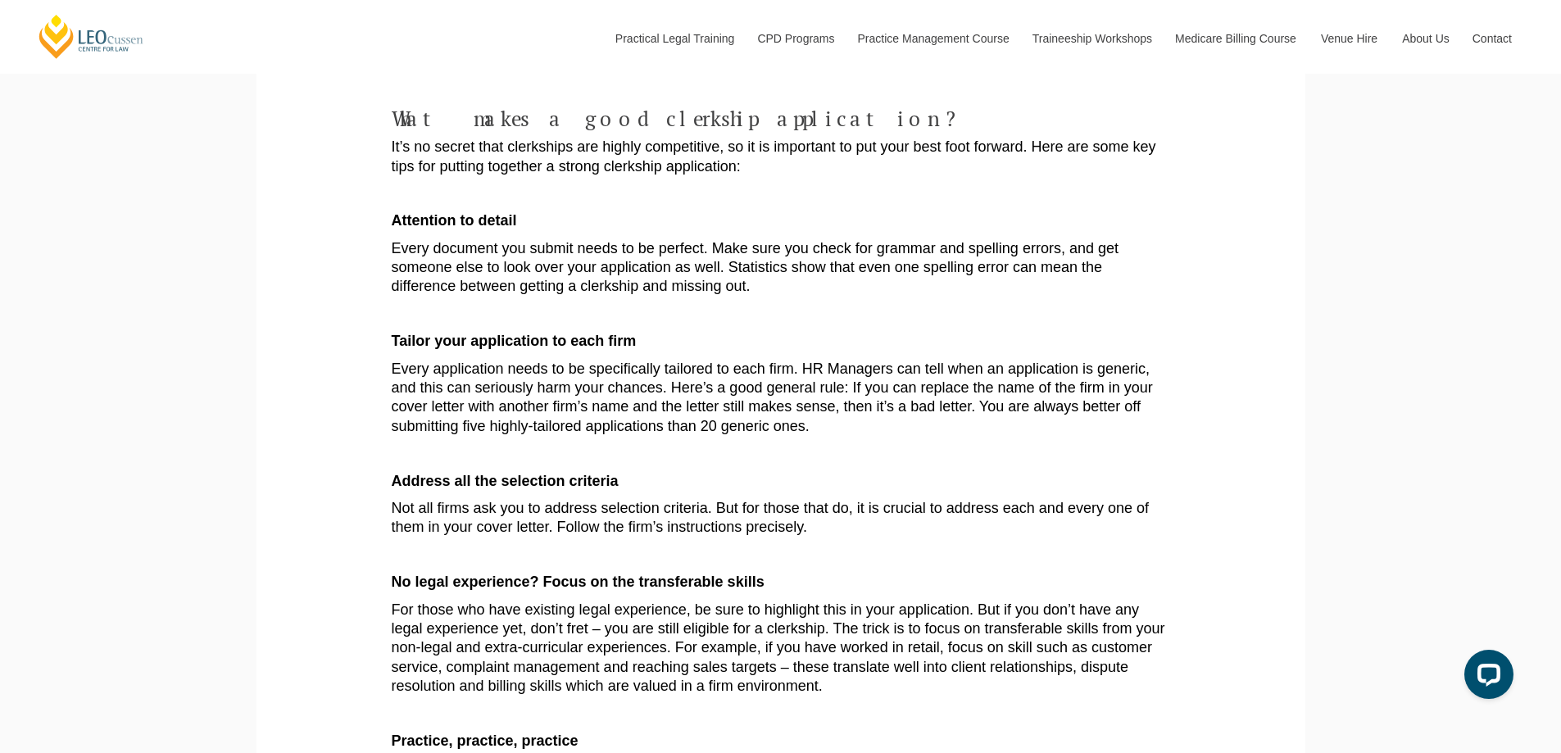
click at [489, 333] on strong "Tailor your application to each firm" at bounding box center [514, 341] width 245 height 16
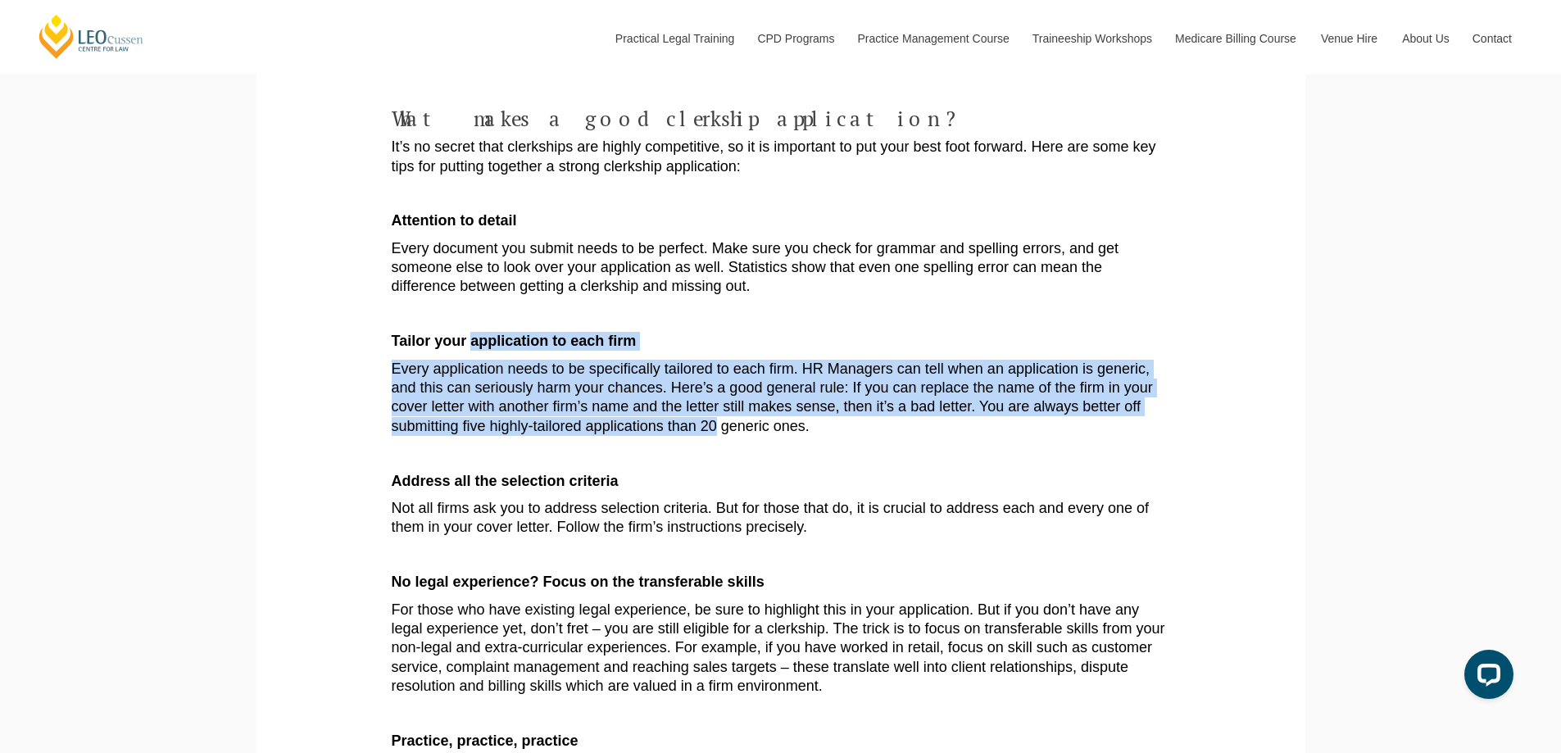
drag, startPoint x: 489, startPoint y: 281, endPoint x: 709, endPoint y: 356, distance: 232.6
click at [709, 360] on p "Every application needs to be specifically tailored to each firm. HR Managers c…" at bounding box center [781, 398] width 778 height 77
drag, startPoint x: 709, startPoint y: 356, endPoint x: 519, endPoint y: 314, distance: 195.4
click at [519, 360] on p "Every application needs to be specifically tailored to each firm. HR Managers c…" at bounding box center [781, 398] width 778 height 77
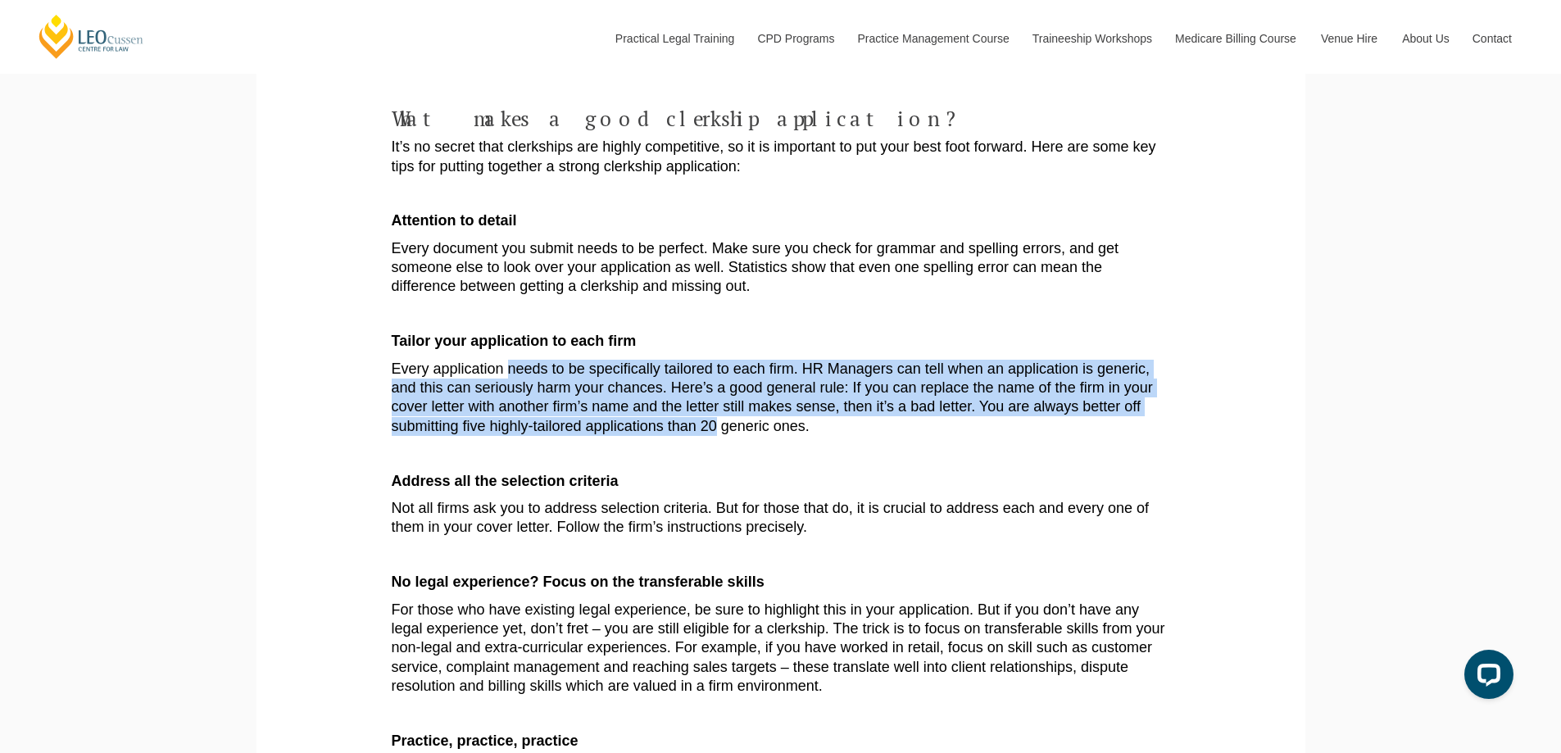
click at [519, 360] on p "Every application needs to be specifically tailored to each firm. HR Managers c…" at bounding box center [781, 398] width 778 height 77
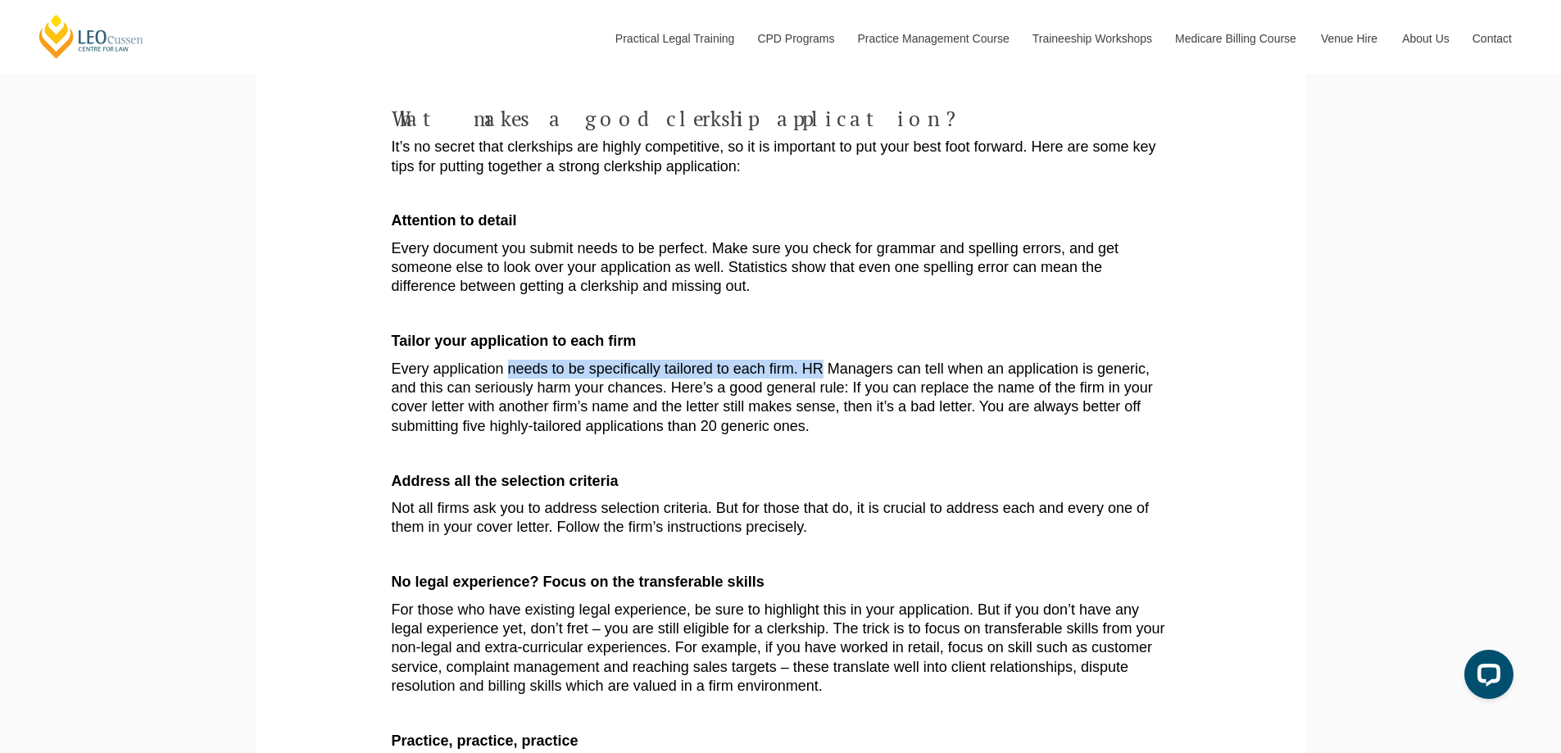
drag, startPoint x: 519, startPoint y: 314, endPoint x: 812, endPoint y: 301, distance: 293.6
click at [812, 360] on p "Every application needs to be specifically tailored to each firm. HR Managers c…" at bounding box center [781, 398] width 778 height 77
click at [814, 360] on p "Every application needs to be specifically tailored to each firm. HR Managers c…" at bounding box center [781, 398] width 778 height 77
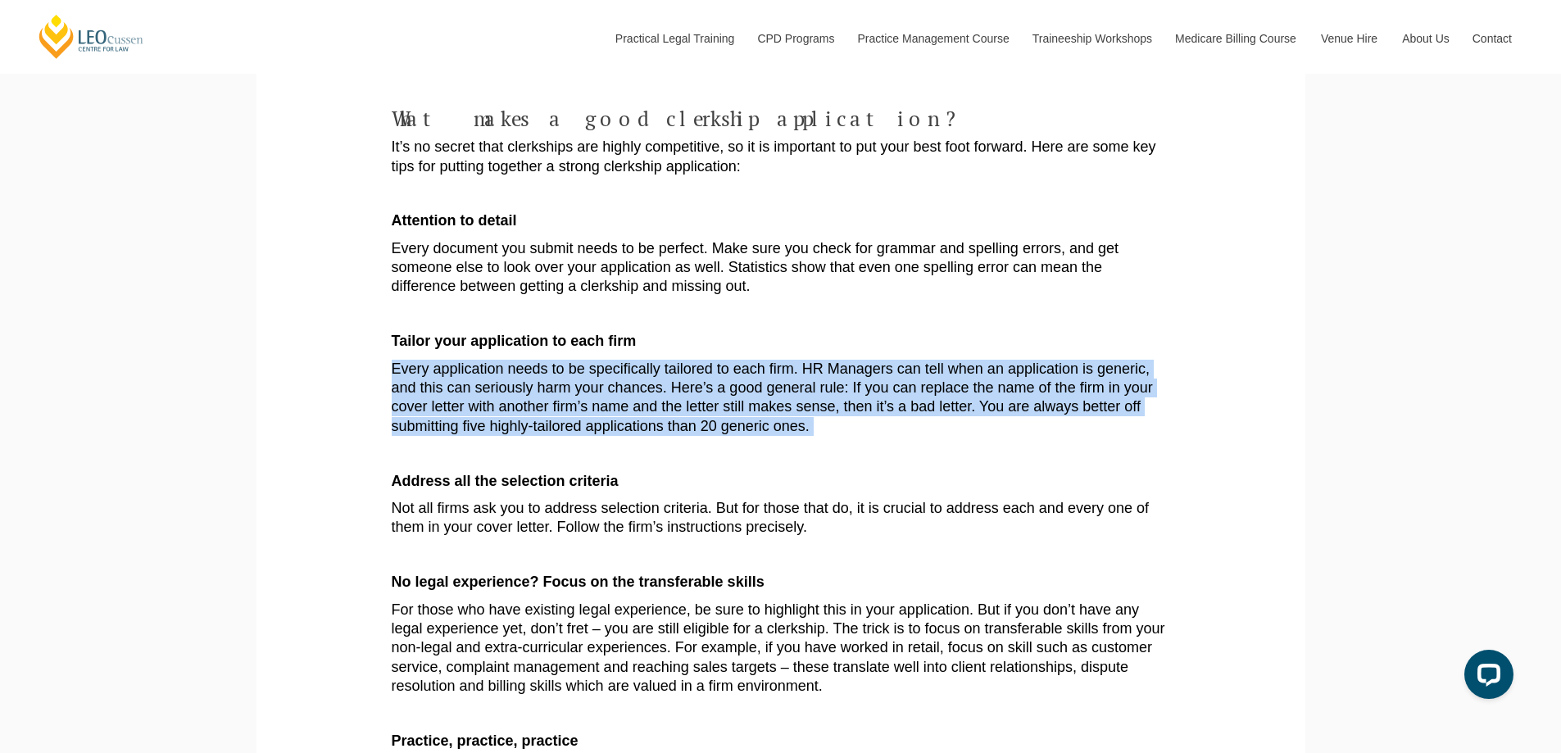
drag, startPoint x: 814, startPoint y: 301, endPoint x: 985, endPoint y: 301, distance: 170.4
click at [985, 360] on p "Every application needs to be specifically tailored to each firm. HR Managers c…" at bounding box center [781, 398] width 778 height 77
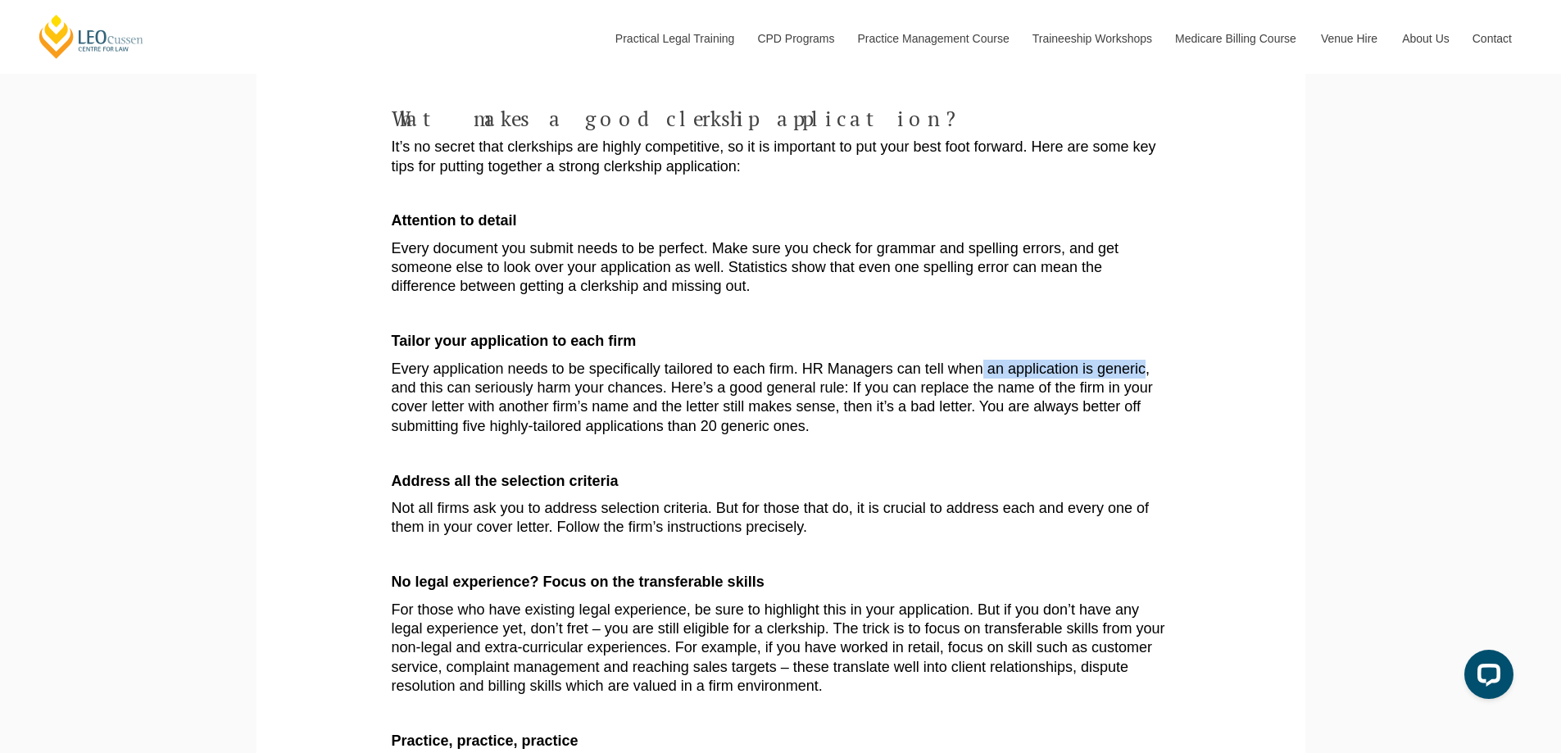
drag, startPoint x: 985, startPoint y: 301, endPoint x: 1110, endPoint y: 309, distance: 125.6
click at [1110, 360] on p "Every application needs to be specifically tailored to each firm. HR Managers c…" at bounding box center [781, 398] width 778 height 77
click at [519, 360] on p "Every application needs to be specifically tailored to each firm. HR Managers c…" at bounding box center [781, 398] width 778 height 77
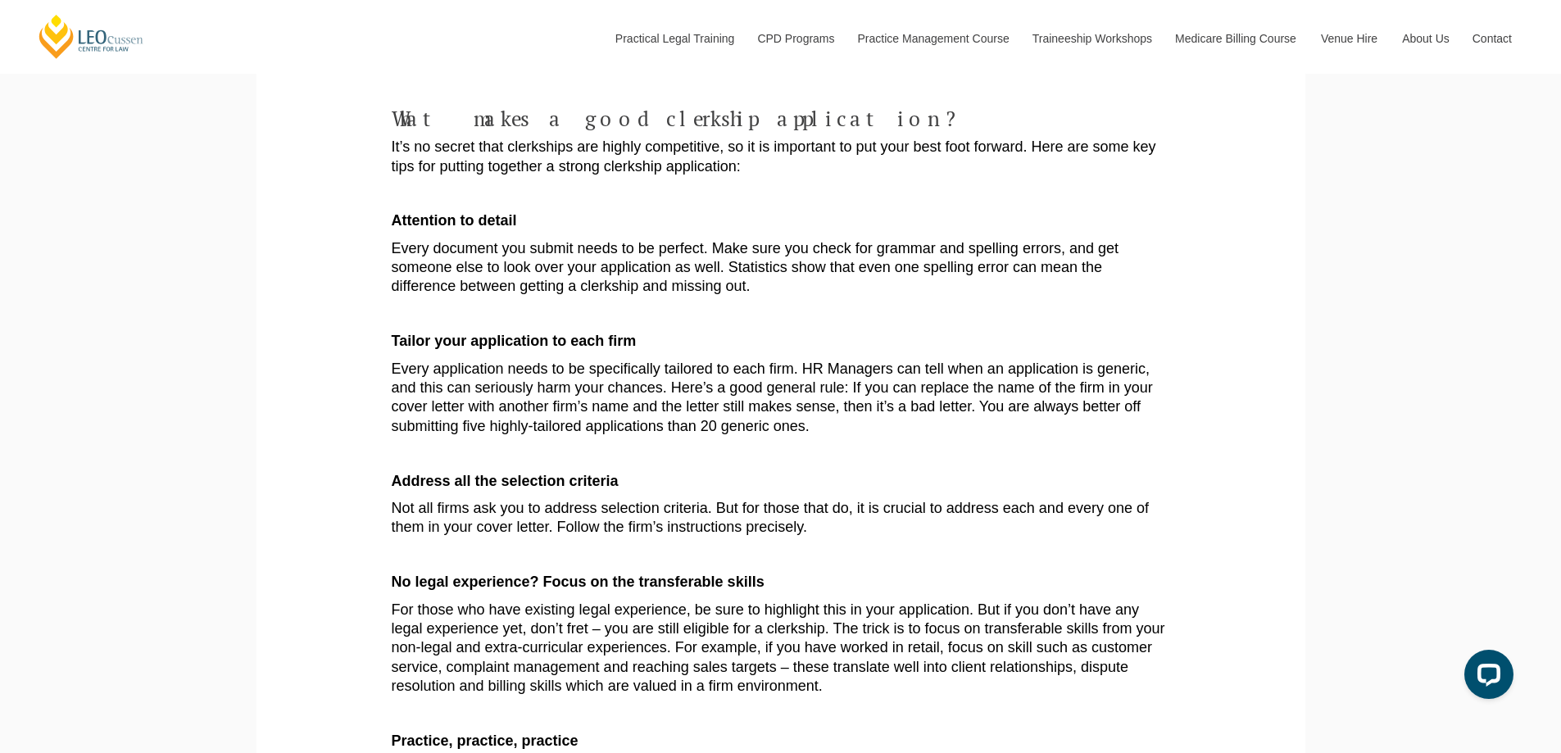
click at [674, 360] on p "Every application needs to be specifically tailored to each firm. HR Managers c…" at bounding box center [781, 398] width 778 height 77
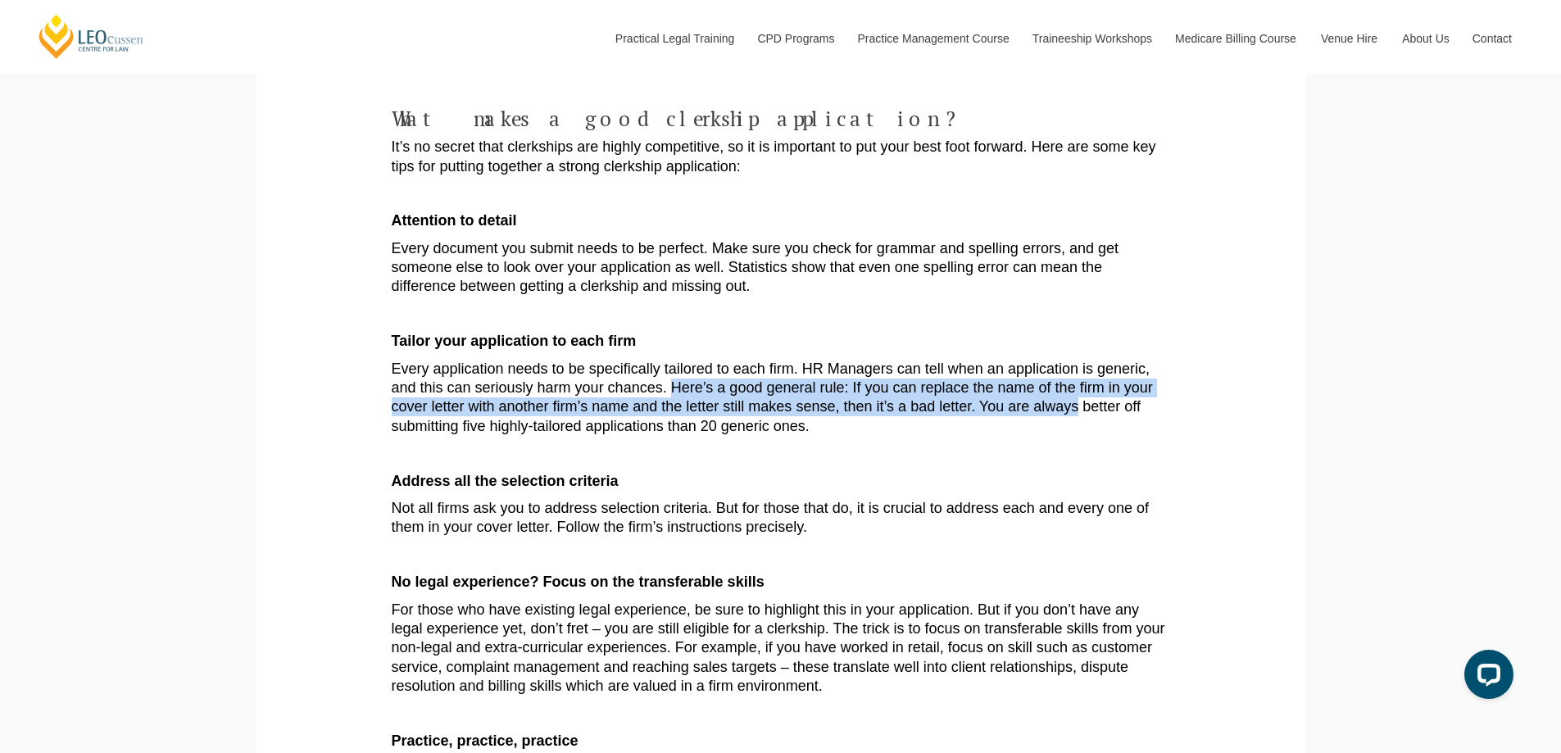
drag, startPoint x: 674, startPoint y: 322, endPoint x: 1044, endPoint y: 338, distance: 369.8
click at [1044, 360] on p "Every application needs to be specifically tailored to each firm. HR Managers c…" at bounding box center [781, 398] width 778 height 77
drag, startPoint x: 1044, startPoint y: 338, endPoint x: 507, endPoint y: 316, distance: 537.0
click at [507, 360] on p "Every application needs to be specifically tailored to each firm. HR Managers c…" at bounding box center [781, 398] width 778 height 77
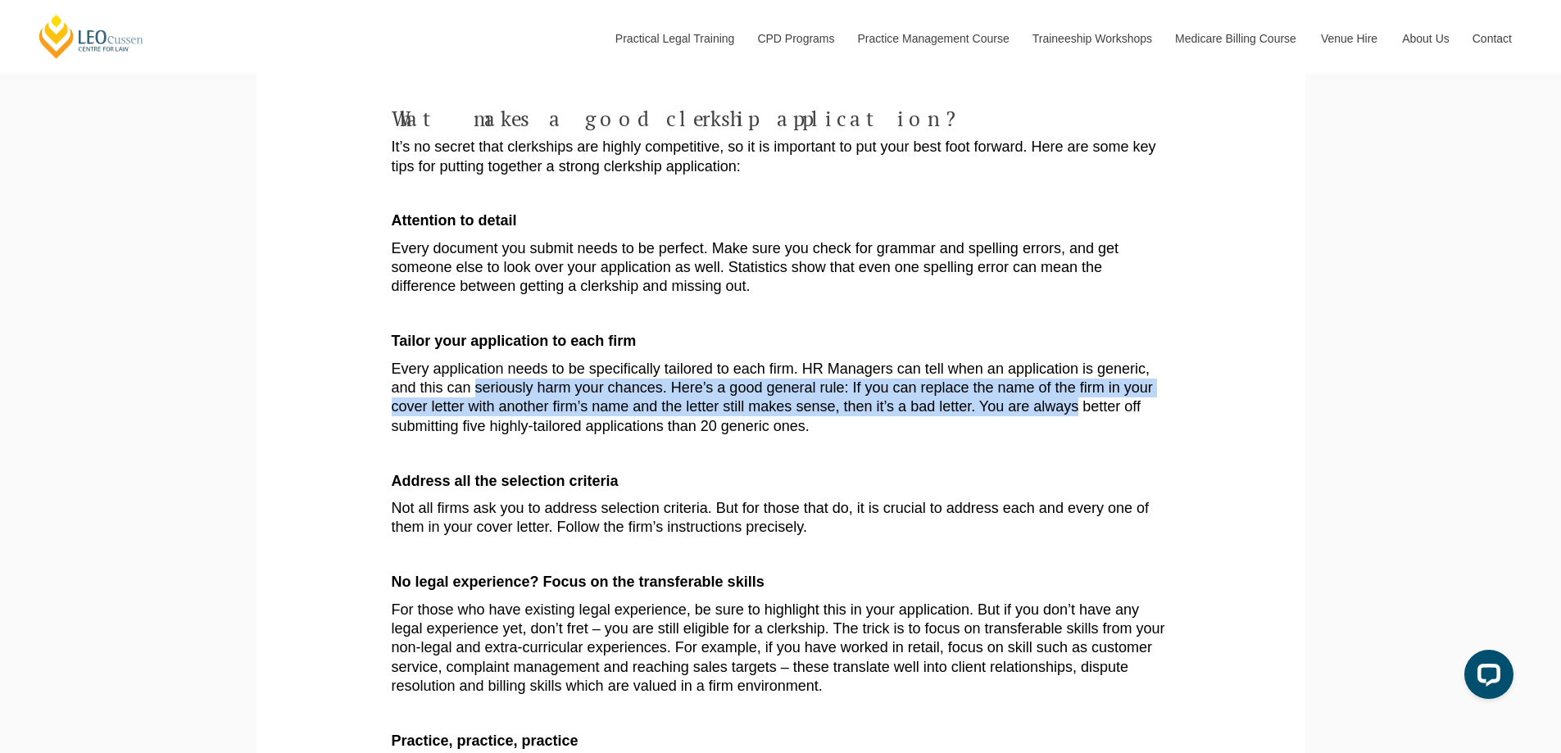
click at [507, 360] on p "Every application needs to be specifically tailored to each firm. HR Managers c…" at bounding box center [781, 398] width 778 height 77
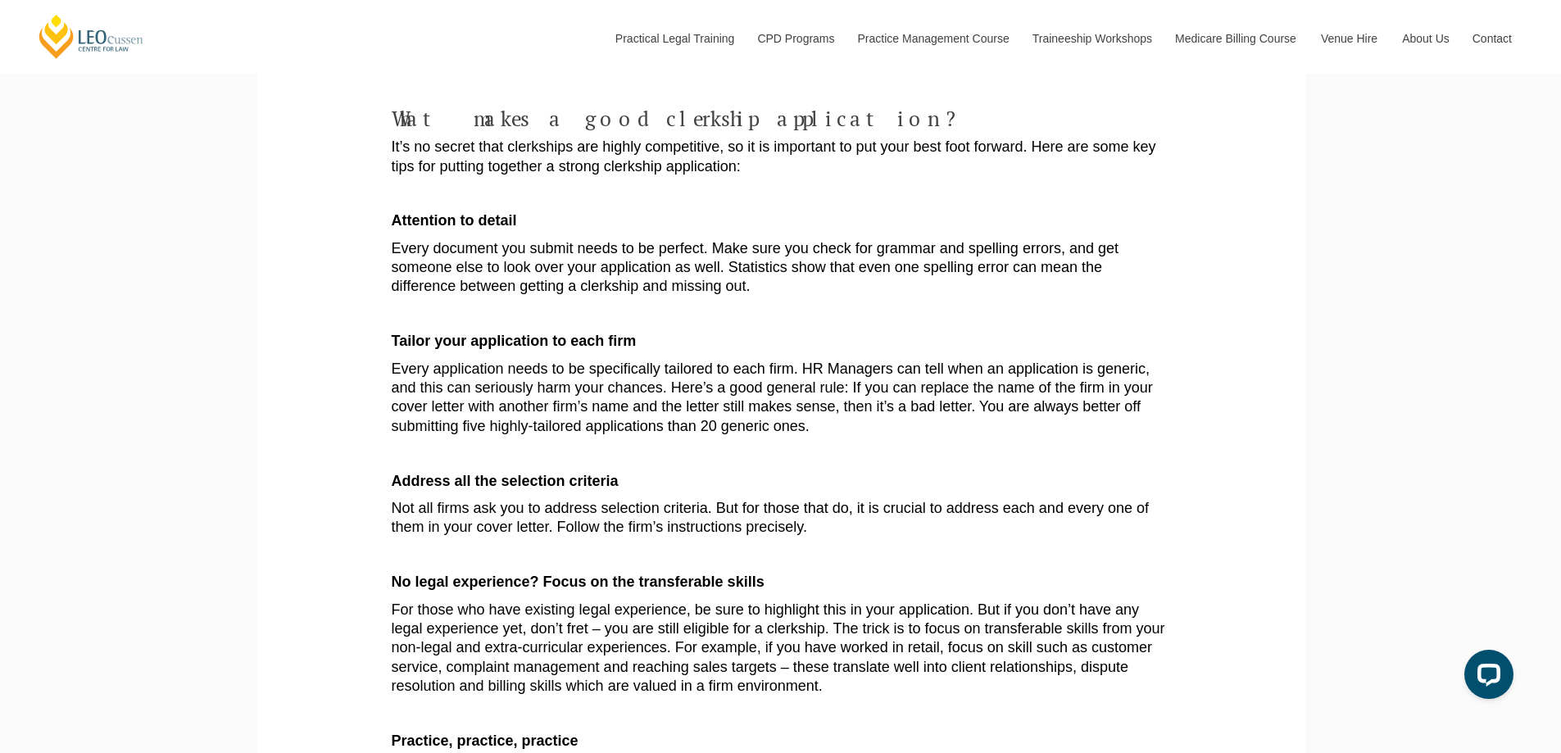
click at [988, 360] on p "Every application needs to be specifically tailored to each firm. HR Managers c…" at bounding box center [781, 398] width 778 height 77
drag, startPoint x: 988, startPoint y: 345, endPoint x: 670, endPoint y: 366, distance: 318.6
click at [670, 366] on p "Every application needs to be specifically tailored to each firm. HR Managers c…" at bounding box center [781, 398] width 778 height 77
click at [670, 365] on p "Every application needs to be specifically tailored to each firm. HR Managers c…" at bounding box center [781, 398] width 778 height 77
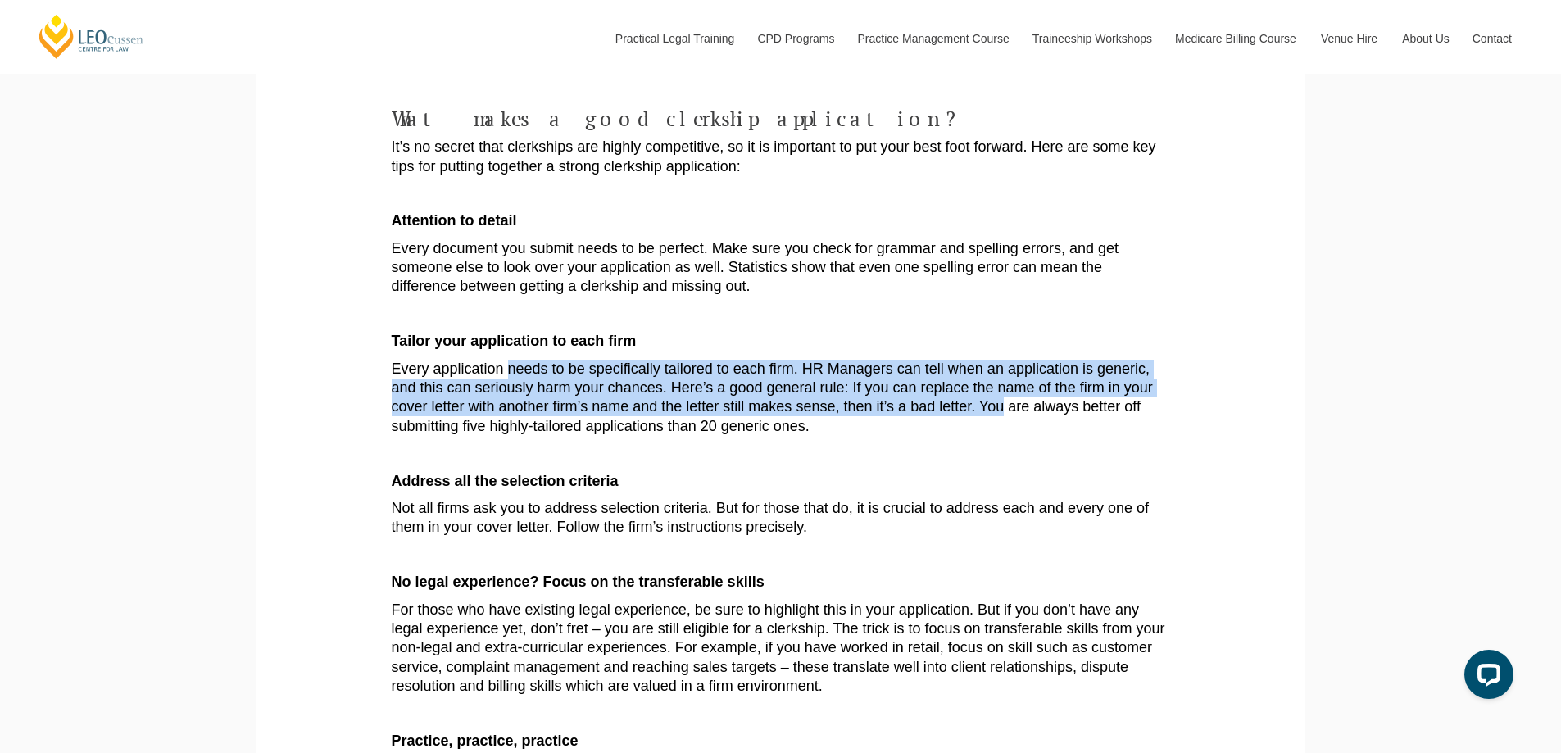
drag, startPoint x: 670, startPoint y: 365, endPoint x: 514, endPoint y: 306, distance: 166.7
click at [514, 360] on p "Every application needs to be specifically tailored to each firm. HR Managers c…" at bounding box center [781, 398] width 778 height 77
drag, startPoint x: 514, startPoint y: 306, endPoint x: 685, endPoint y: 360, distance: 179.0
click at [685, 360] on p "Every application needs to be specifically tailored to each firm. HR Managers c…" at bounding box center [781, 398] width 778 height 77
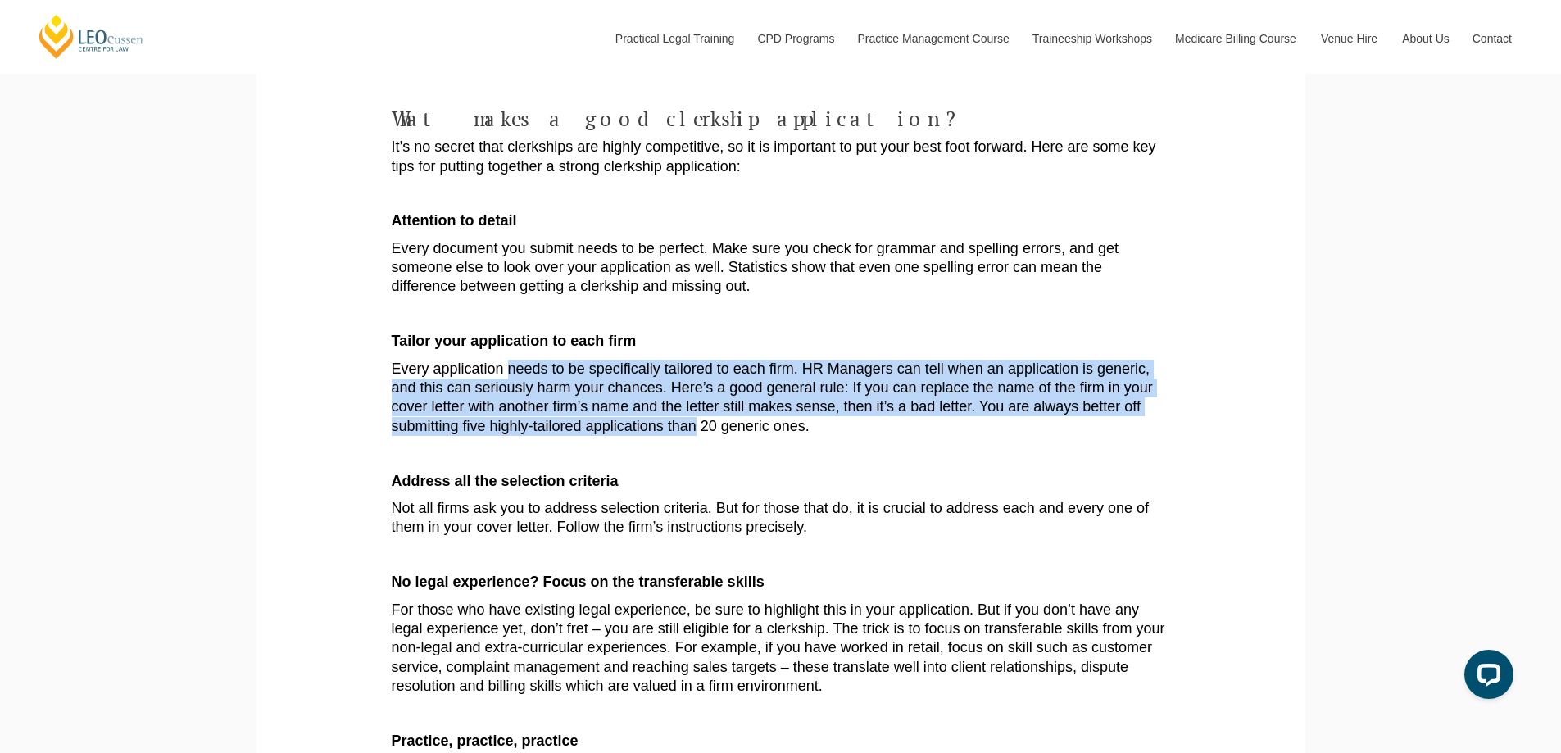
click at [685, 360] on p "Every application needs to be specifically tailored to each firm. HR Managers c…" at bounding box center [781, 398] width 778 height 77
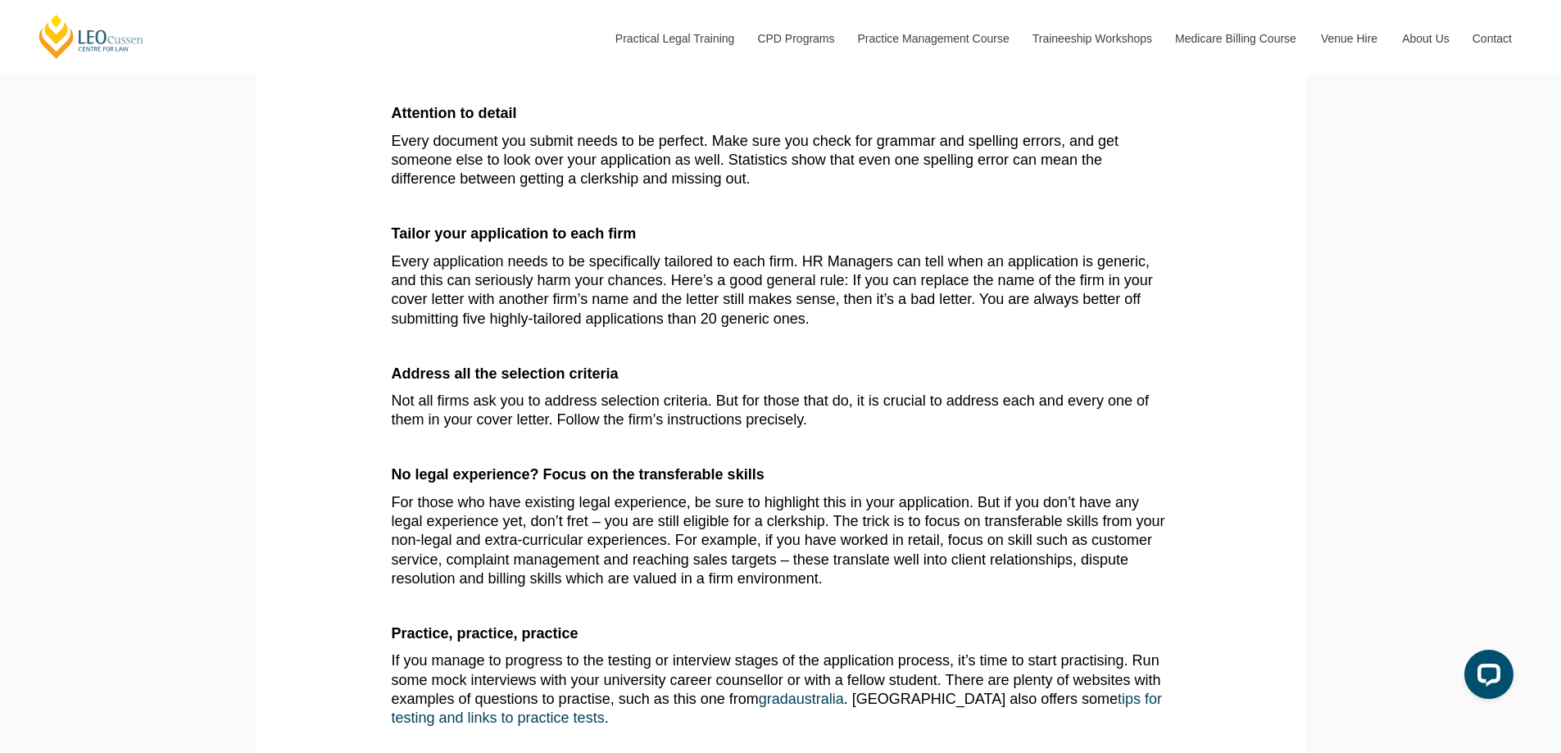
scroll to position [2185, 0]
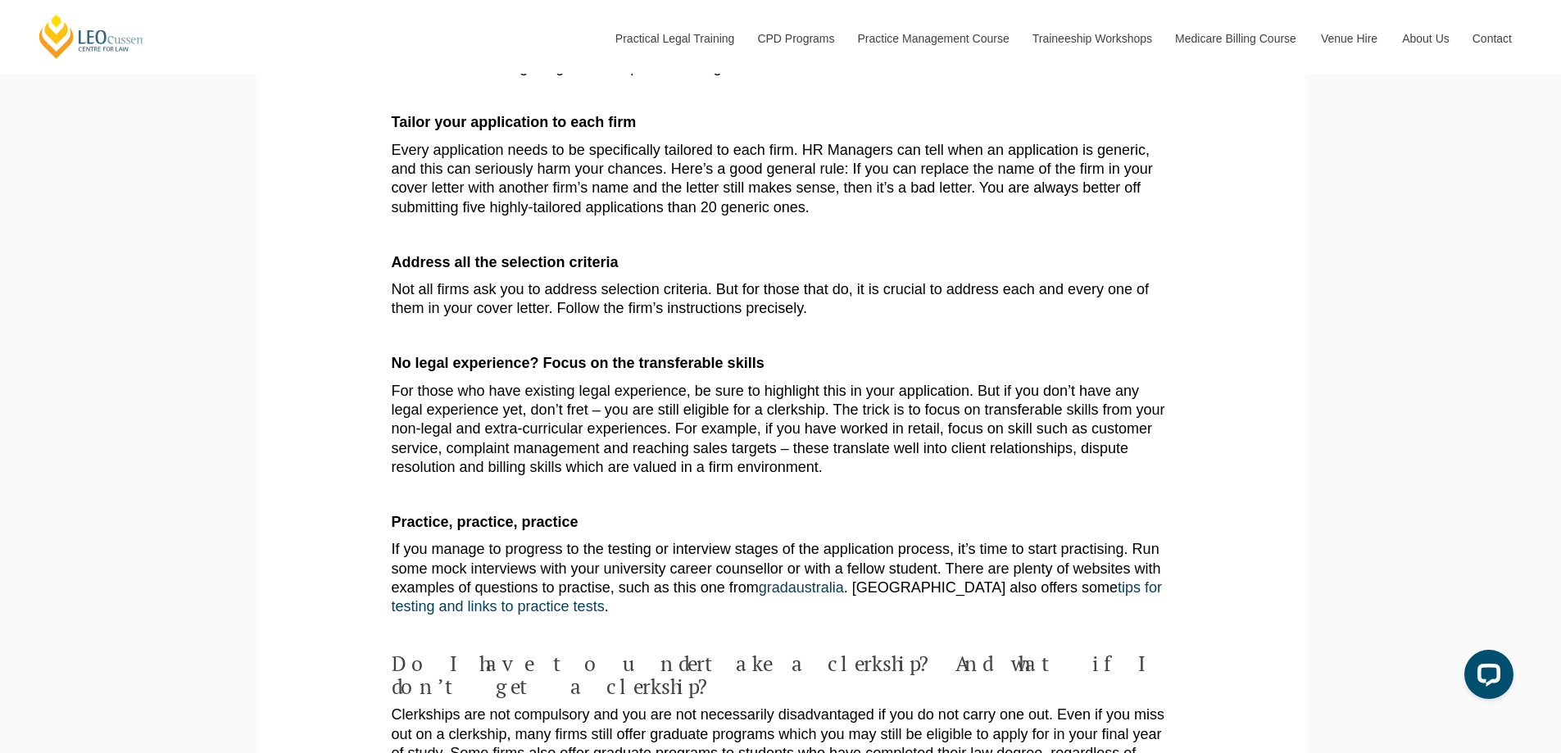
click at [490, 280] on p "Not all firms ask you to address selection criteria. But for those that do, it …" at bounding box center [781, 299] width 778 height 39
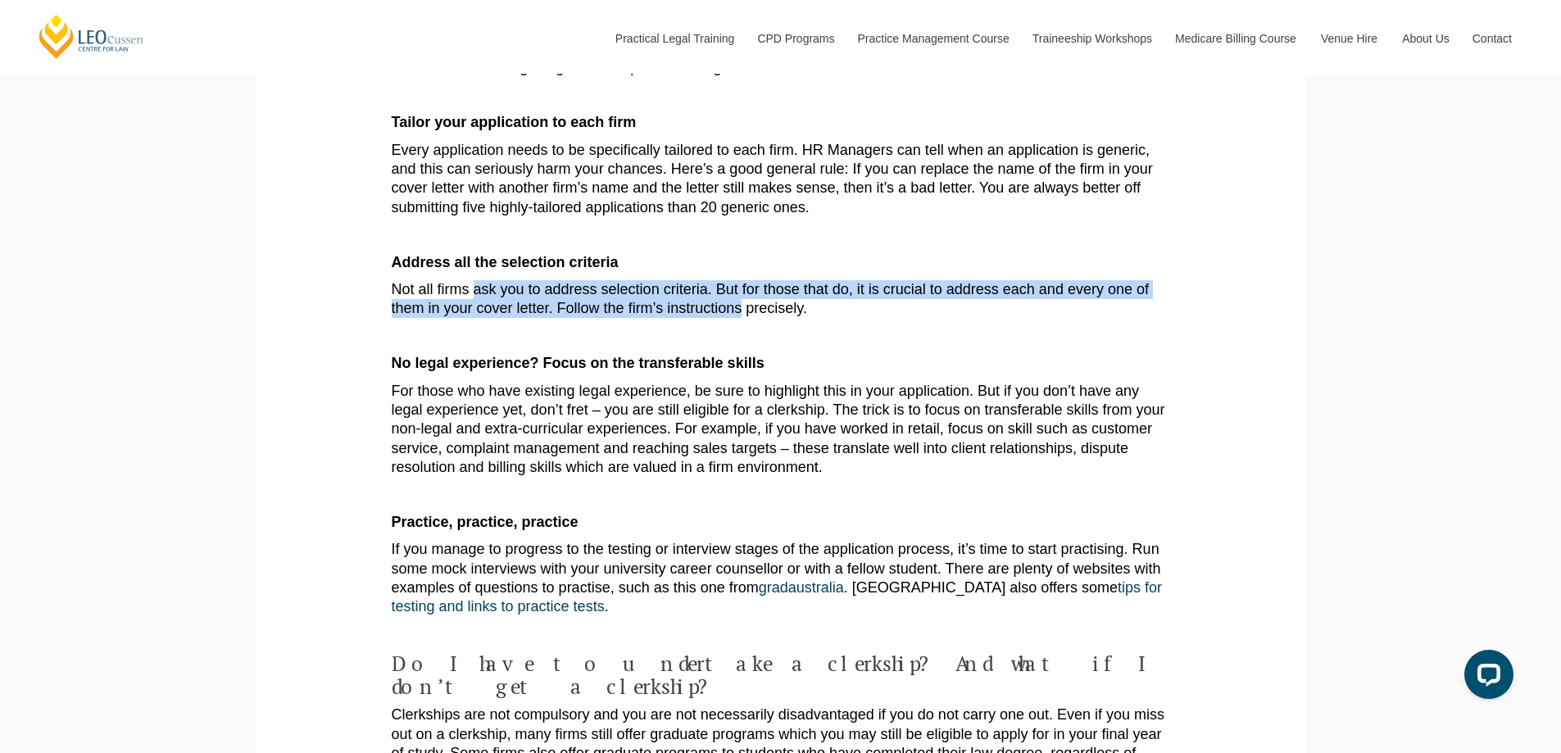
drag, startPoint x: 490, startPoint y: 228, endPoint x: 700, endPoint y: 238, distance: 209.9
click at [700, 280] on p "Not all firms ask you to address selection criteria. But for those that do, it …" at bounding box center [781, 299] width 778 height 39
click at [741, 280] on p "Not all firms ask you to address selection criteria. But for those that do, it …" at bounding box center [781, 299] width 778 height 39
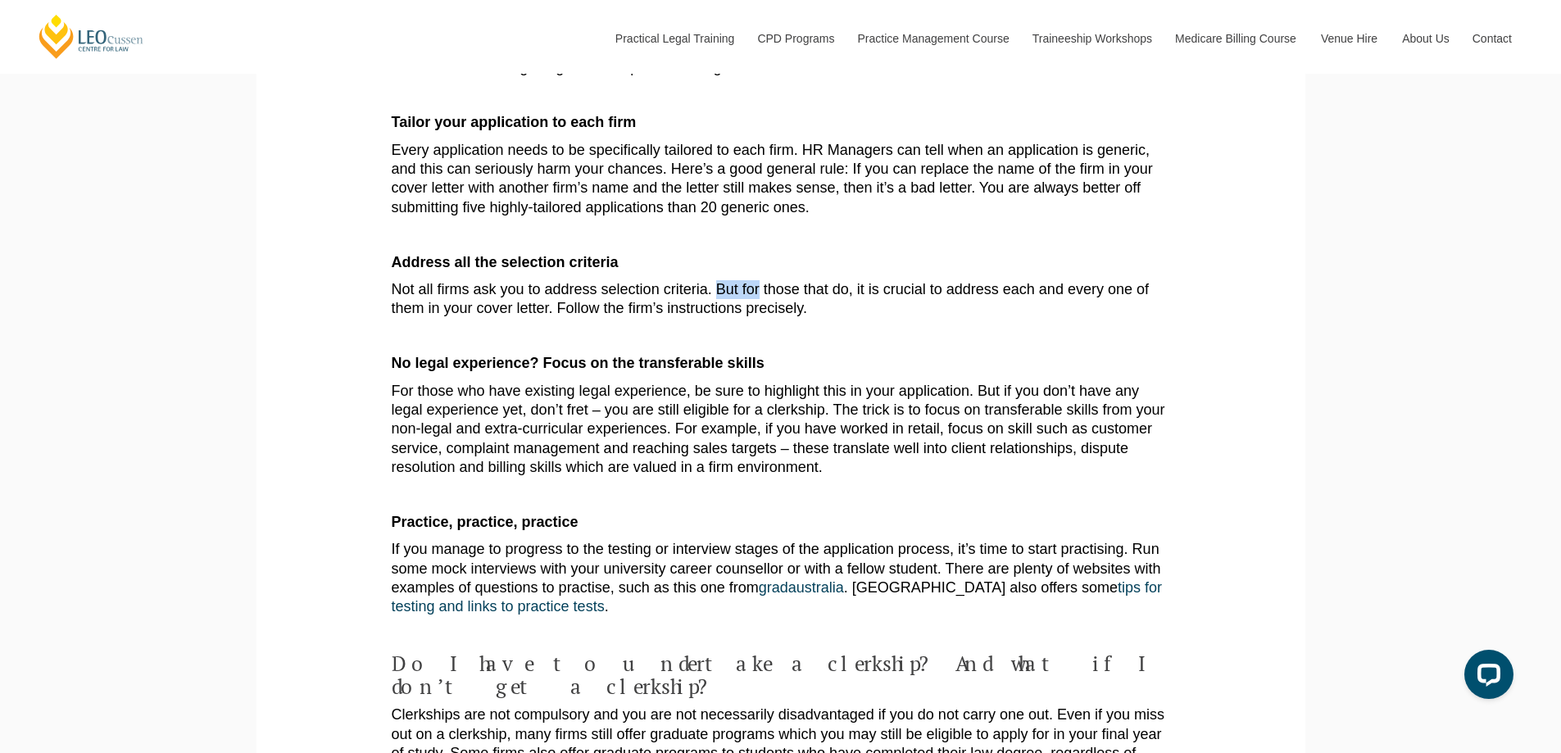
drag, startPoint x: 741, startPoint y: 228, endPoint x: 723, endPoint y: 228, distance: 18.0
click at [723, 280] on p "Not all firms ask you to address selection criteria. But for those that do, it …" at bounding box center [781, 299] width 778 height 39
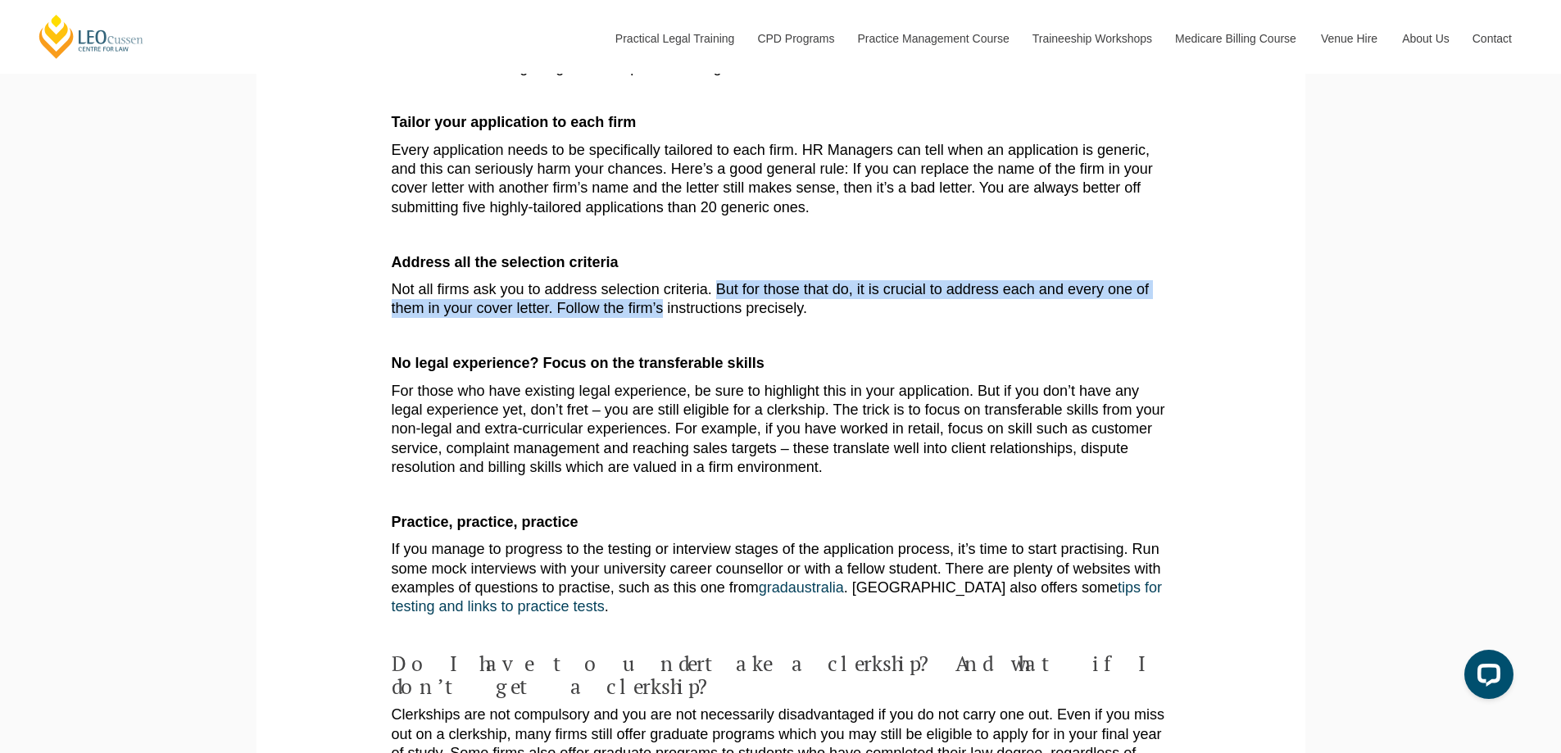
drag, startPoint x: 723, startPoint y: 228, endPoint x: 641, endPoint y: 250, distance: 84.1
click at [641, 280] on p "Not all firms ask you to address selection criteria. But for those that do, it …" at bounding box center [781, 299] width 778 height 39
drag, startPoint x: 641, startPoint y: 250, endPoint x: 519, endPoint y: 234, distance: 123.9
click at [519, 280] on p "Not all firms ask you to address selection criteria. But for those that do, it …" at bounding box center [781, 299] width 778 height 39
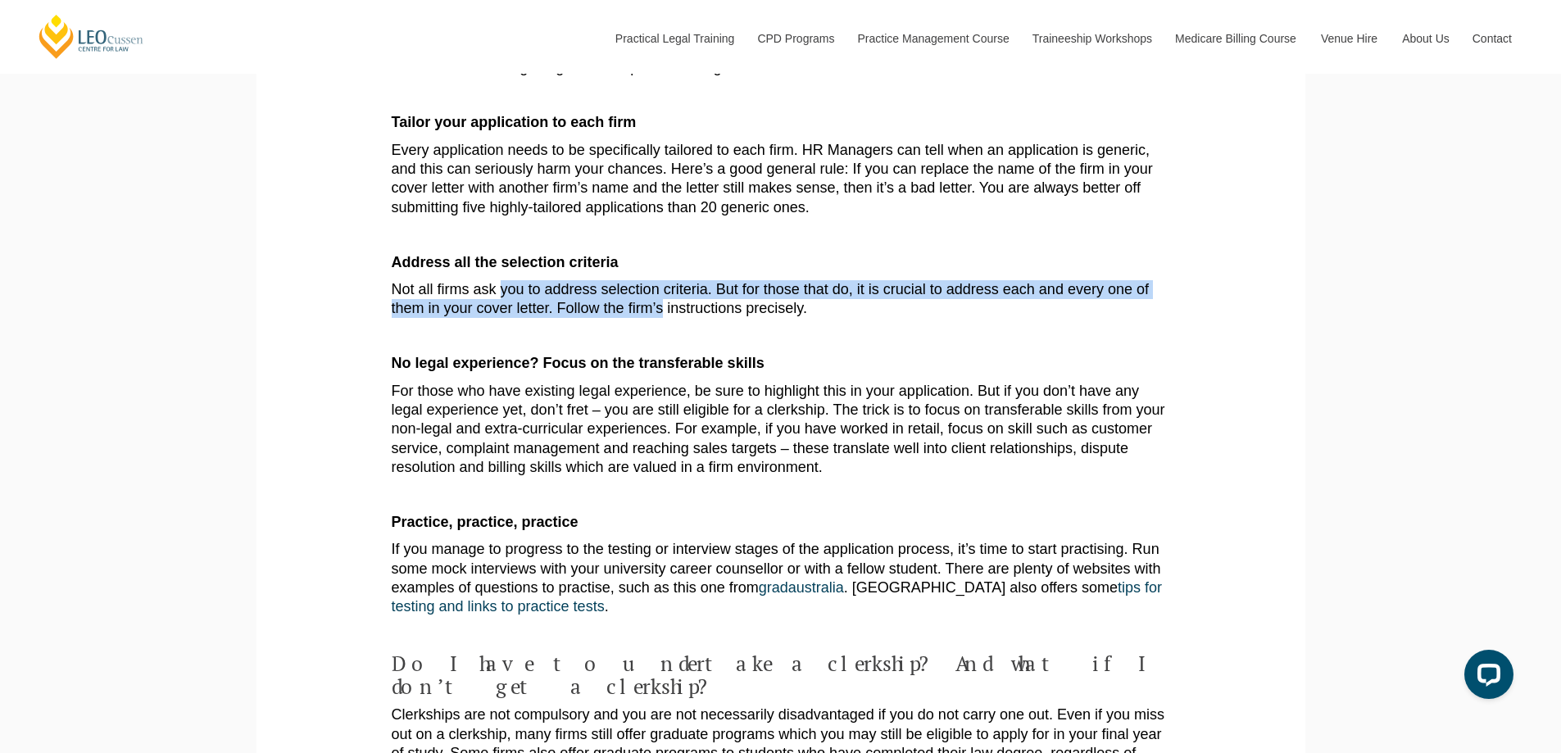
click at [519, 280] on p "Not all firms ask you to address selection criteria. But for those that do, it …" at bounding box center [781, 299] width 778 height 39
drag, startPoint x: 519, startPoint y: 234, endPoint x: 679, endPoint y: 248, distance: 161.2
click at [679, 280] on p "Not all firms ask you to address selection criteria. But for those that do, it …" at bounding box center [781, 299] width 778 height 39
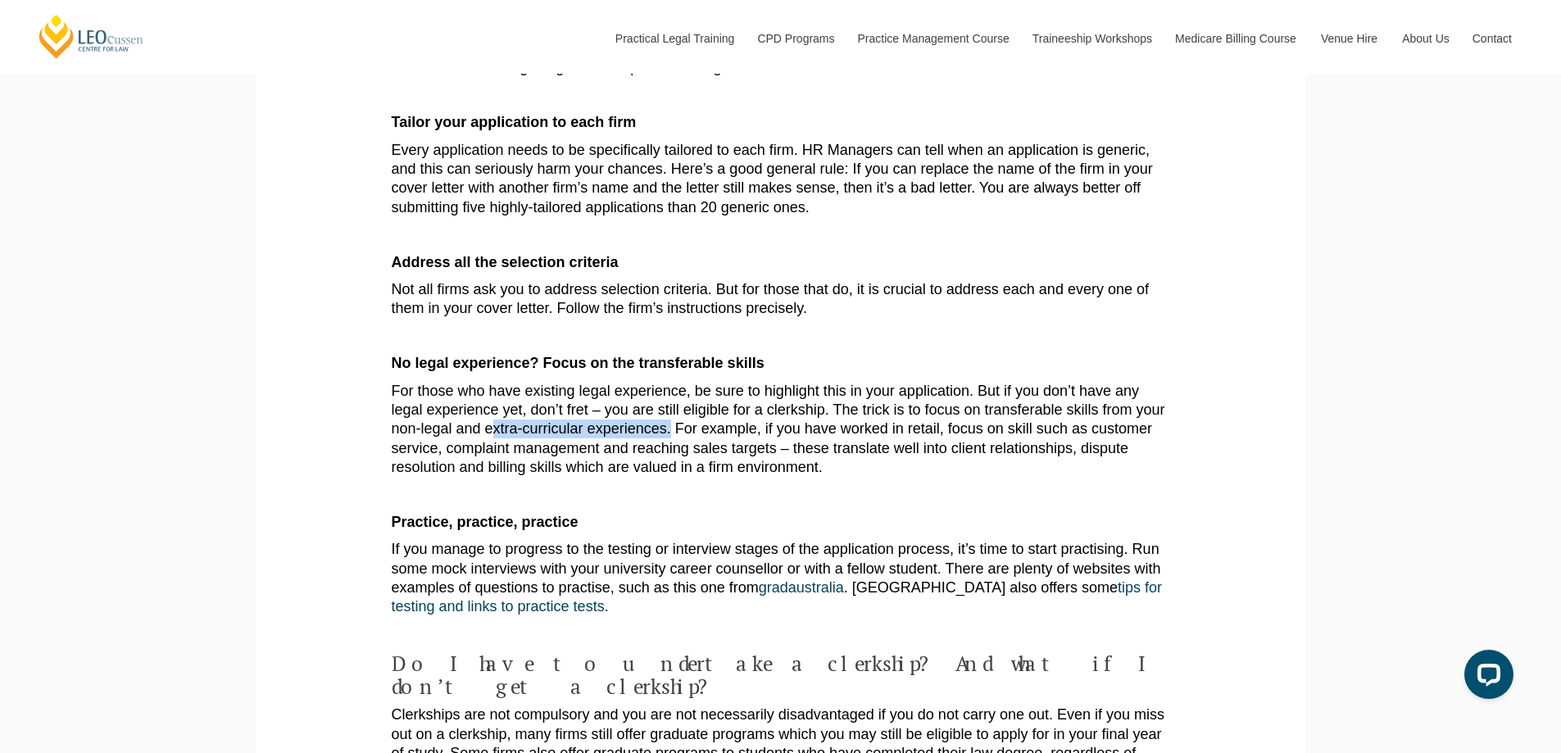
drag, startPoint x: 505, startPoint y: 366, endPoint x: 682, endPoint y: 374, distance: 177.9
click at [673, 382] on p "For those who have existing legal experience, be sure to highlight this in your…" at bounding box center [781, 430] width 778 height 96
click at [682, 382] on p "For those who have existing legal experience, be sure to highlight this in your…" at bounding box center [781, 430] width 778 height 96
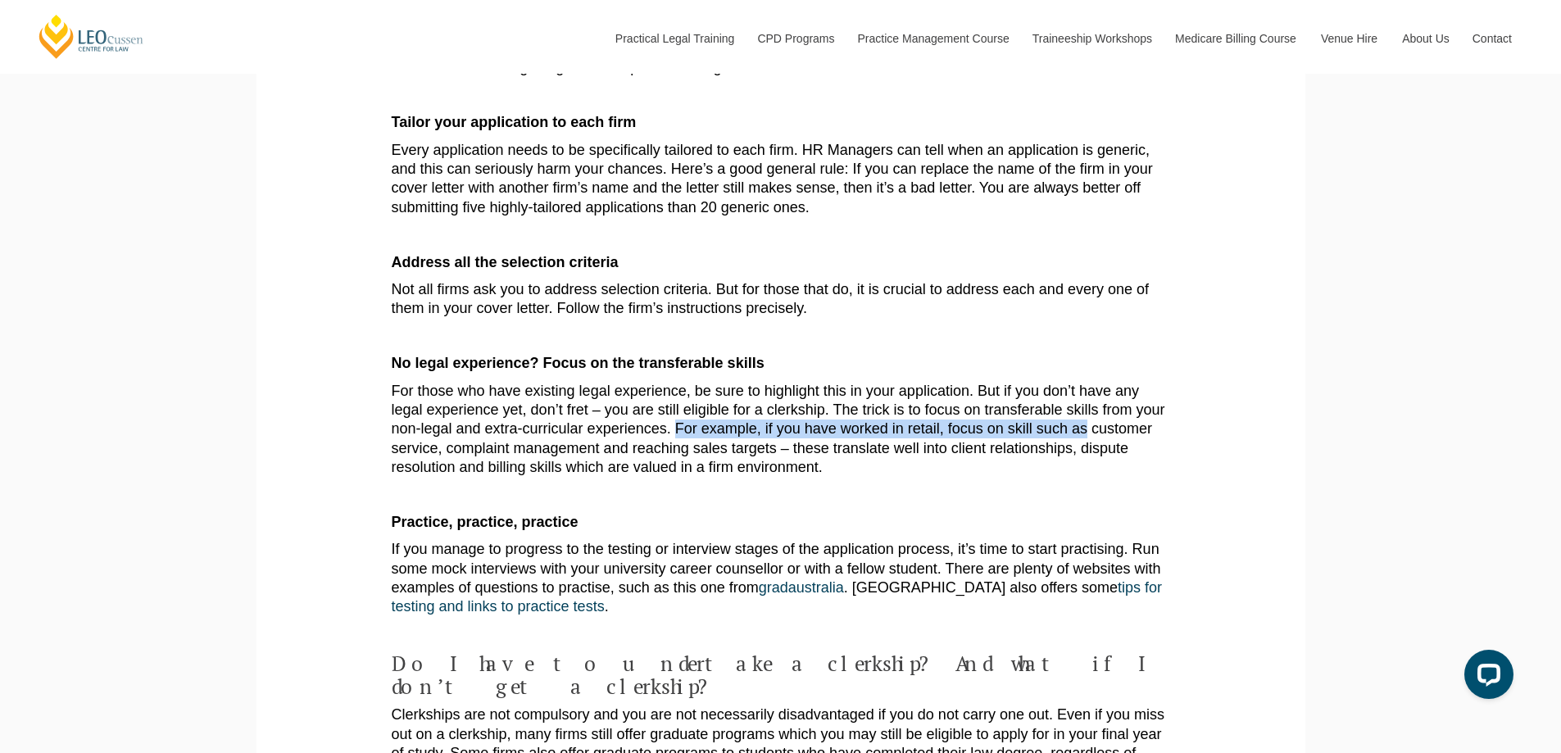
drag, startPoint x: 682, startPoint y: 374, endPoint x: 1071, endPoint y: 368, distance: 388.3
click at [1071, 382] on p "For those who have existing legal experience, be sure to highlight this in your…" at bounding box center [781, 430] width 778 height 96
drag, startPoint x: 1071, startPoint y: 368, endPoint x: 509, endPoint y: 374, distance: 562.0
click at [509, 382] on p "For those who have existing legal experience, be sure to highlight this in your…" at bounding box center [781, 430] width 778 height 96
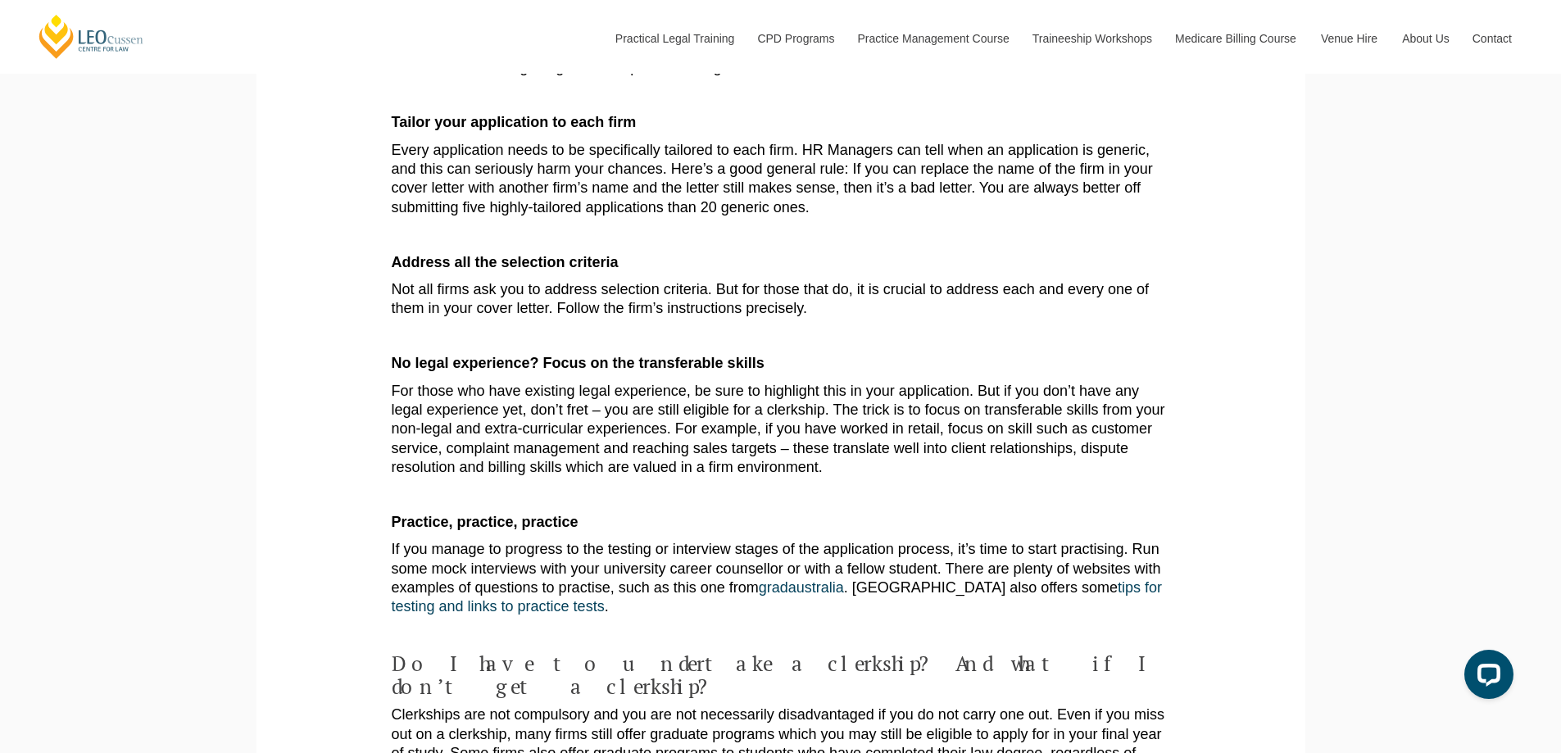
click at [501, 388] on p "For those who have existing legal experience, be sure to highlight this in your…" at bounding box center [781, 430] width 778 height 96
drag, startPoint x: 501, startPoint y: 388, endPoint x: 697, endPoint y: 387, distance: 195.8
click at [697, 387] on p "For those who have existing legal experience, be sure to highlight this in your…" at bounding box center [781, 430] width 778 height 96
drag, startPoint x: 697, startPoint y: 387, endPoint x: 619, endPoint y: 382, distance: 78.0
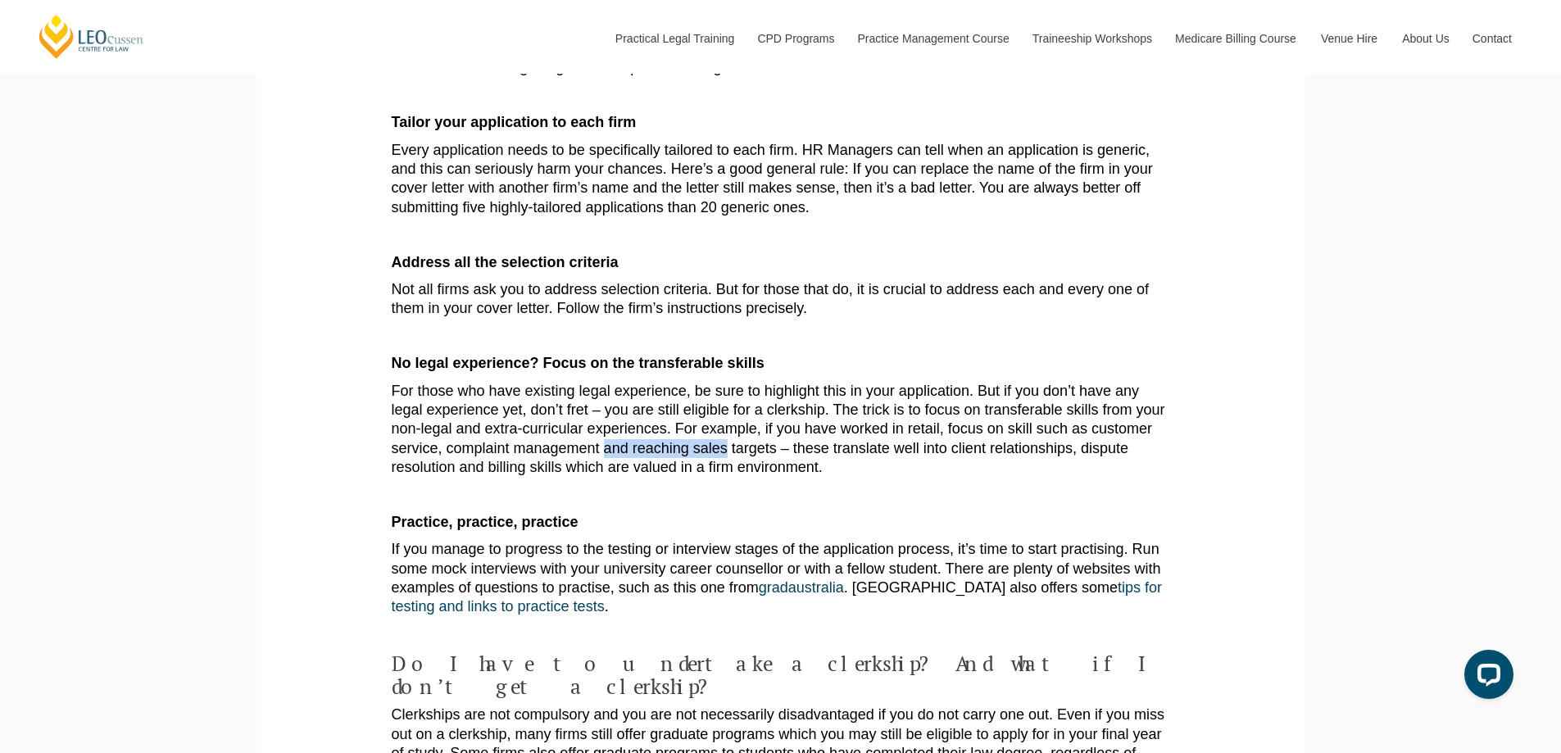
click at [619, 382] on p "For those who have existing legal experience, be sure to highlight this in your…" at bounding box center [781, 430] width 778 height 96
drag, startPoint x: 619, startPoint y: 382, endPoint x: 931, endPoint y: 385, distance: 311.3
click at [908, 385] on p "For those who have existing legal experience, be sure to highlight this in your…" at bounding box center [781, 430] width 778 height 96
click at [931, 385] on p "For those who have existing legal experience, be sure to highlight this in your…" at bounding box center [781, 430] width 778 height 96
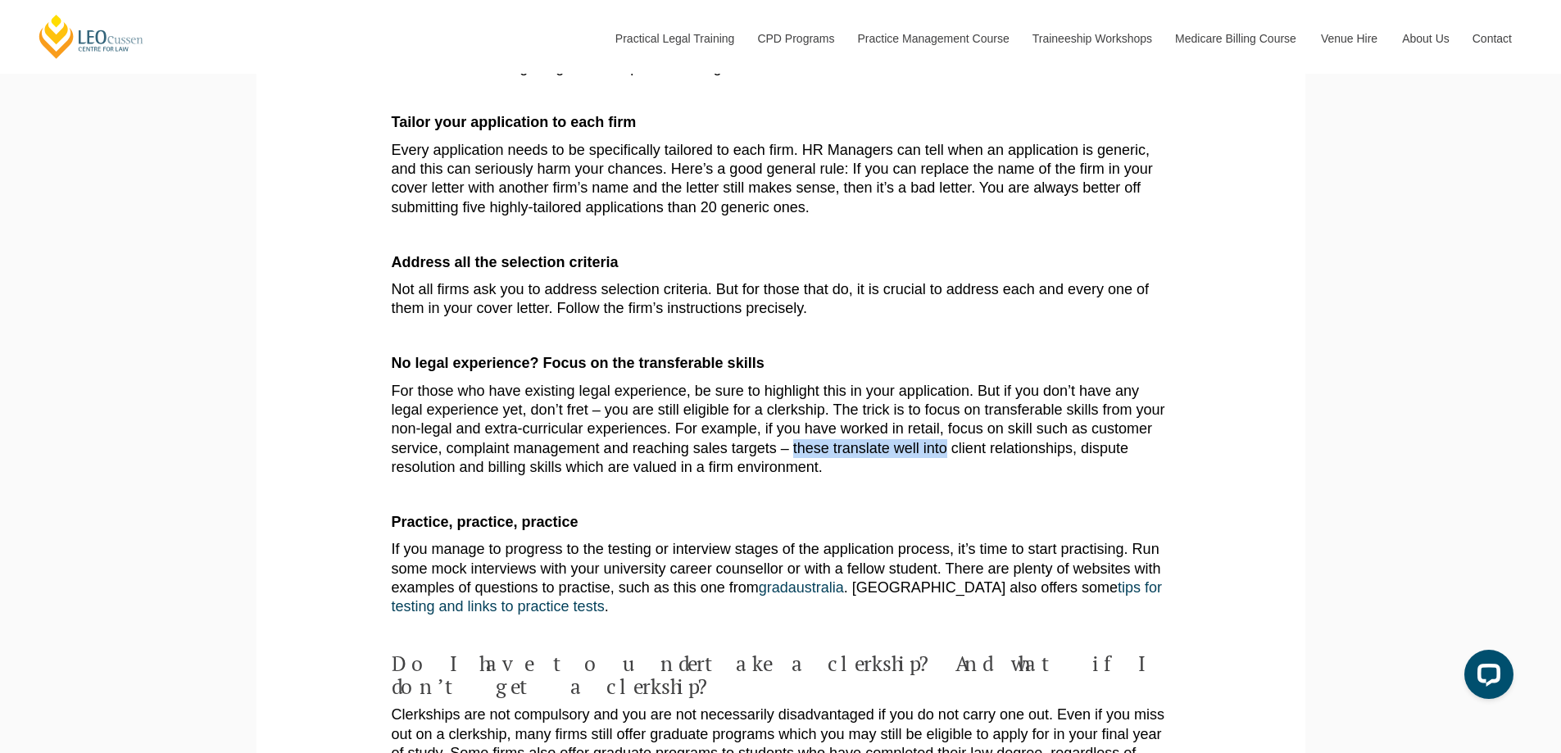
drag, startPoint x: 931, startPoint y: 385, endPoint x: 821, endPoint y: 385, distance: 109.8
click at [821, 385] on p "For those who have existing legal experience, be sure to highlight this in your…" at bounding box center [781, 430] width 778 height 96
drag, startPoint x: 821, startPoint y: 385, endPoint x: 1035, endPoint y: 386, distance: 214.6
click at [1035, 386] on p "For those who have existing legal experience, be sure to highlight this in your…" at bounding box center [781, 430] width 778 height 96
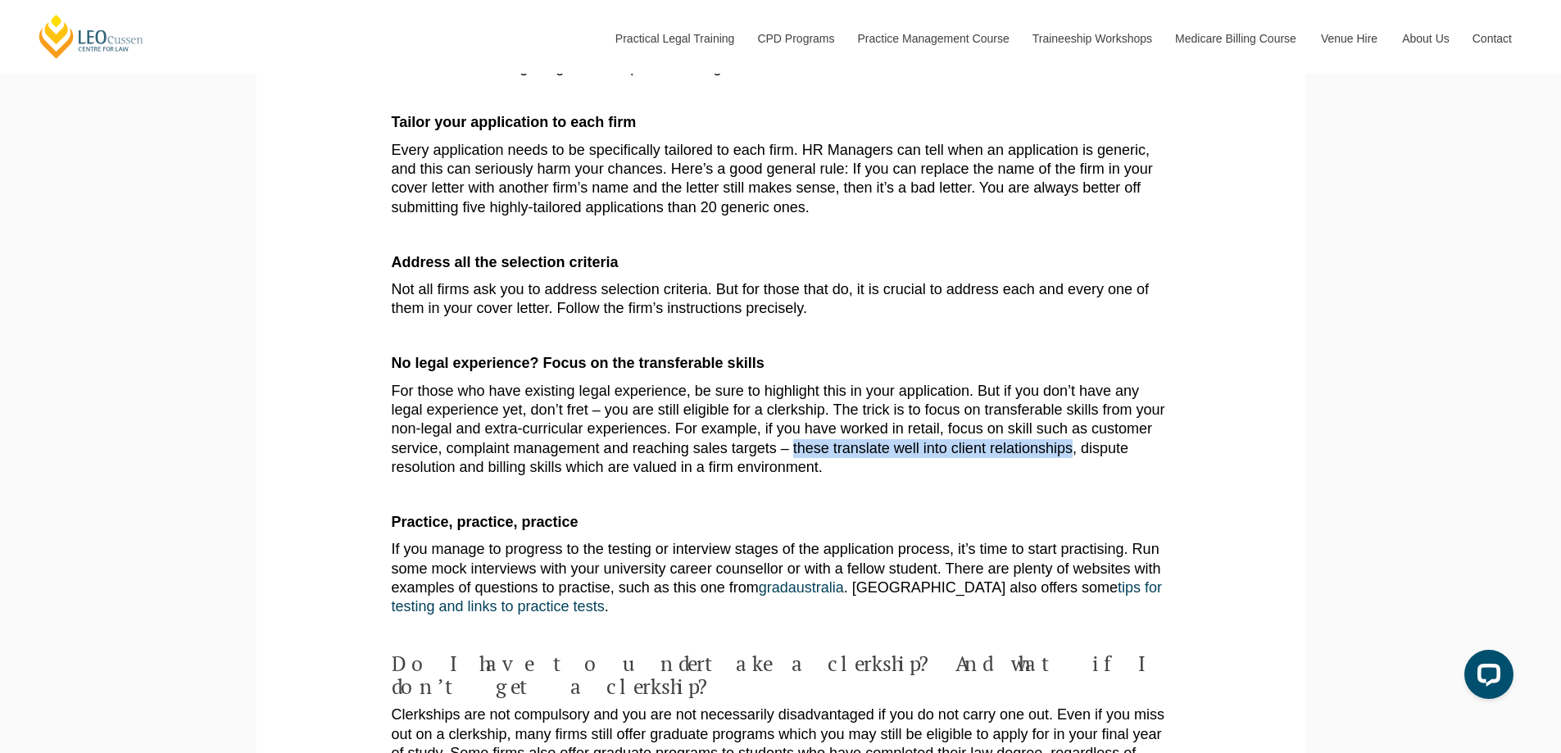
click at [1035, 386] on p "For those who have existing legal experience, be sure to highlight this in your…" at bounding box center [781, 430] width 778 height 96
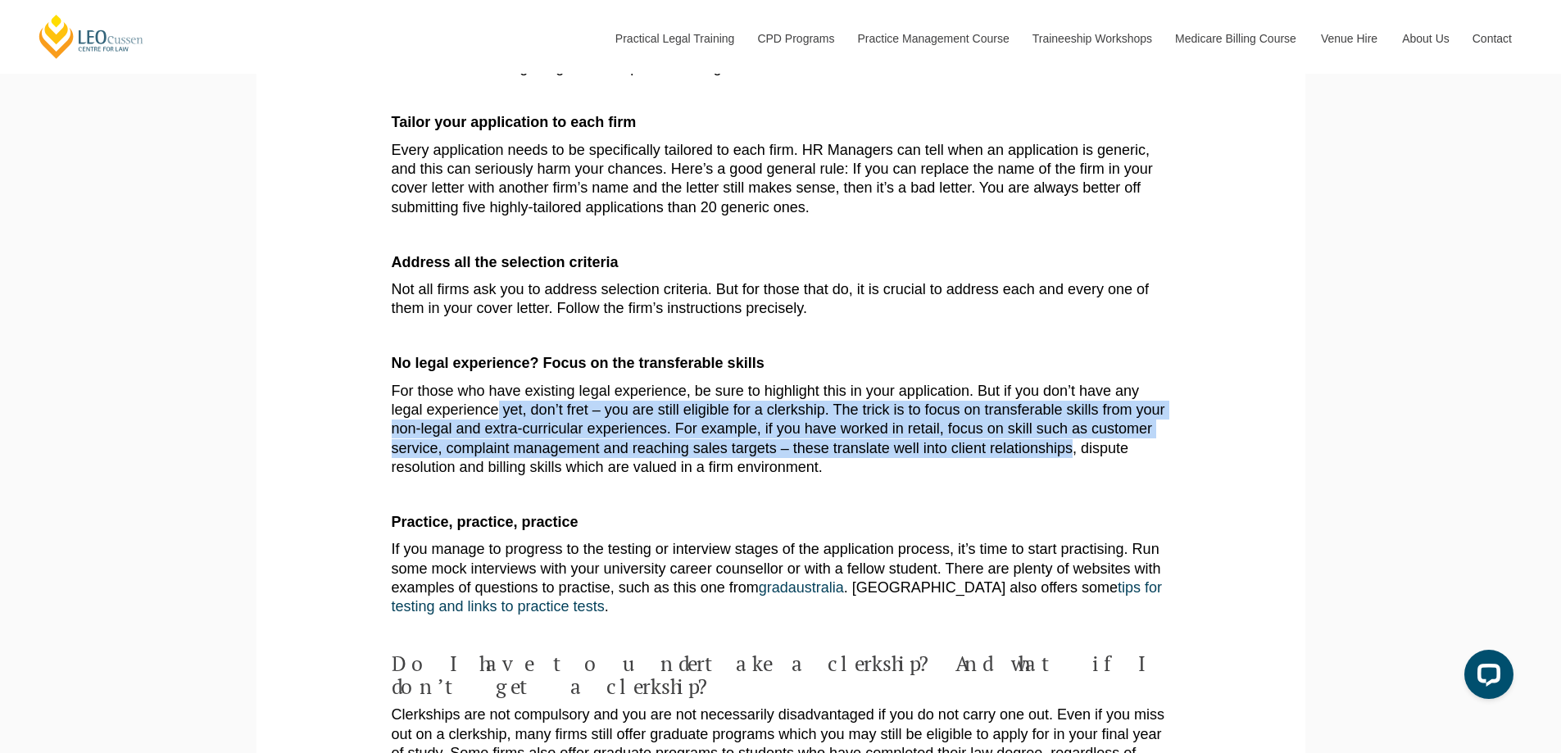
drag, startPoint x: 1035, startPoint y: 386, endPoint x: 497, endPoint y: 340, distance: 540.2
click at [497, 382] on p "For those who have existing legal experience, be sure to highlight this in your…" at bounding box center [781, 430] width 778 height 96
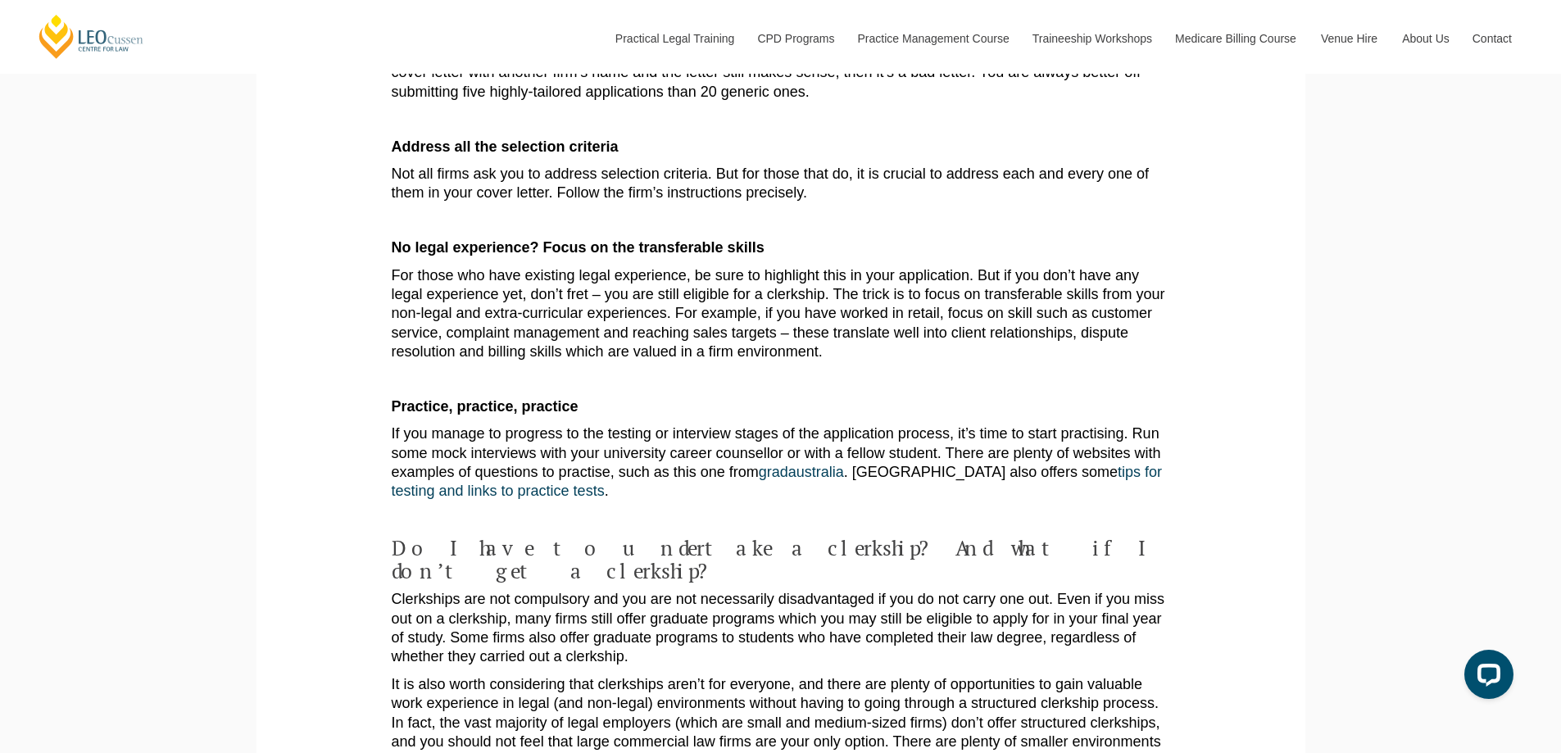
scroll to position [2403, 0]
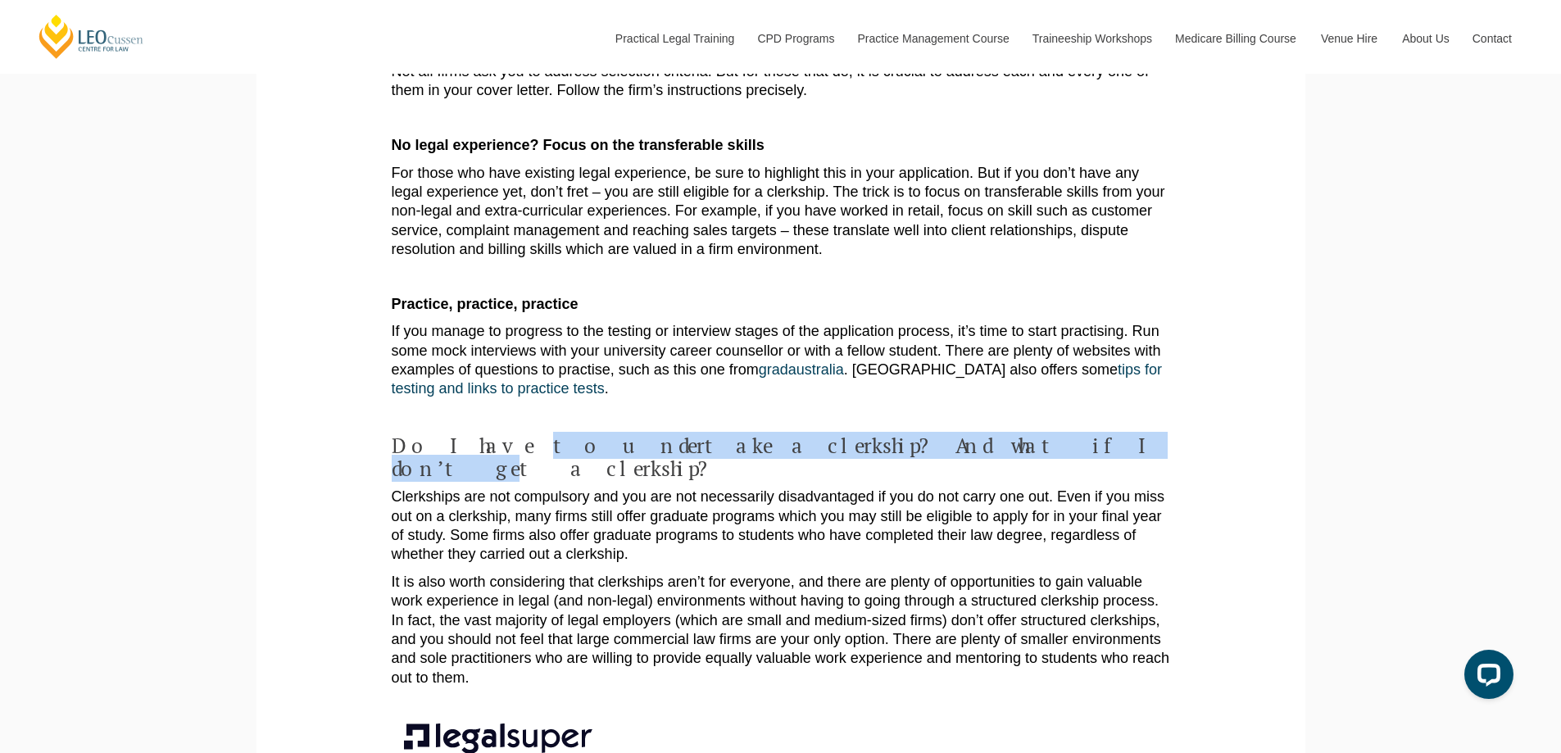
drag, startPoint x: 483, startPoint y: 378, endPoint x: 915, endPoint y: 372, distance: 432.6
click at [915, 434] on h4 "Do I have to undertake a clerkship? And what if I don’t get a clerkship?" at bounding box center [781, 456] width 778 height 45
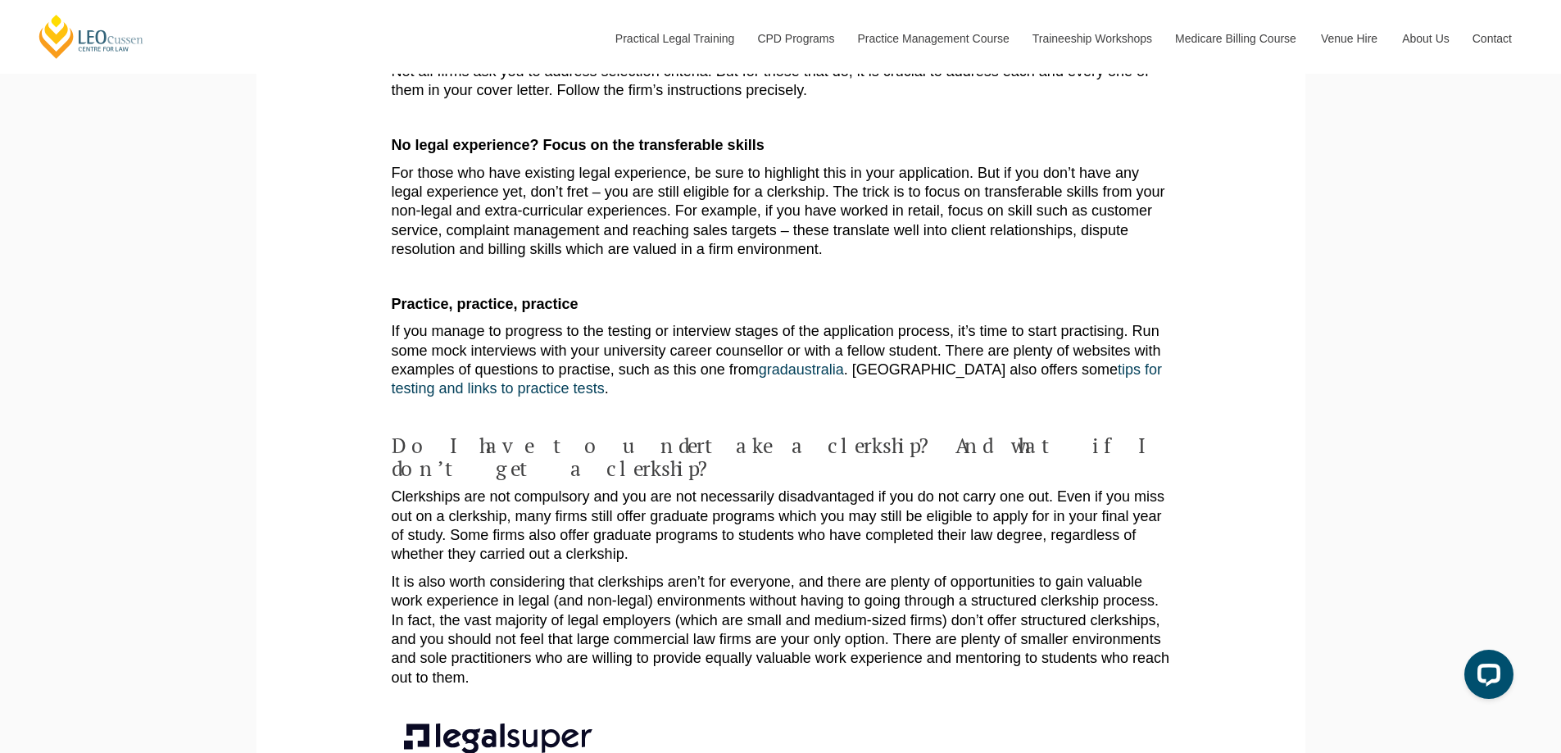
click at [918, 434] on h4 "Do I have to undertake a clerkship? And what if I don’t get a clerkship?" at bounding box center [781, 456] width 778 height 45
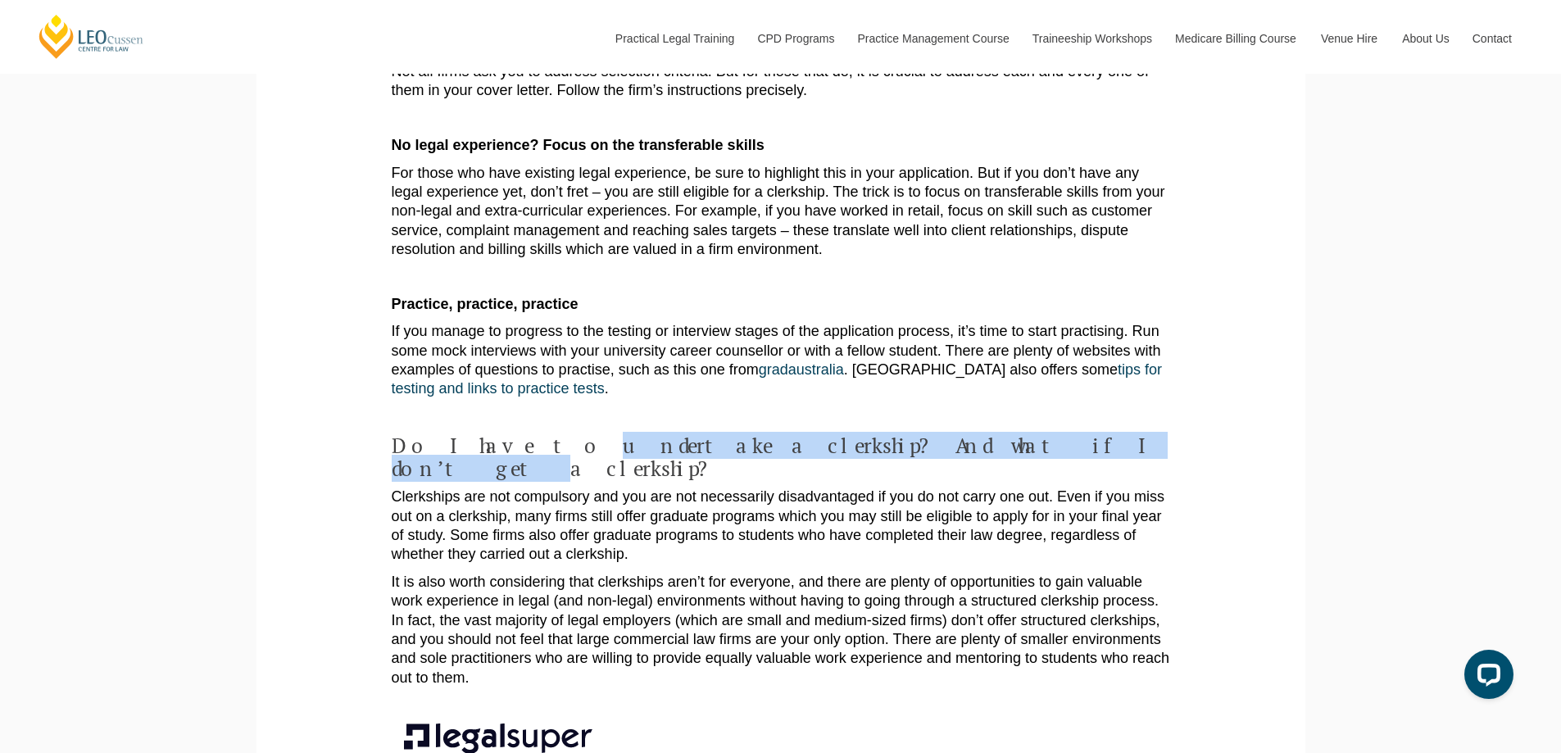
drag, startPoint x: 918, startPoint y: 372, endPoint x: 514, endPoint y: 373, distance: 403.9
click at [514, 434] on h4 "Do I have to undertake a clerkship? And what if I don’t get a clerkship?" at bounding box center [781, 456] width 778 height 45
click at [891, 434] on h4 "Do I have to undertake a clerkship? And what if I don’t get a clerkship?" at bounding box center [781, 456] width 778 height 45
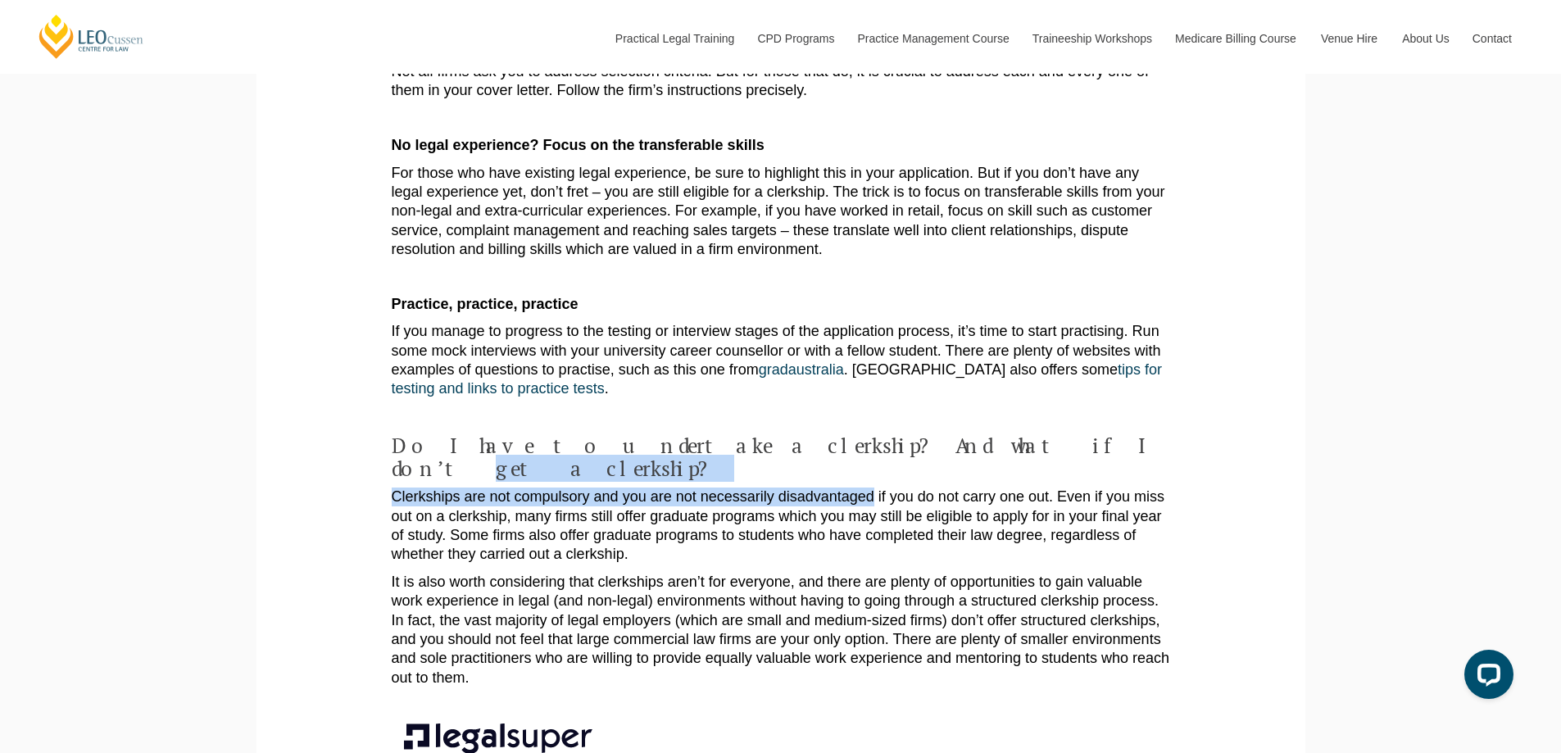
drag, startPoint x: 891, startPoint y: 378, endPoint x: 726, endPoint y: 398, distance: 166.7
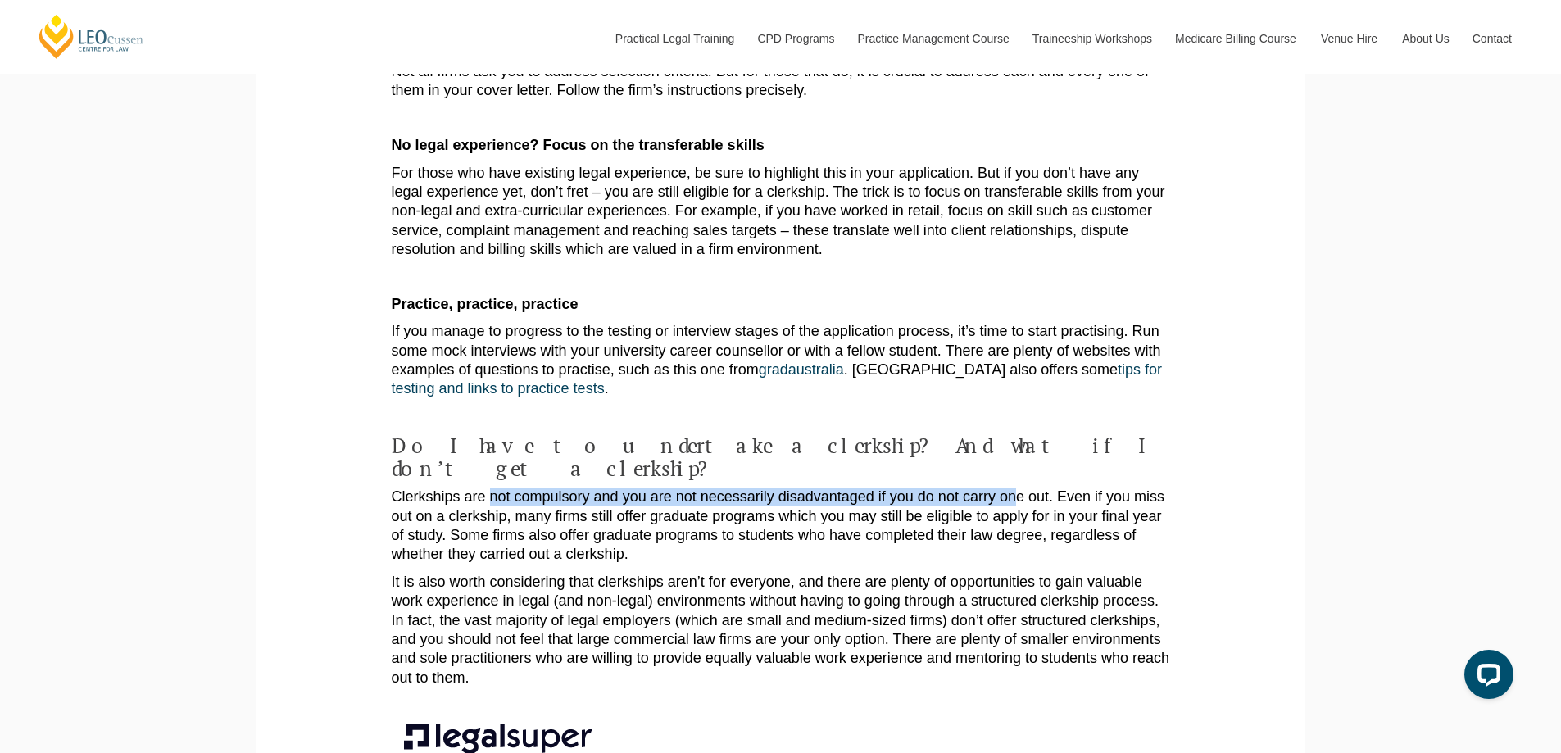
drag, startPoint x: 492, startPoint y: 412, endPoint x: 1078, endPoint y: 416, distance: 585.7
click at [1033, 487] on p "Clerkships are not compulsory and you are not necessarily disadvantaged if you …" at bounding box center [781, 525] width 778 height 77
click at [1078, 487] on p "Clerkships are not compulsory and you are not necessarily disadvantaged if you …" at bounding box center [781, 525] width 778 height 77
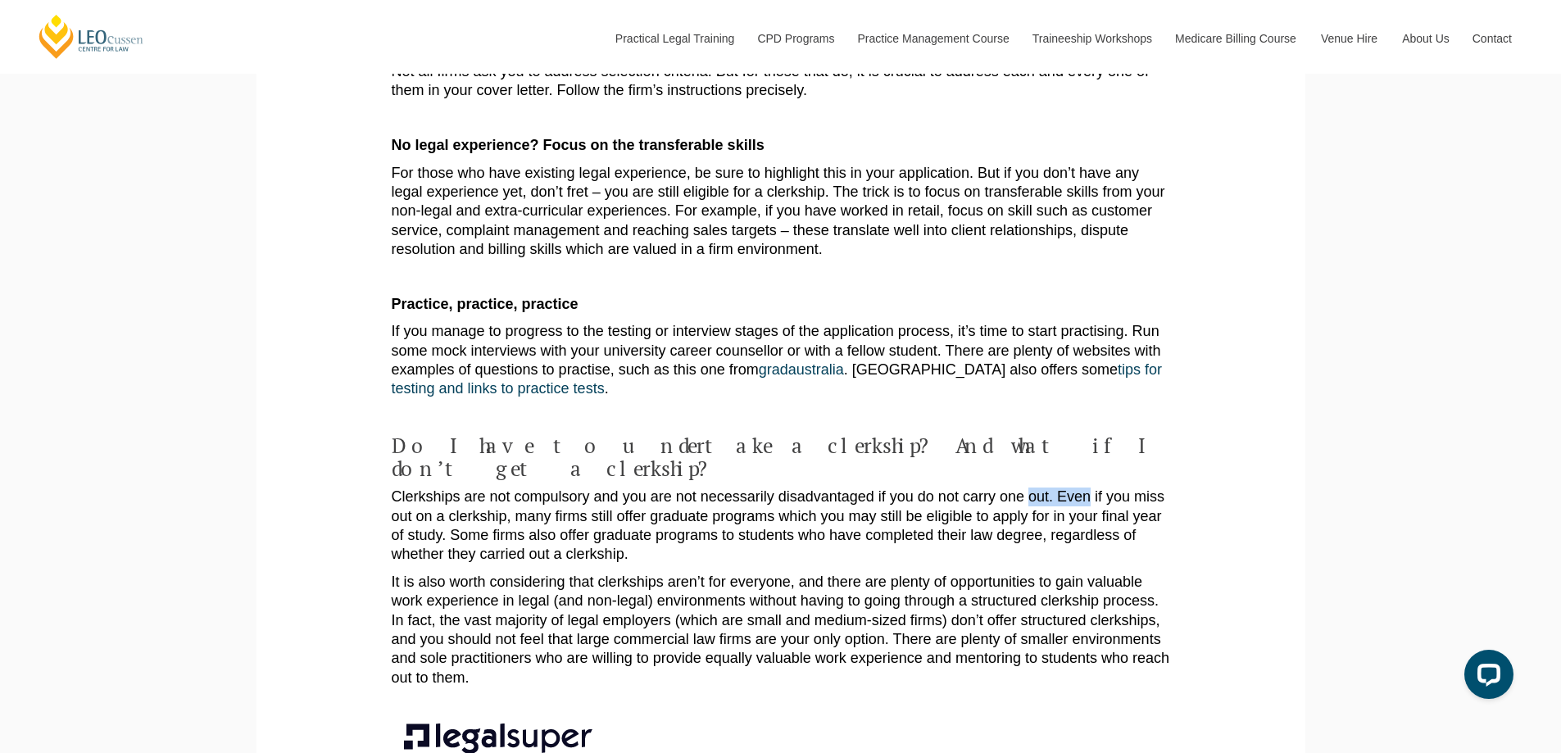
drag, startPoint x: 1078, startPoint y: 416, endPoint x: 1031, endPoint y: 421, distance: 47.8
click at [1031, 487] on p "Clerkships are not compulsory and you are not necessarily disadvantaged if you …" at bounding box center [781, 525] width 778 height 77
click at [1008, 487] on p "Clerkships are not compulsory and you are not necessarily disadvantaged if you …" at bounding box center [781, 525] width 778 height 77
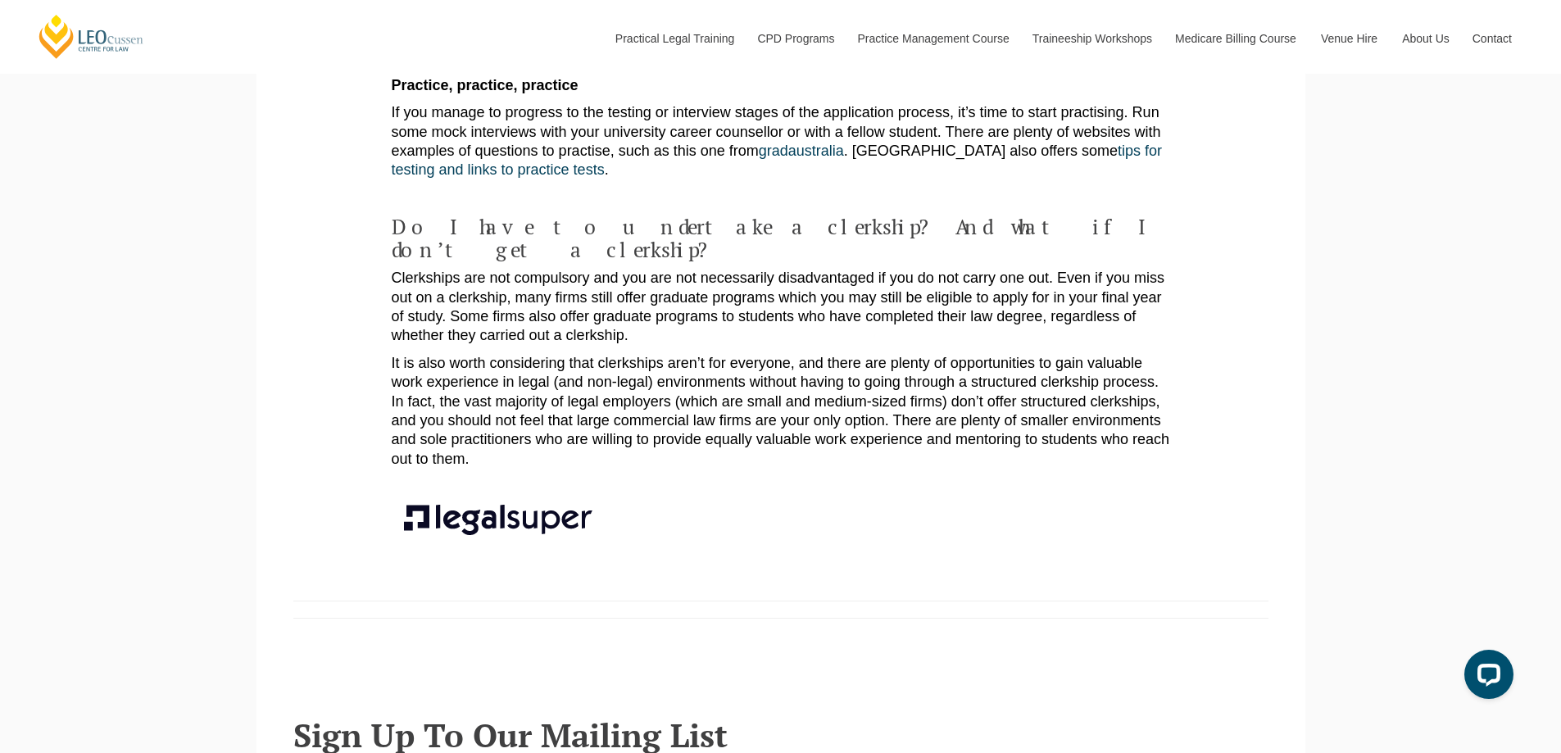
scroll to position [2840, 0]
